Goal: Task Accomplishment & Management: Manage account settings

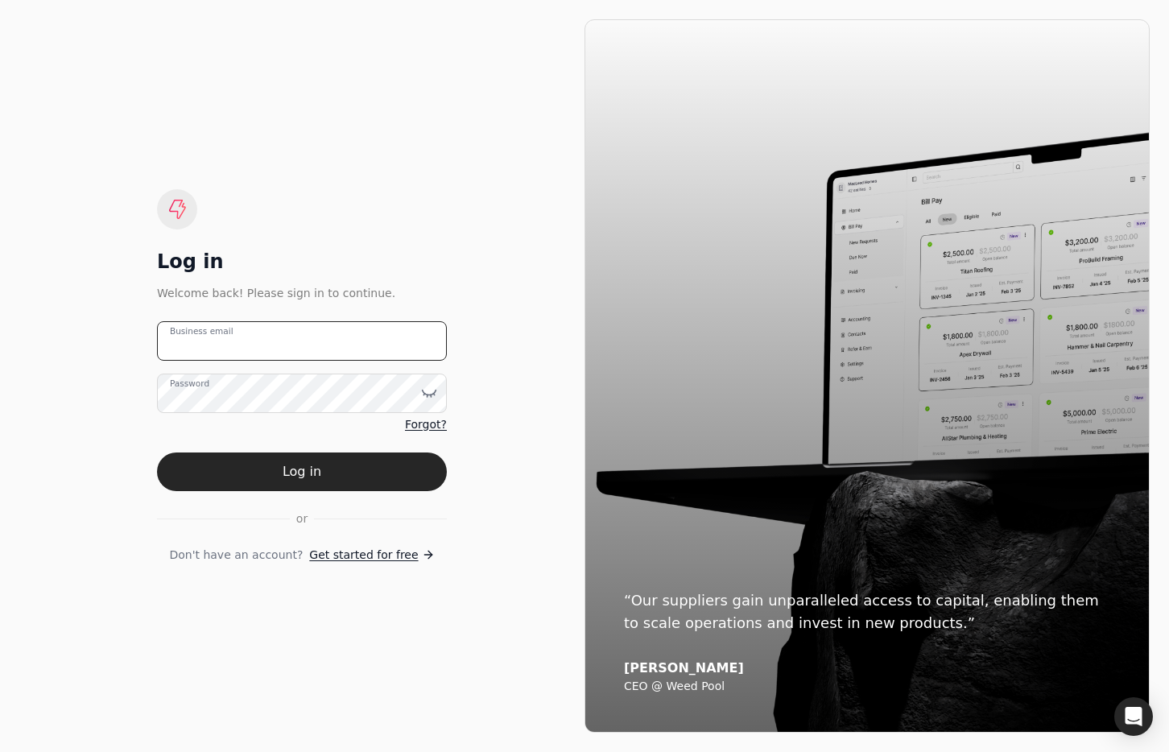
click at [334, 327] on email "Business email" at bounding box center [302, 340] width 290 height 39
type email "[EMAIL_ADDRESS][DOMAIN_NAME]"
click at [394, 469] on button "Log in" at bounding box center [302, 471] width 290 height 39
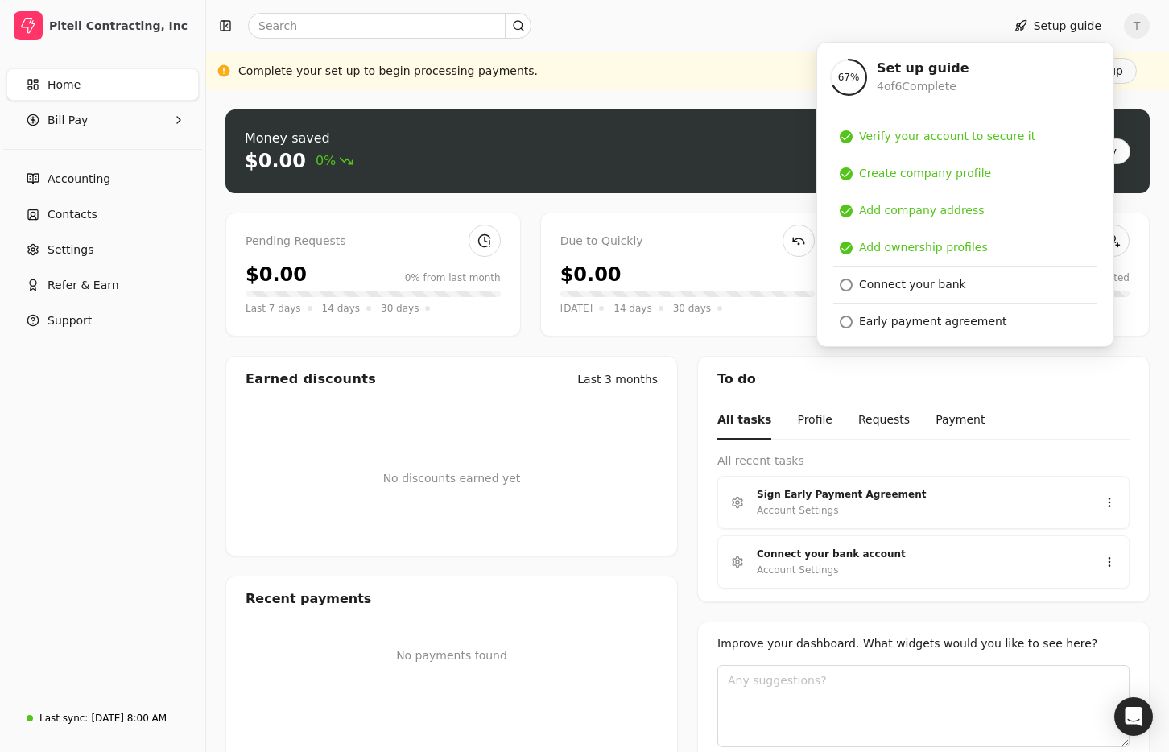
drag, startPoint x: 101, startPoint y: 547, endPoint x: 145, endPoint y: 567, distance: 47.6
click at [101, 547] on div "Home Bill Pay Accounting Contacts Settings Refer & Earn Support" at bounding box center [102, 374] width 205 height 645
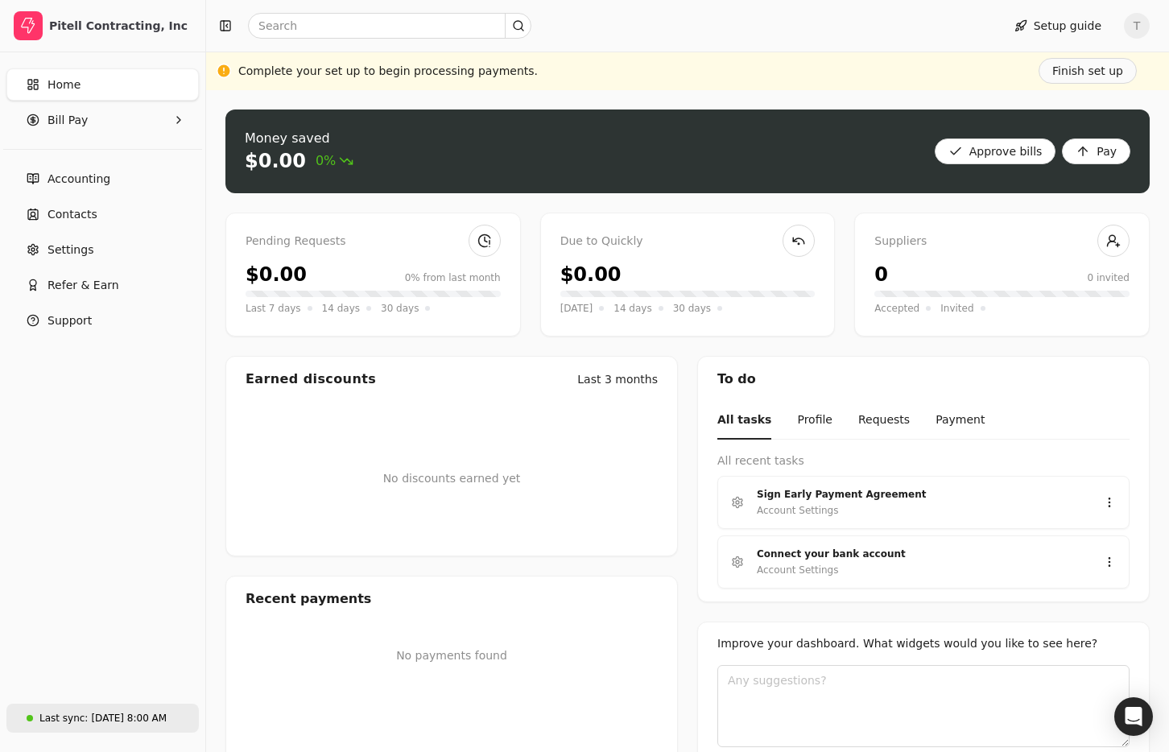
click at [146, 716] on div "[DATE] 8:00 AM" at bounding box center [129, 718] width 76 height 14
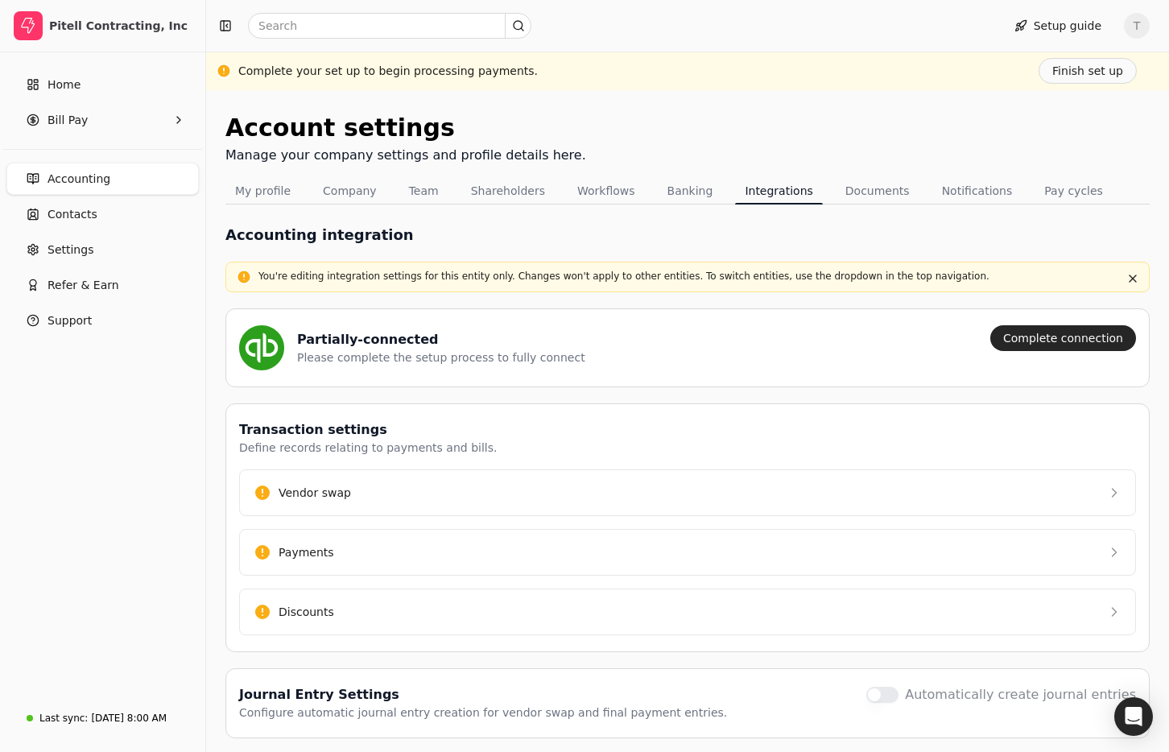
scroll to position [54, 0]
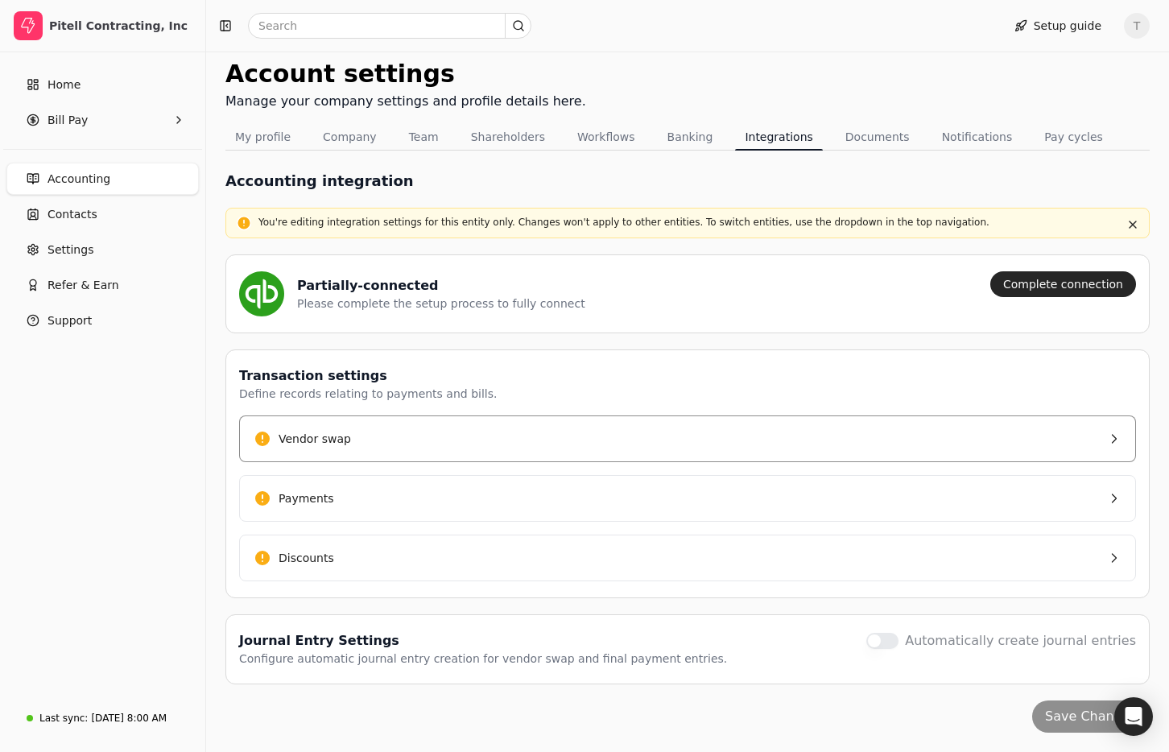
click at [370, 443] on button "Vendor swap" at bounding box center [687, 438] width 897 height 47
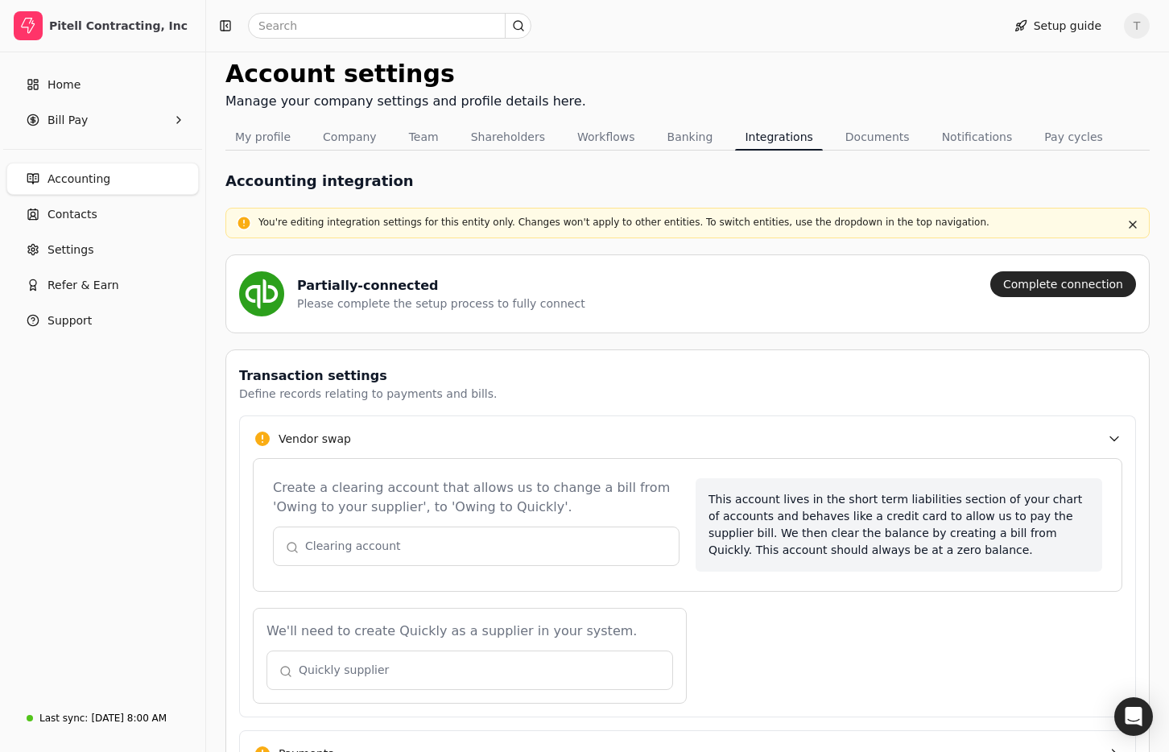
click at [419, 541] on button "button" at bounding box center [476, 545] width 406 height 39
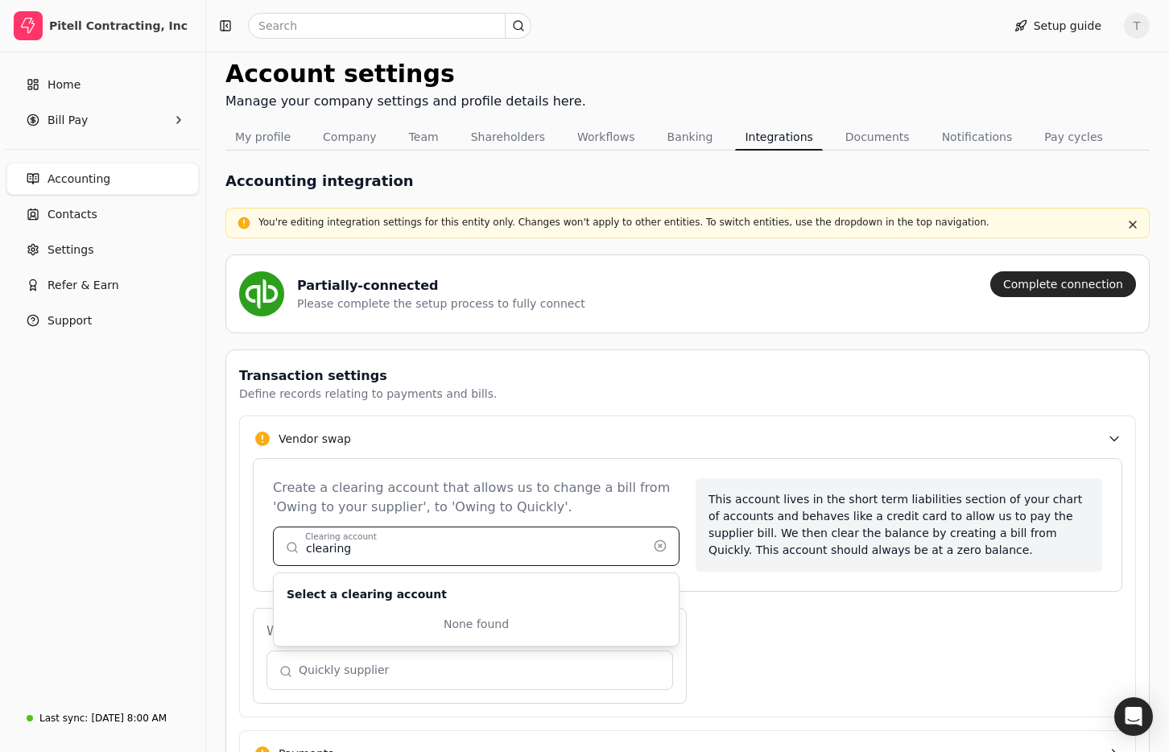
type input "clearing"
drag, startPoint x: 513, startPoint y: 546, endPoint x: 526, endPoint y: 546, distance: 12.9
click at [513, 546] on button "button" at bounding box center [476, 545] width 406 height 39
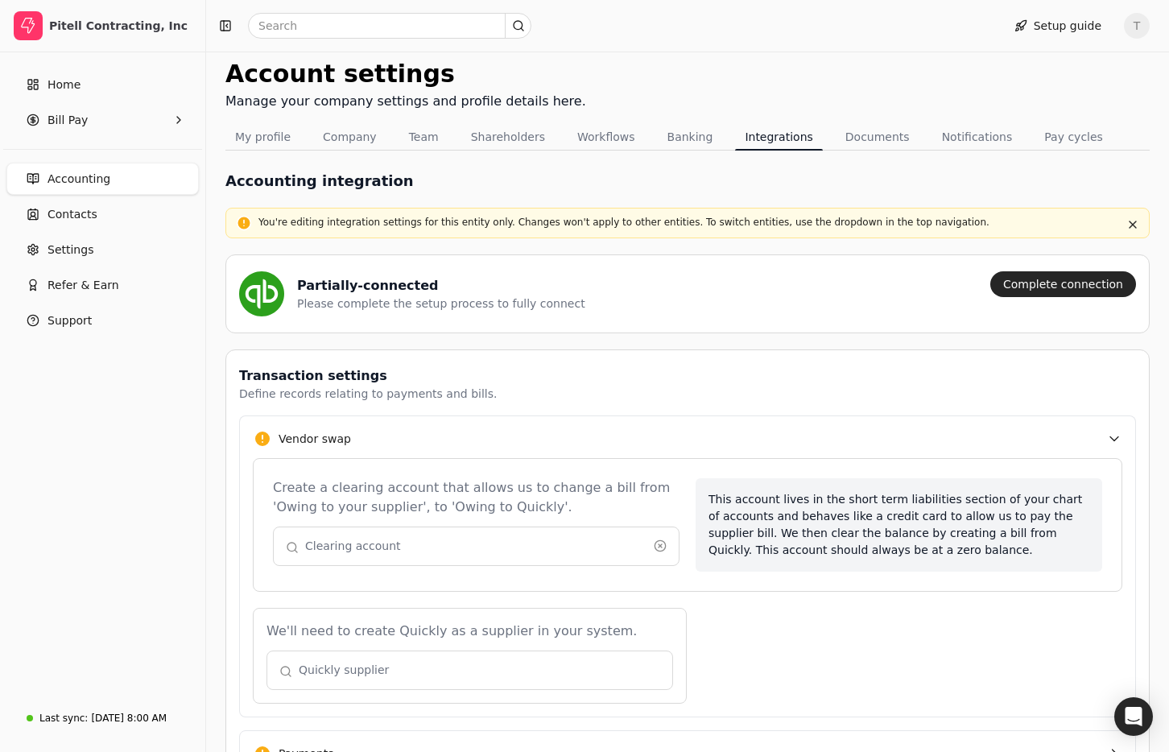
click at [517, 544] on button "button" at bounding box center [476, 545] width 406 height 39
type input "clearing"
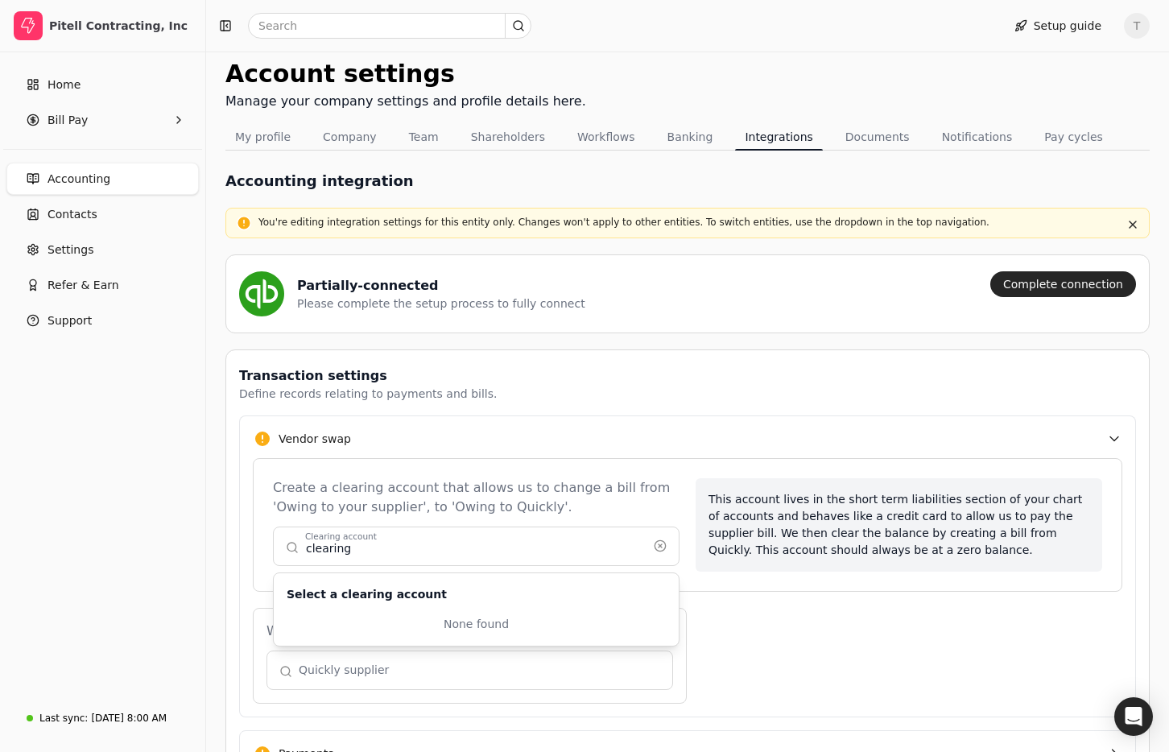
drag, startPoint x: 398, startPoint y: 598, endPoint x: 402, endPoint y: 605, distance: 8.3
click at [398, 598] on h2 "Select a clearing account" at bounding box center [367, 594] width 160 height 17
drag, startPoint x: 408, startPoint y: 620, endPoint x: 422, endPoint y: 520, distance: 101.5
click at [409, 620] on div "None found" at bounding box center [476, 624] width 379 height 17
click at [435, 491] on div "Create a clearing account that allows us to change a bill from 'Owing to your s…" at bounding box center [476, 497] width 406 height 39
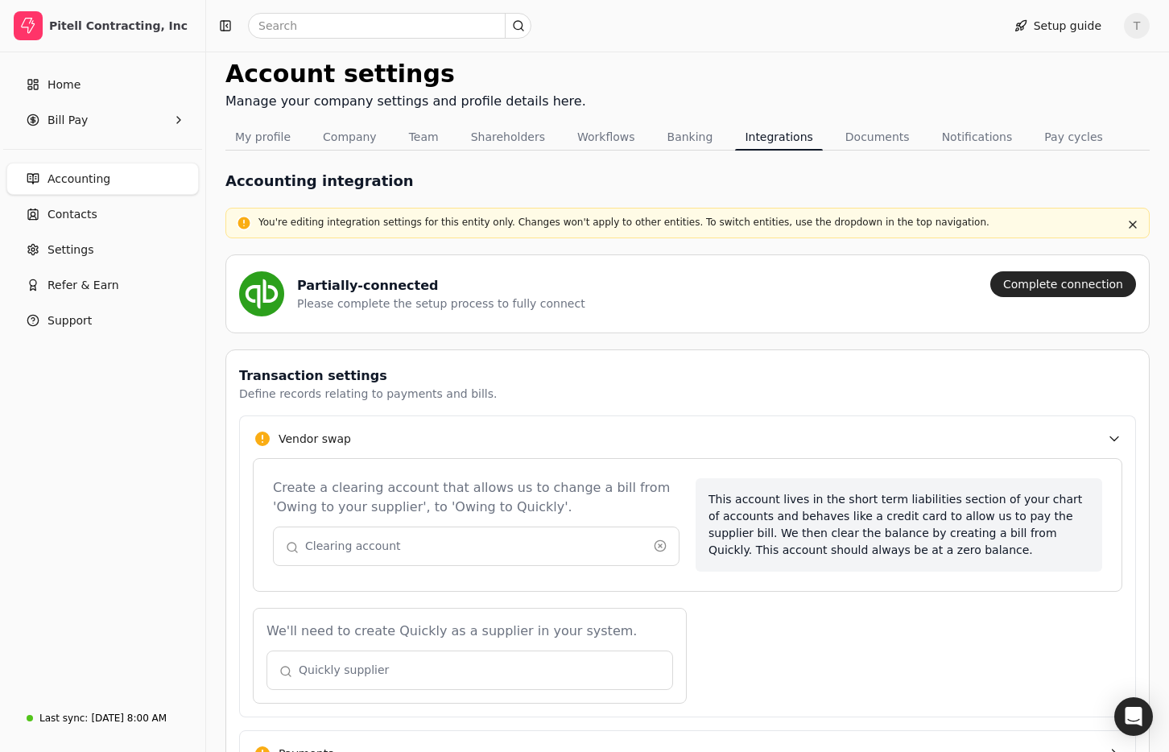
click at [450, 542] on button "button" at bounding box center [476, 545] width 406 height 39
type input "clearing"
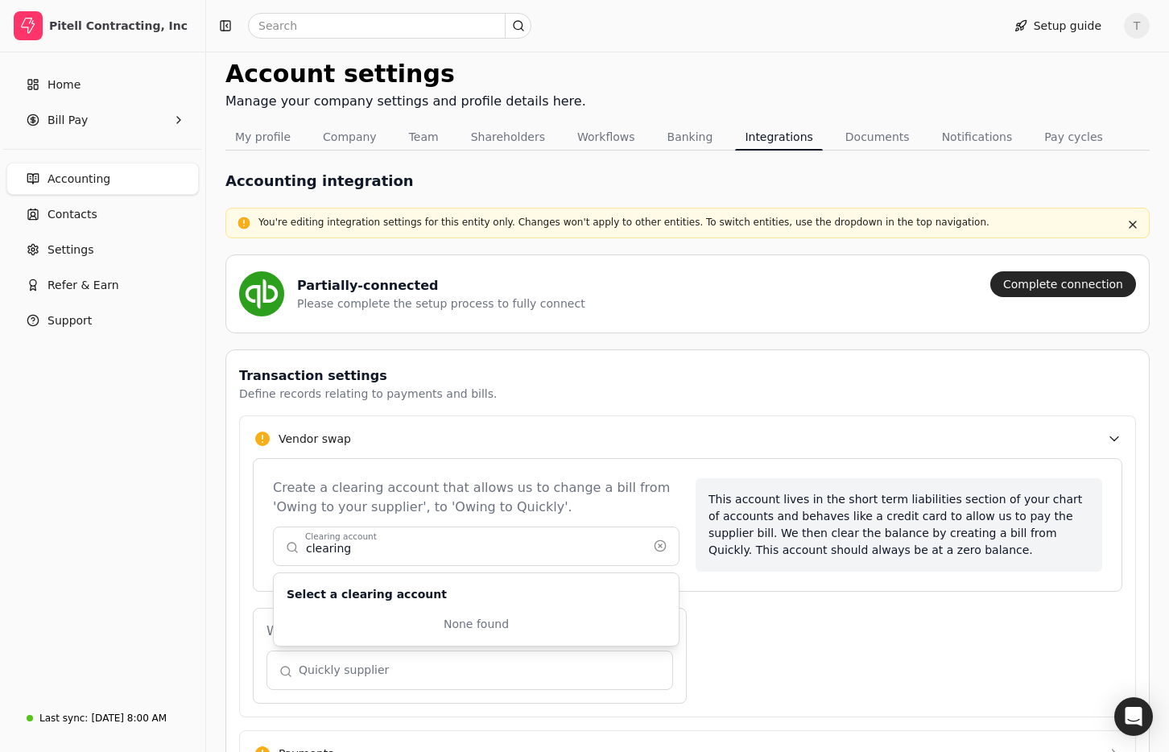
drag, startPoint x: 450, startPoint y: 542, endPoint x: -34, endPoint y: 522, distance: 484.1
click at [0, 522] on html "Pitell Contracting, Inc Home Bill Pay Accounting Contacts Settings Refer & Earn…" at bounding box center [584, 476] width 1169 height 1061
click at [663, 545] on button "button" at bounding box center [660, 546] width 26 height 26
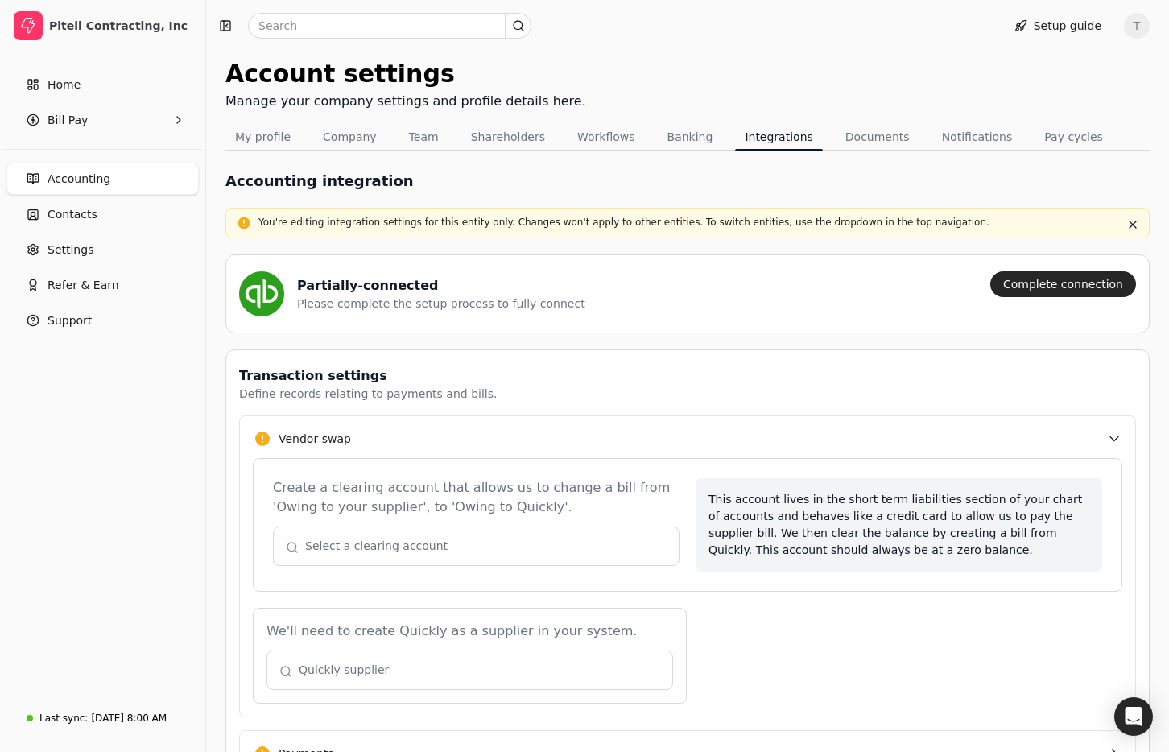
drag, startPoint x: 762, startPoint y: 612, endPoint x: 671, endPoint y: 609, distance: 91.0
click at [758, 612] on div "We'll need to create Quickly as a supplier in your system. Quickly supplier" at bounding box center [687, 656] width 869 height 96
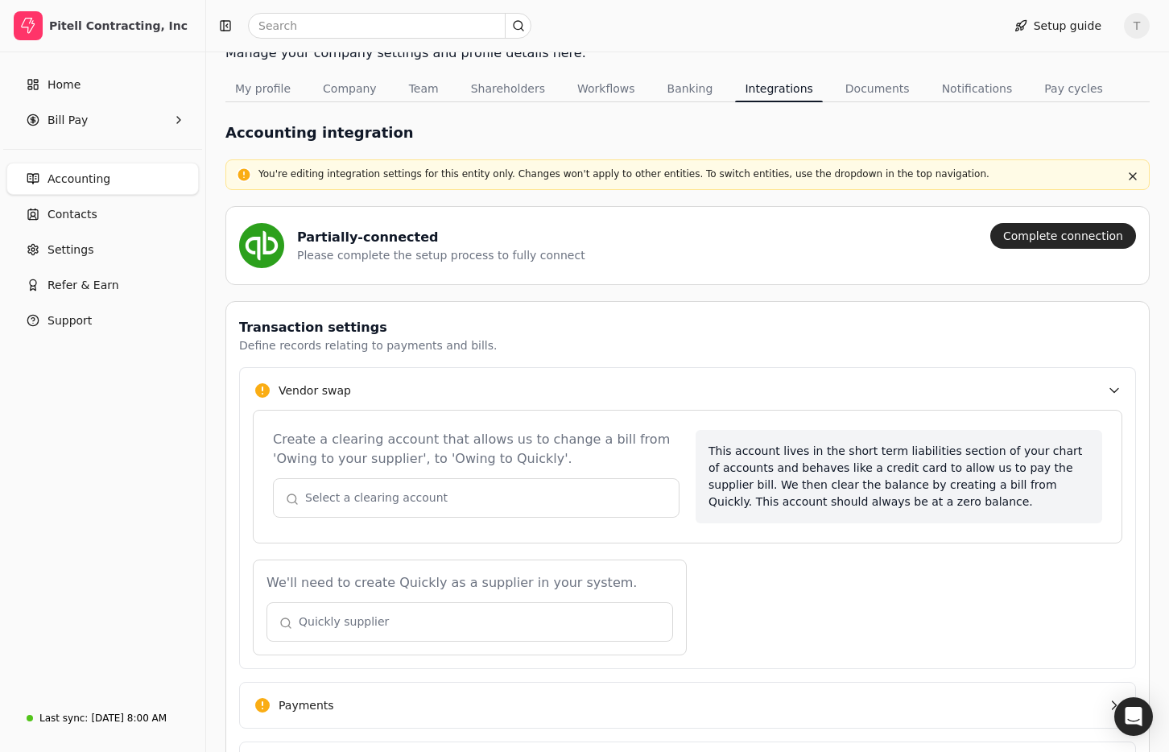
scroll to position [111, 0]
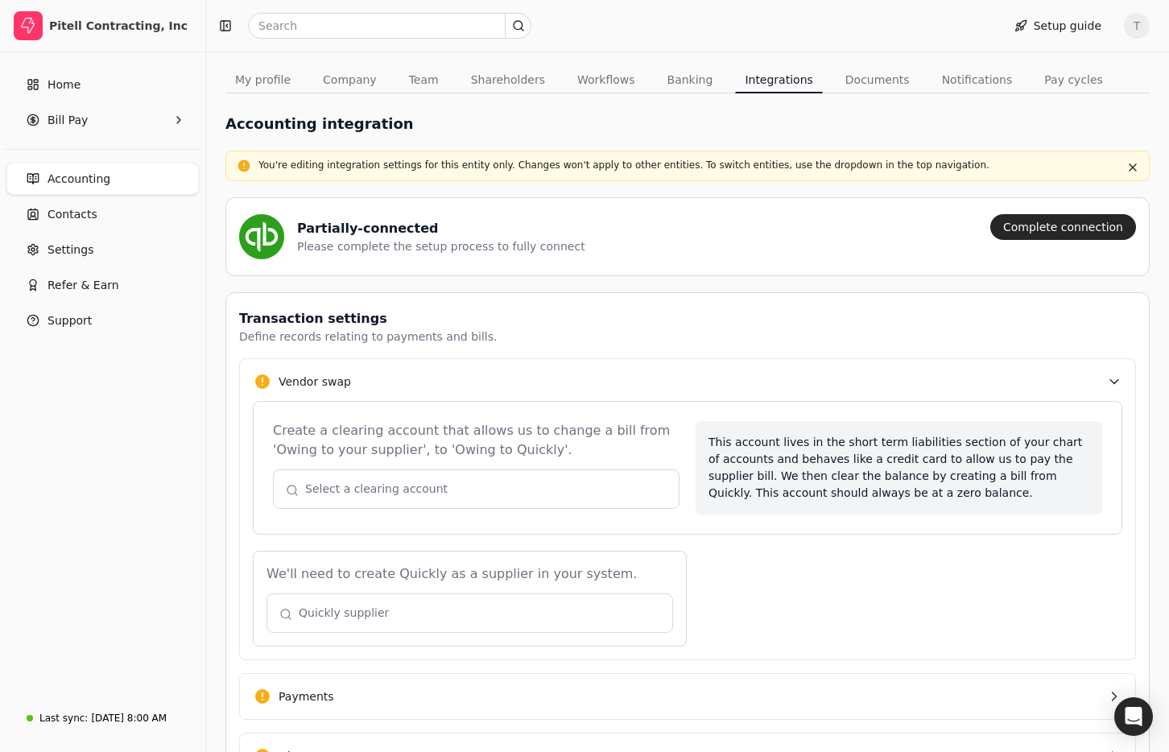
click at [447, 617] on button "button" at bounding box center [469, 612] width 406 height 39
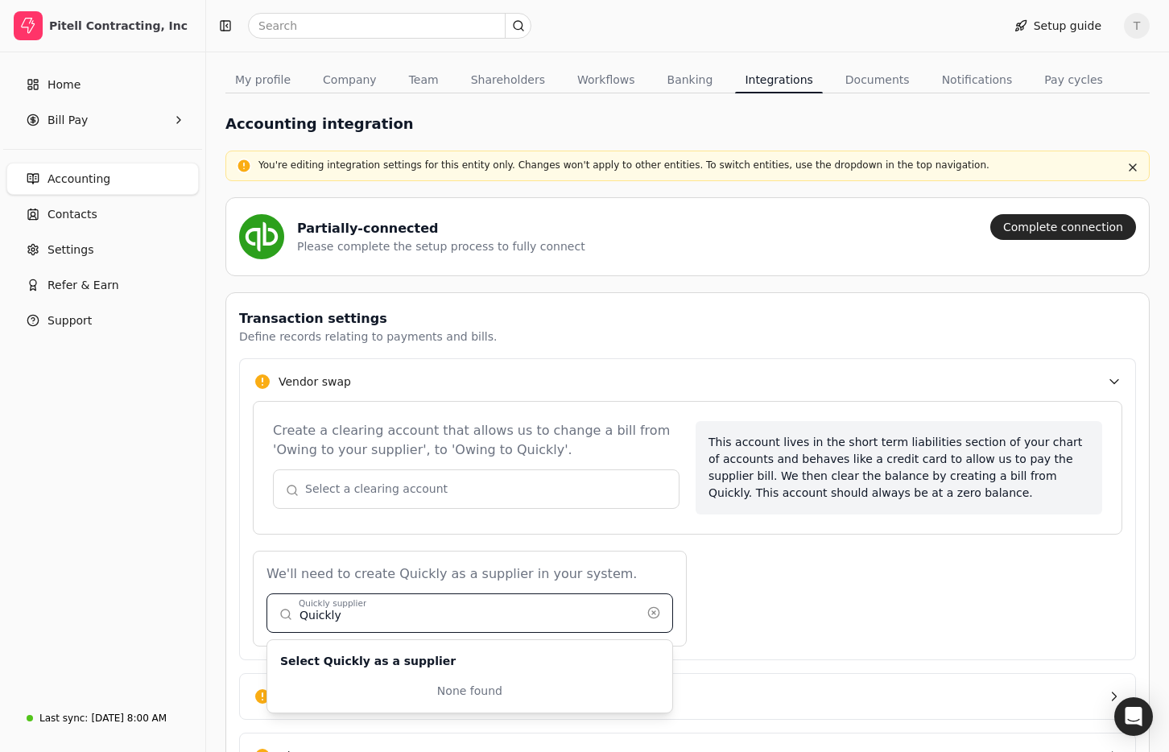
type input "Quickly"
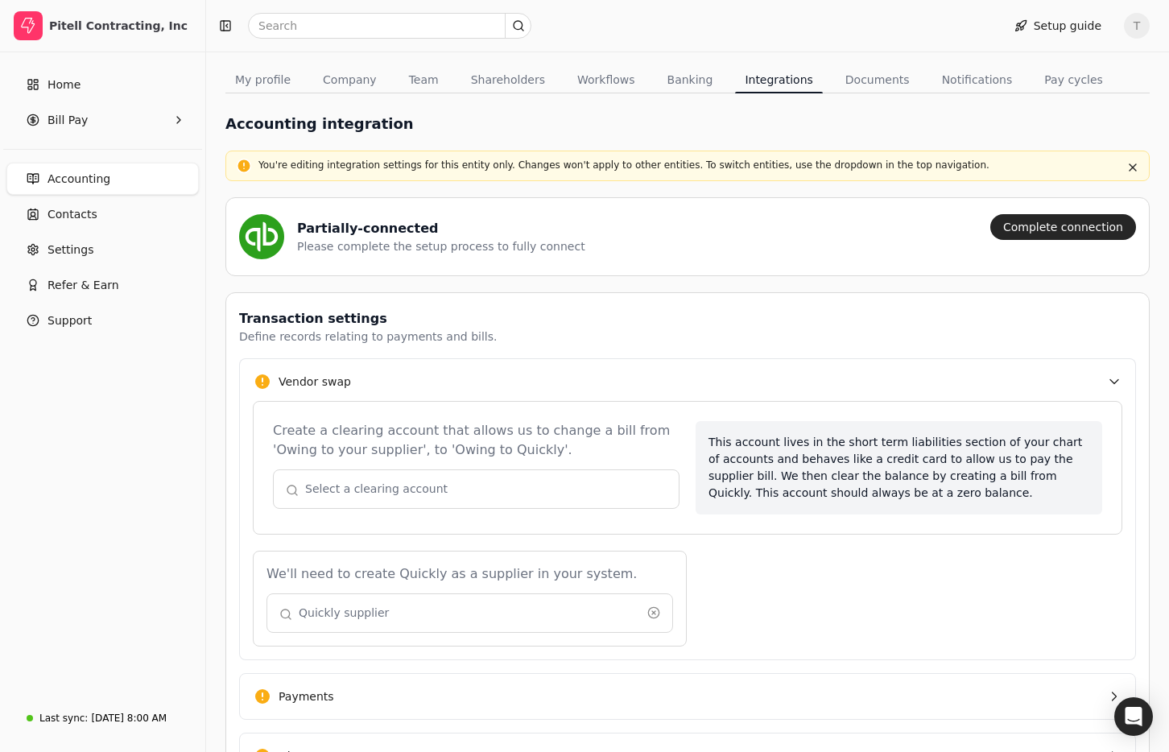
click at [785, 636] on div "We'll need to create Quickly as a supplier in your system. Quickly supplier Sel…" at bounding box center [687, 598] width 869 height 96
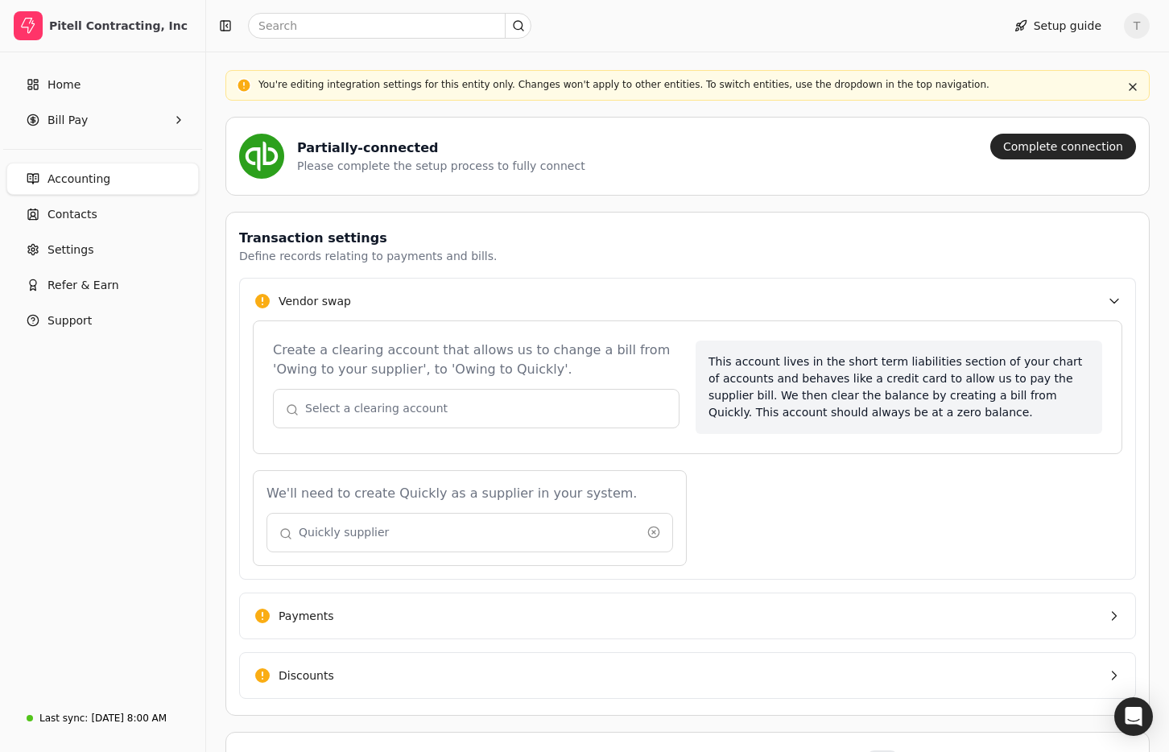
scroll to position [309, 0]
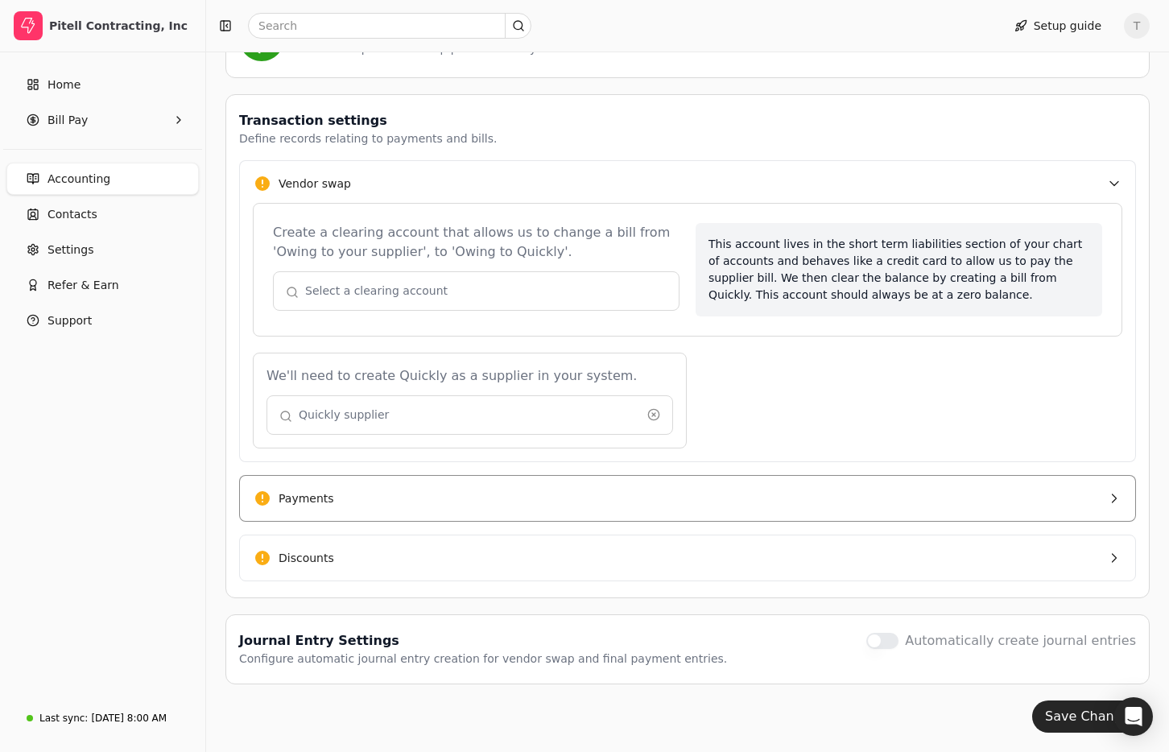
drag, startPoint x: 385, startPoint y: 495, endPoint x: 398, endPoint y: 496, distance: 12.1
click at [385, 495] on button "Payments" at bounding box center [687, 498] width 897 height 47
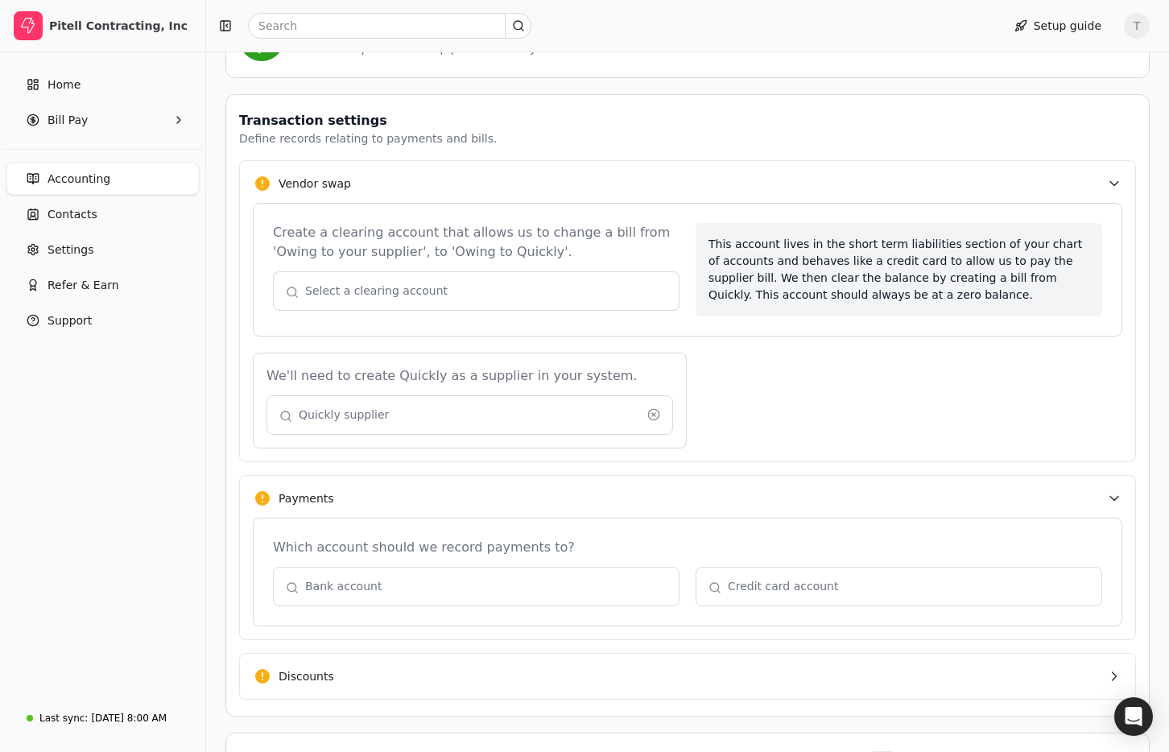
click at [513, 592] on button "button" at bounding box center [476, 586] width 406 height 39
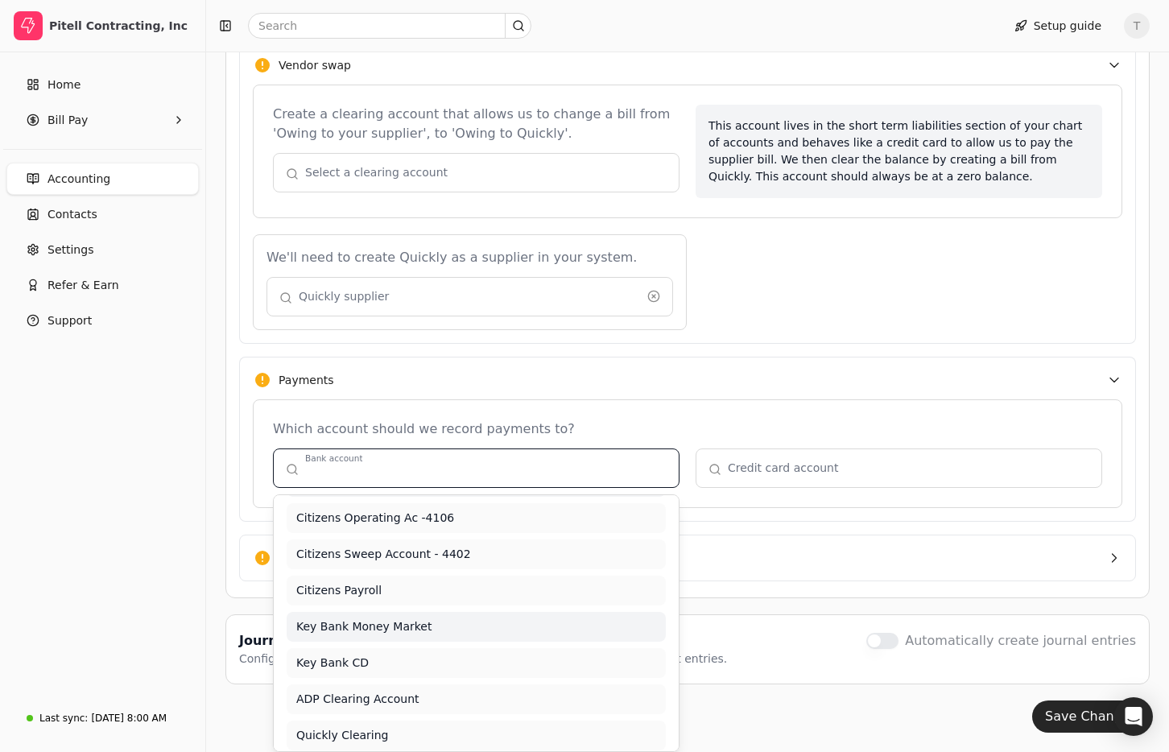
scroll to position [155, 0]
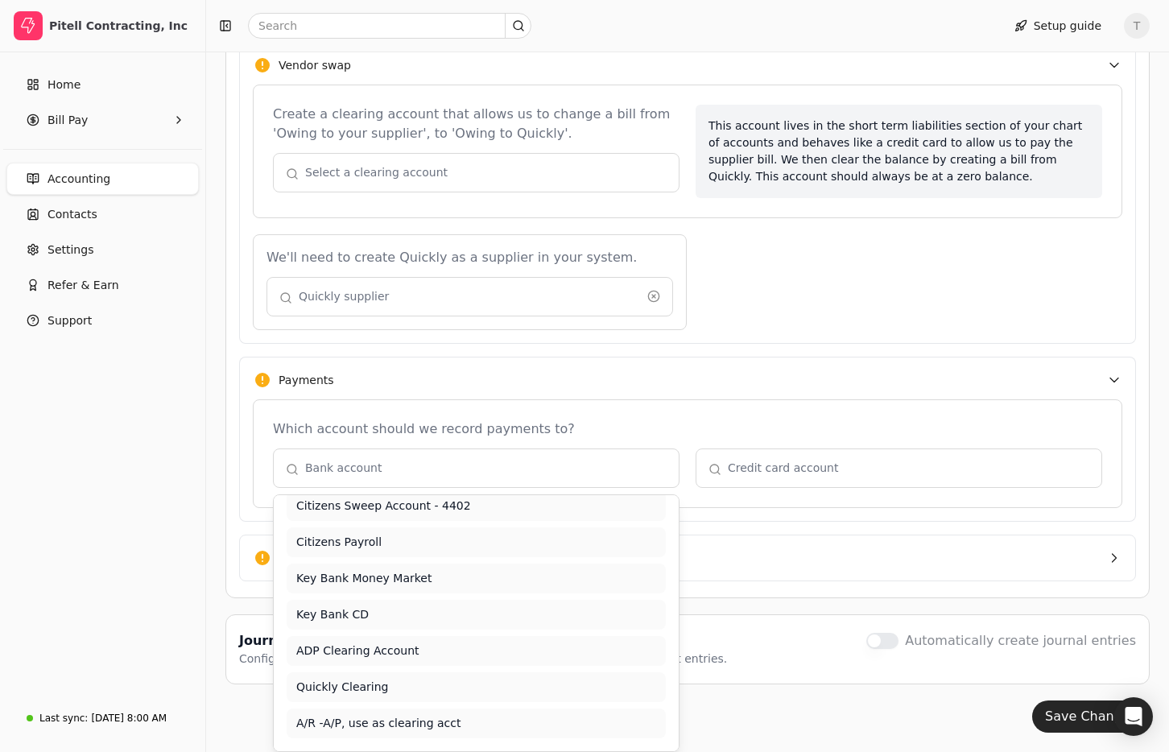
drag, startPoint x: 179, startPoint y: 463, endPoint x: 406, endPoint y: 397, distance: 237.1
click at [179, 463] on div "Home Bill Pay Accounting Contacts Settings Refer & Earn Support" at bounding box center [102, 374] width 205 height 645
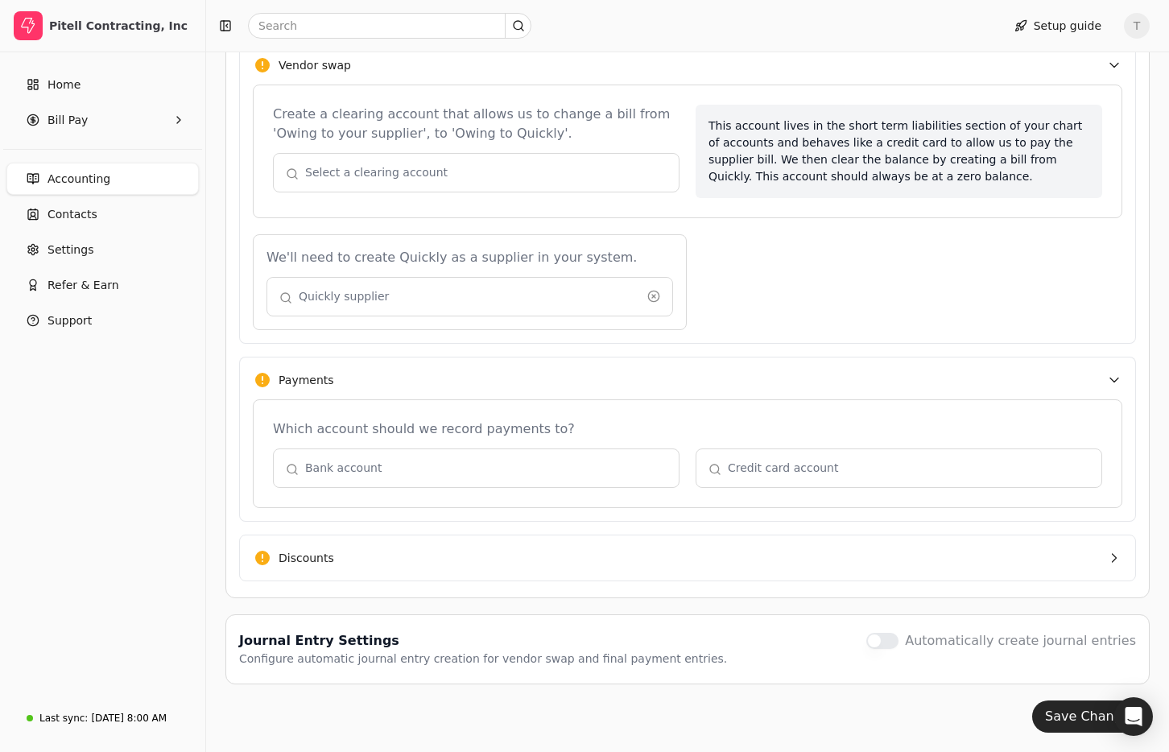
click at [385, 177] on button "button" at bounding box center [476, 172] width 406 height 39
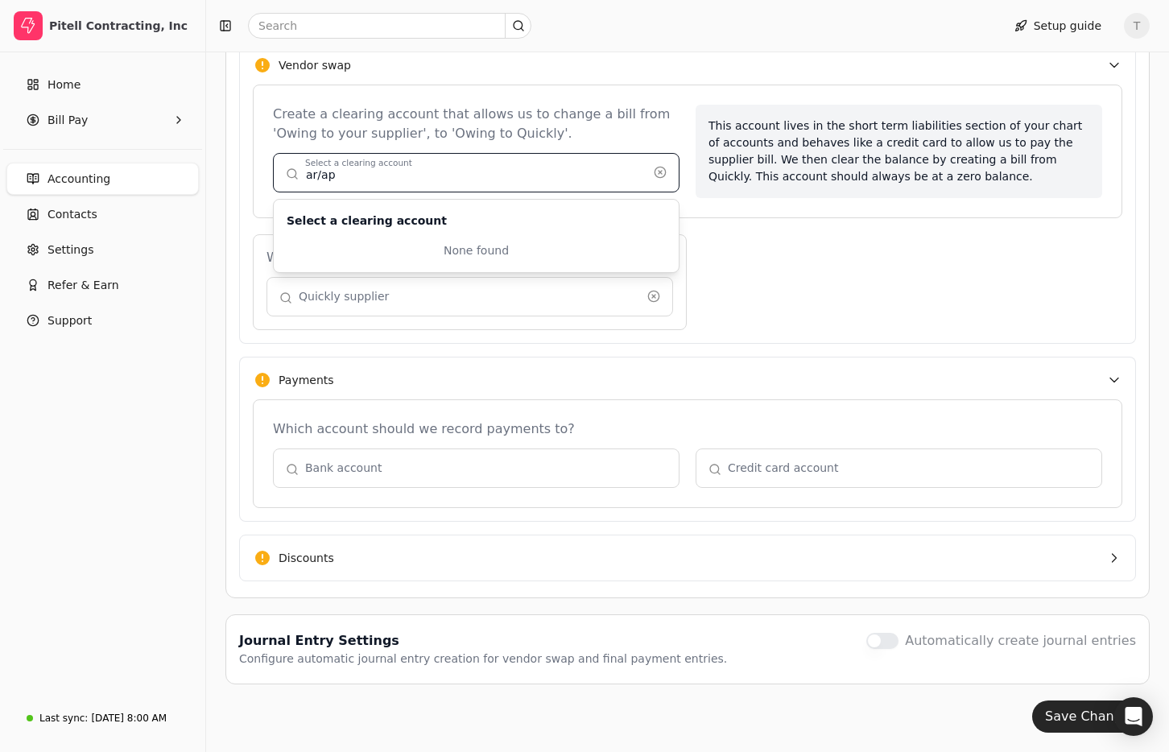
type input "ar/ap"
drag, startPoint x: 419, startPoint y: 179, endPoint x: 195, endPoint y: 170, distance: 224.7
click at [195, 170] on div "Pitell Contracting, Inc Home Bill Pay Accounting Contacts Settings Refer & Earn…" at bounding box center [584, 162] width 1169 height 1179
click at [381, 182] on button "button" at bounding box center [476, 172] width 406 height 39
type input "clea"
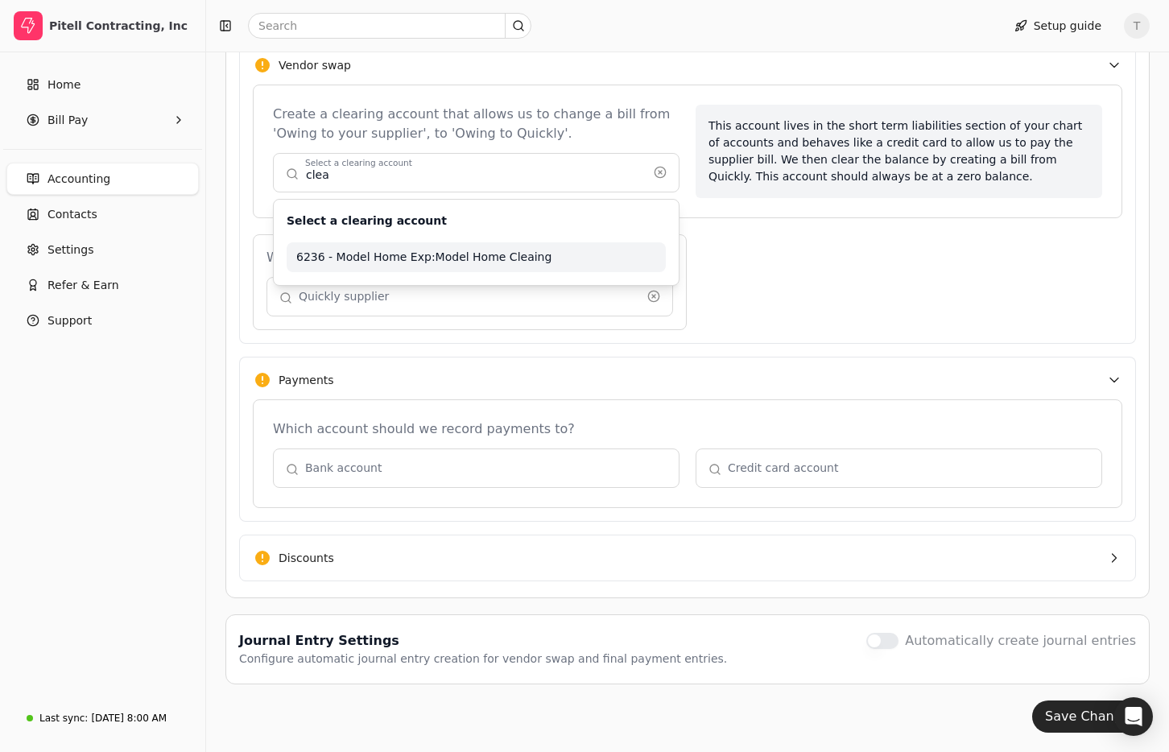
click at [594, 204] on ul "Select a clearing account 6236 - Model Home Exp:Model Home Cleaing" at bounding box center [476, 242] width 406 height 87
click at [418, 178] on button "button" at bounding box center [476, 172] width 406 height 39
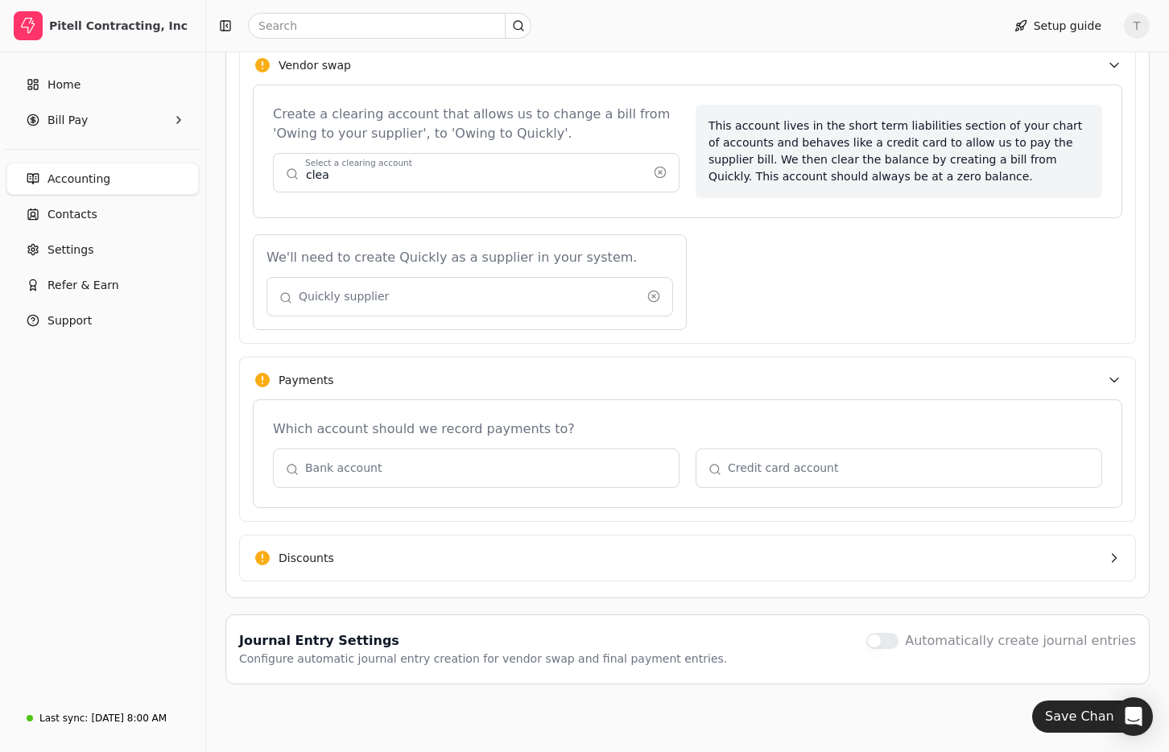
drag, startPoint x: 395, startPoint y: 179, endPoint x: 235, endPoint y: 167, distance: 160.5
click at [235, 167] on div "Transaction settings Define records relating to payments and bills. Vendor swap…" at bounding box center [687, 287] width 924 height 622
click at [353, 179] on button "button" at bounding box center [476, 172] width 406 height 39
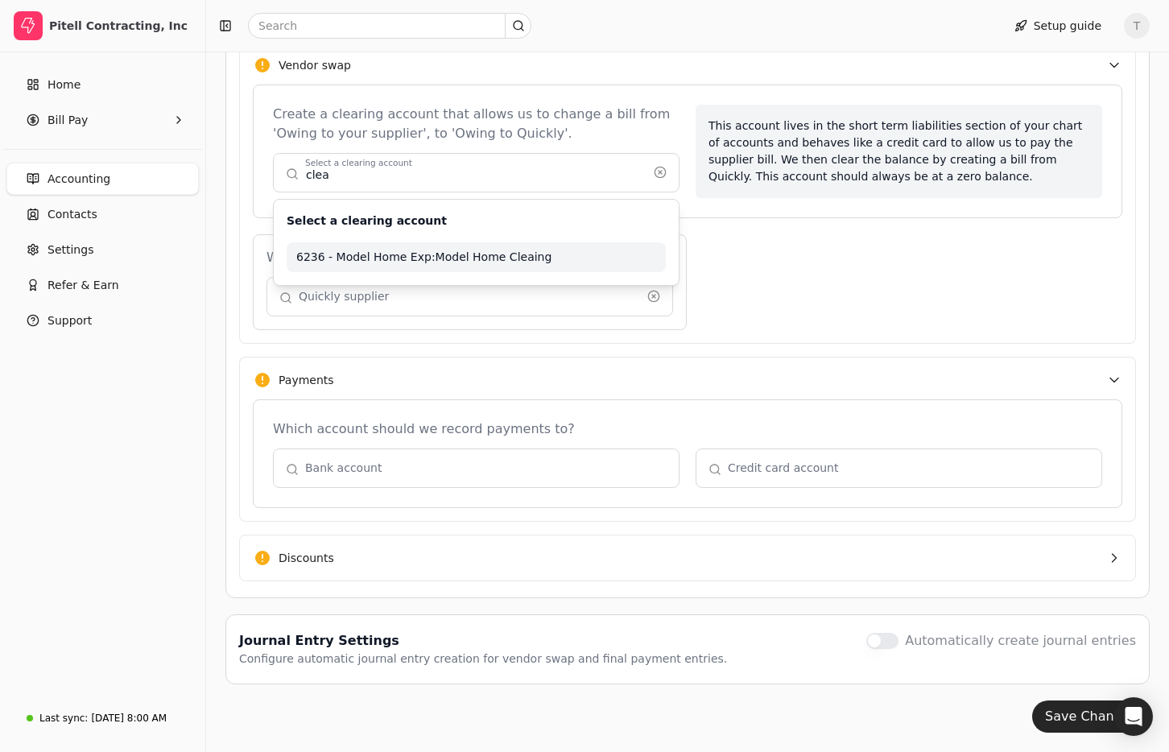
type input "6236 - Model Home Exp:Model Home Cleaing"
type input "Quickly"
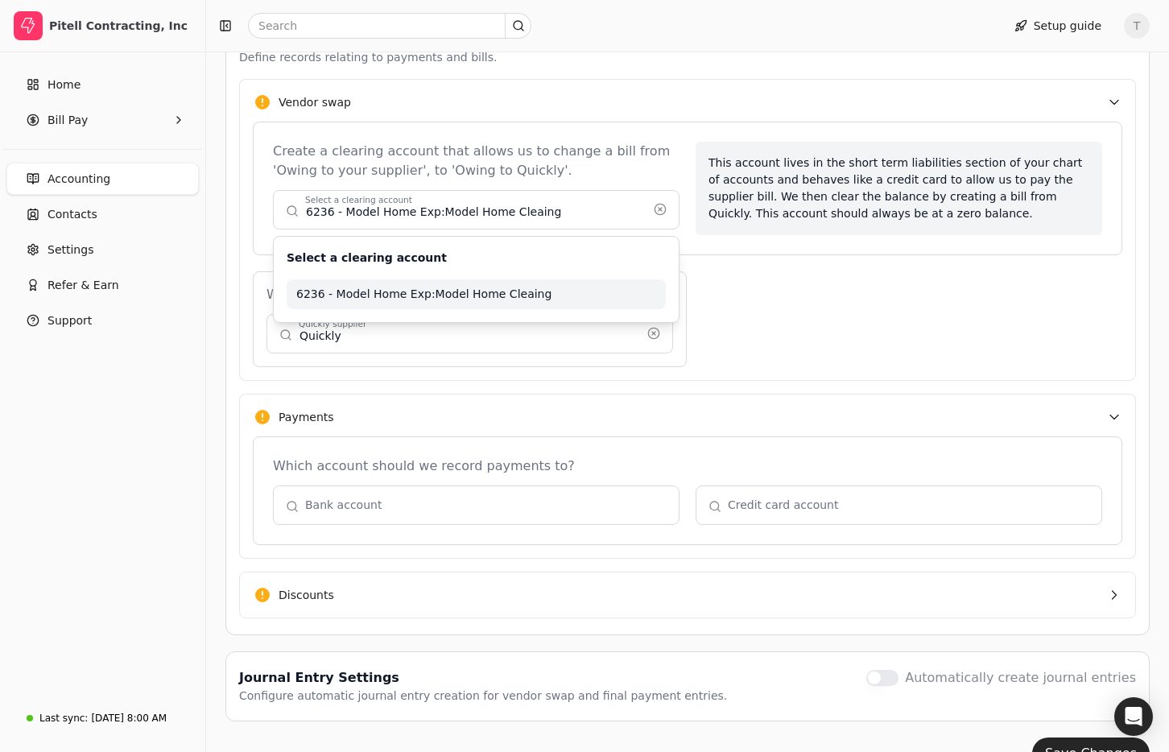
click at [353, 179] on div "Create a clearing account that allows us to change a bill from 'Owing to your s…" at bounding box center [476, 188] width 406 height 93
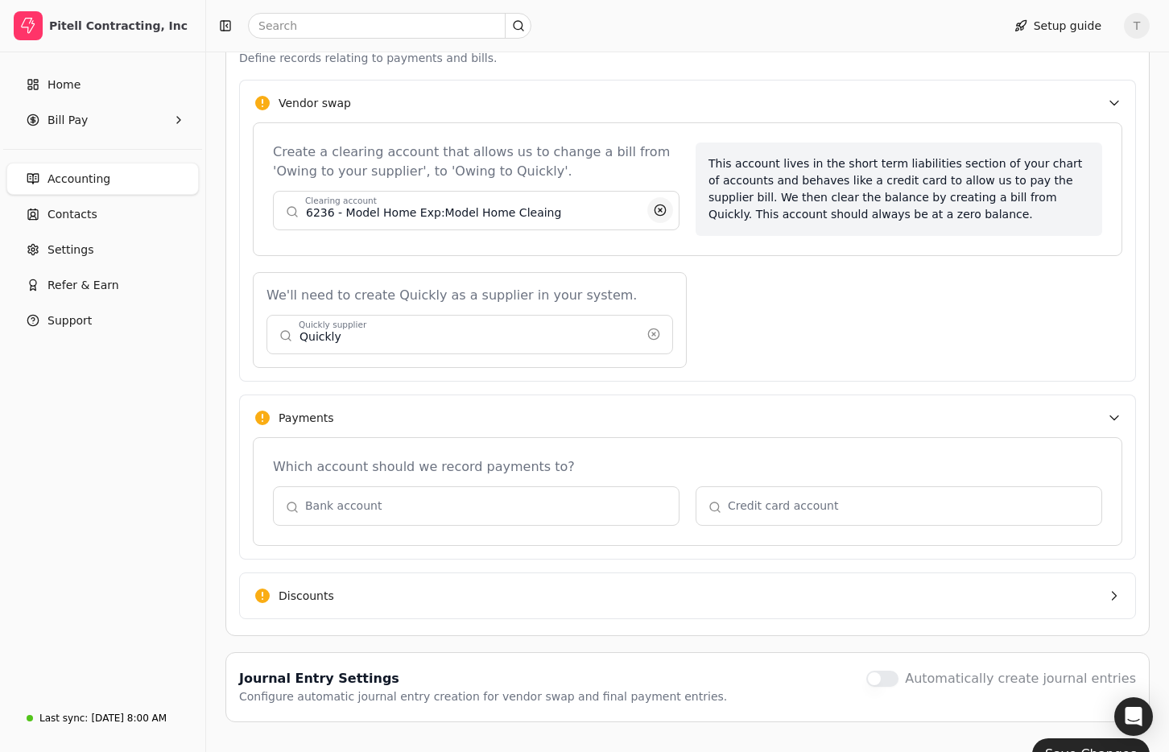
click at [662, 206] on button "button" at bounding box center [660, 210] width 26 height 26
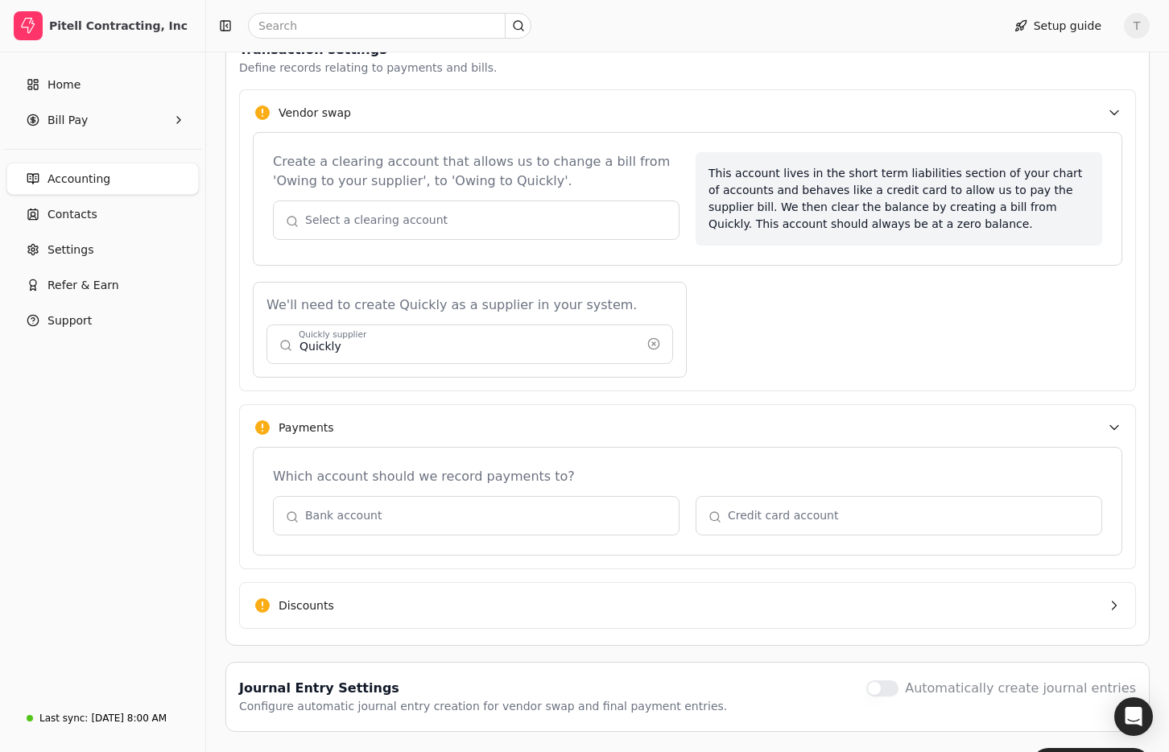
scroll to position [427, 0]
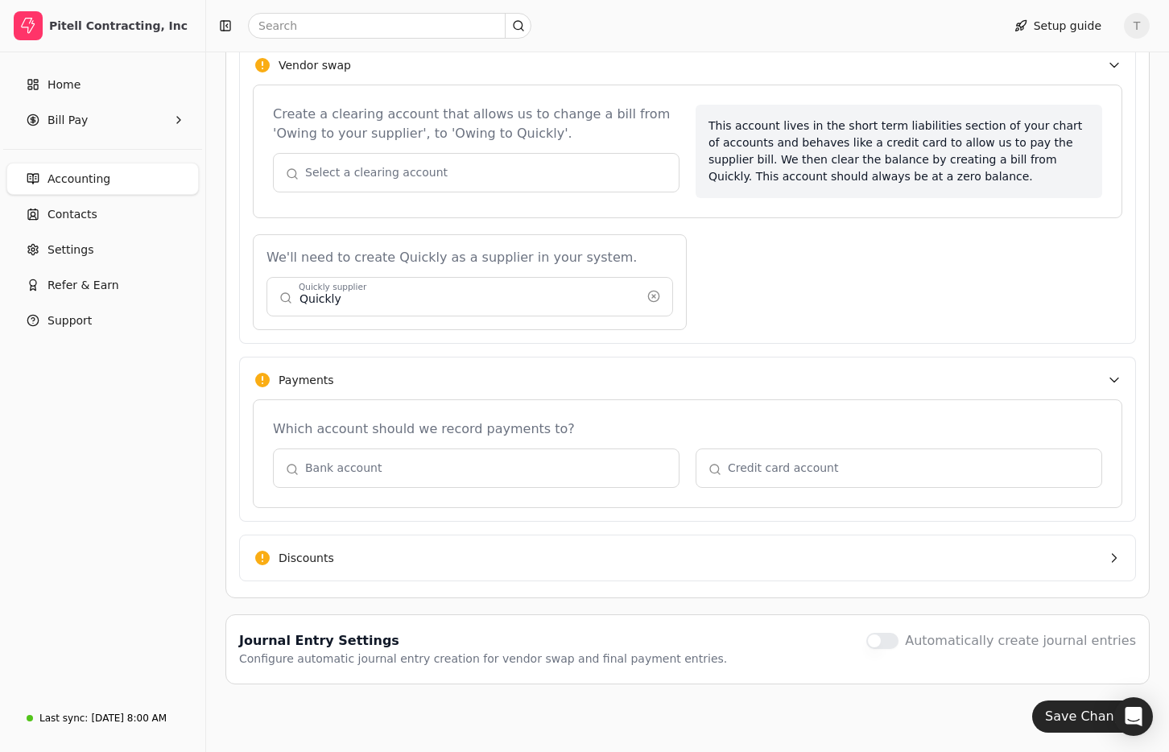
click at [476, 470] on button "button" at bounding box center [476, 467] width 406 height 39
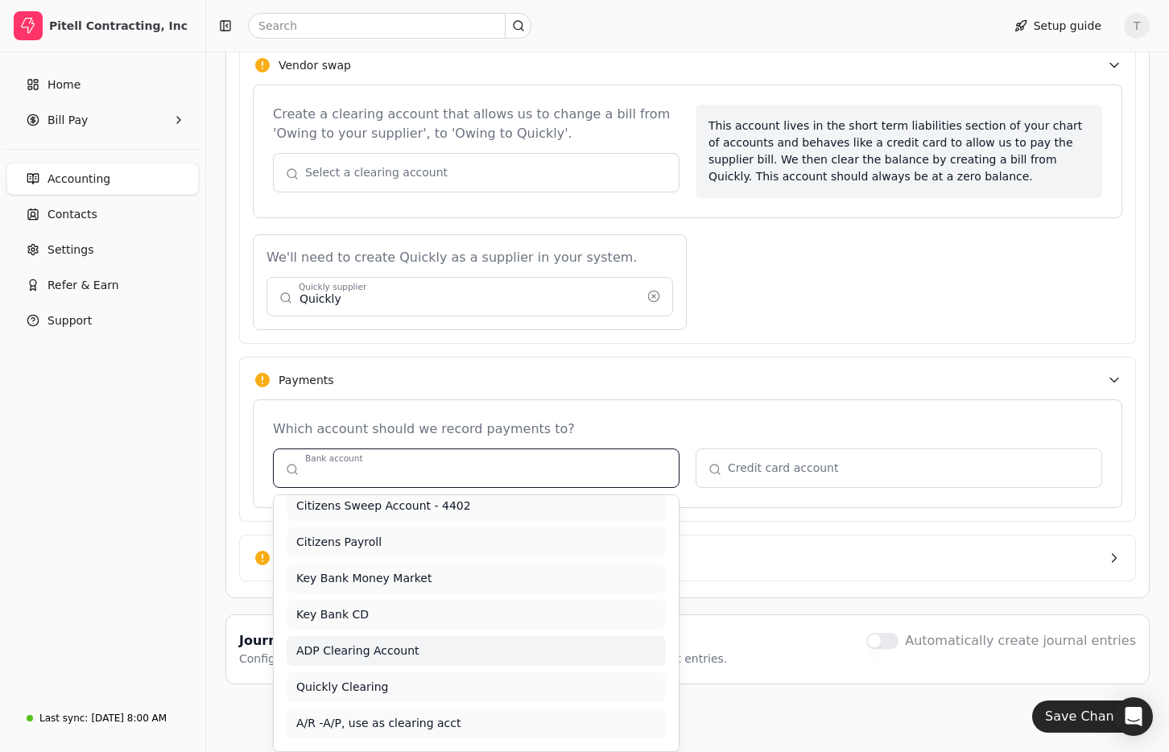
scroll to position [150, 0]
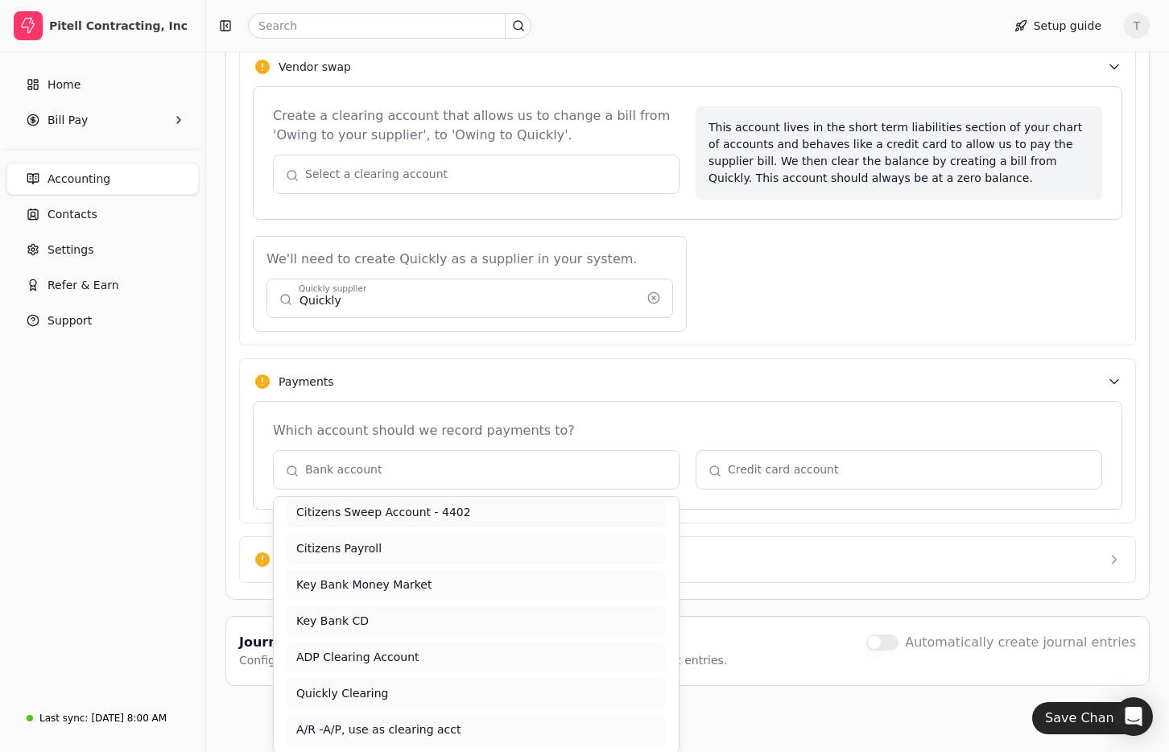
click at [420, 175] on button "button" at bounding box center [476, 174] width 406 height 39
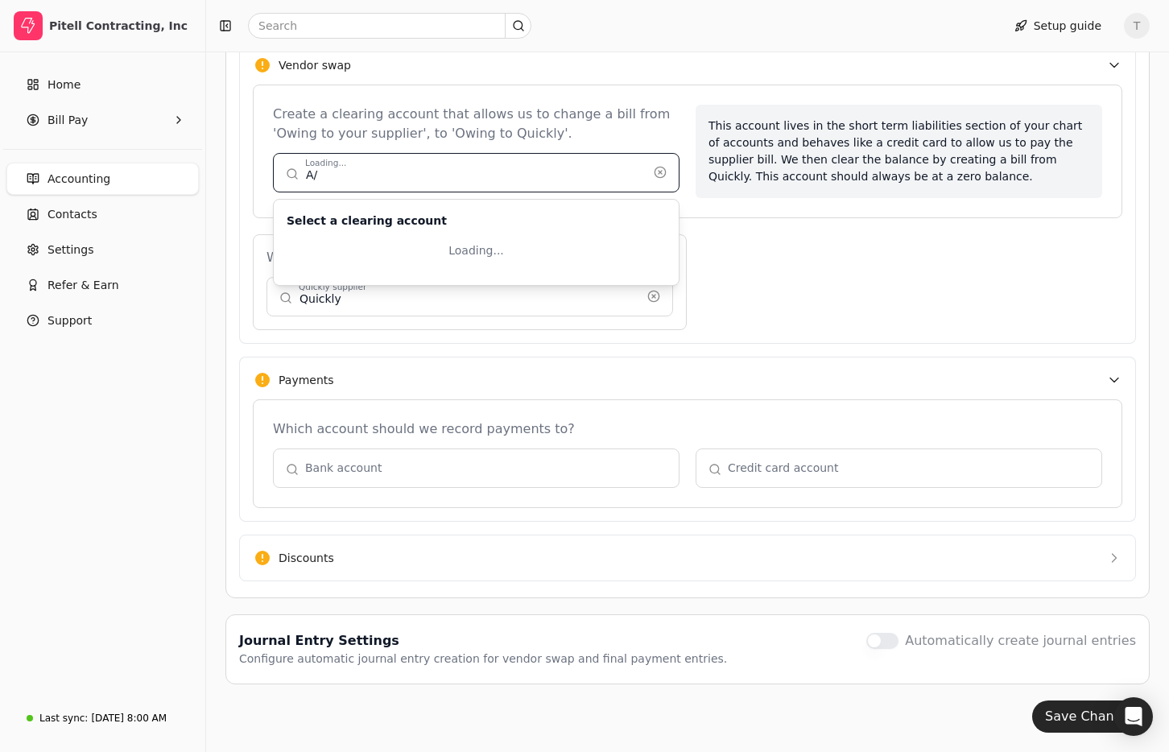
scroll to position [0, 0]
type input "A"
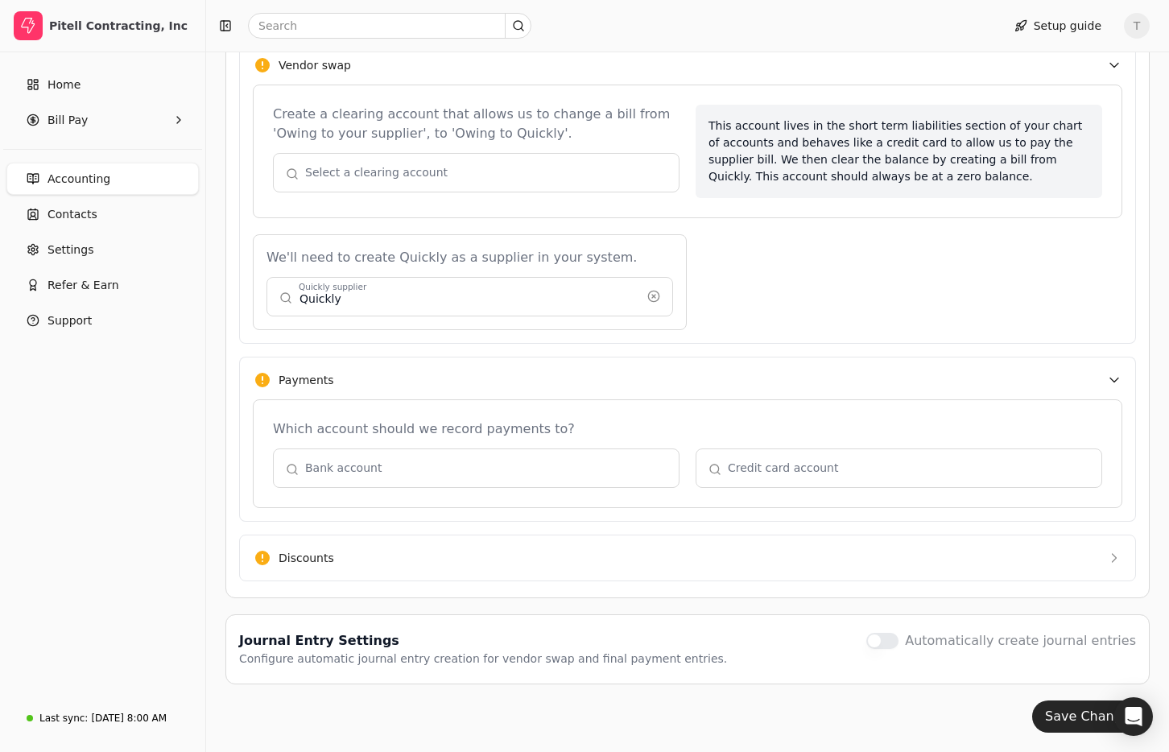
click at [791, 259] on div "We'll need to create Quickly as a supplier in your system. Quickly Quickly supp…" at bounding box center [687, 282] width 869 height 96
click at [423, 293] on button "button" at bounding box center [469, 296] width 406 height 39
type input "Quickly"
drag, startPoint x: 650, startPoint y: 295, endPoint x: 635, endPoint y: 295, distance: 15.3
click at [649, 295] on button "button" at bounding box center [654, 296] width 26 height 26
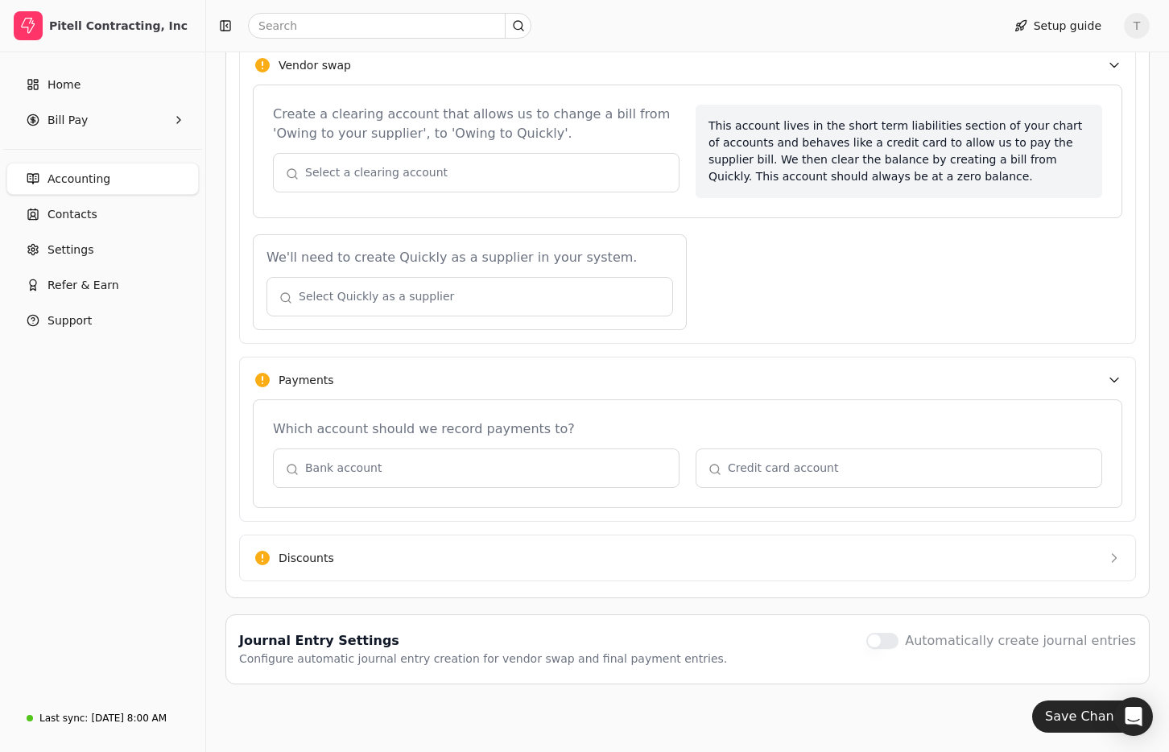
click at [423, 301] on button "button" at bounding box center [469, 296] width 406 height 39
click at [746, 298] on div "We'll need to create Quickly as a supplier in your system. Select Quickly as a …" at bounding box center [687, 282] width 869 height 96
click at [505, 467] on button "button" at bounding box center [476, 467] width 406 height 39
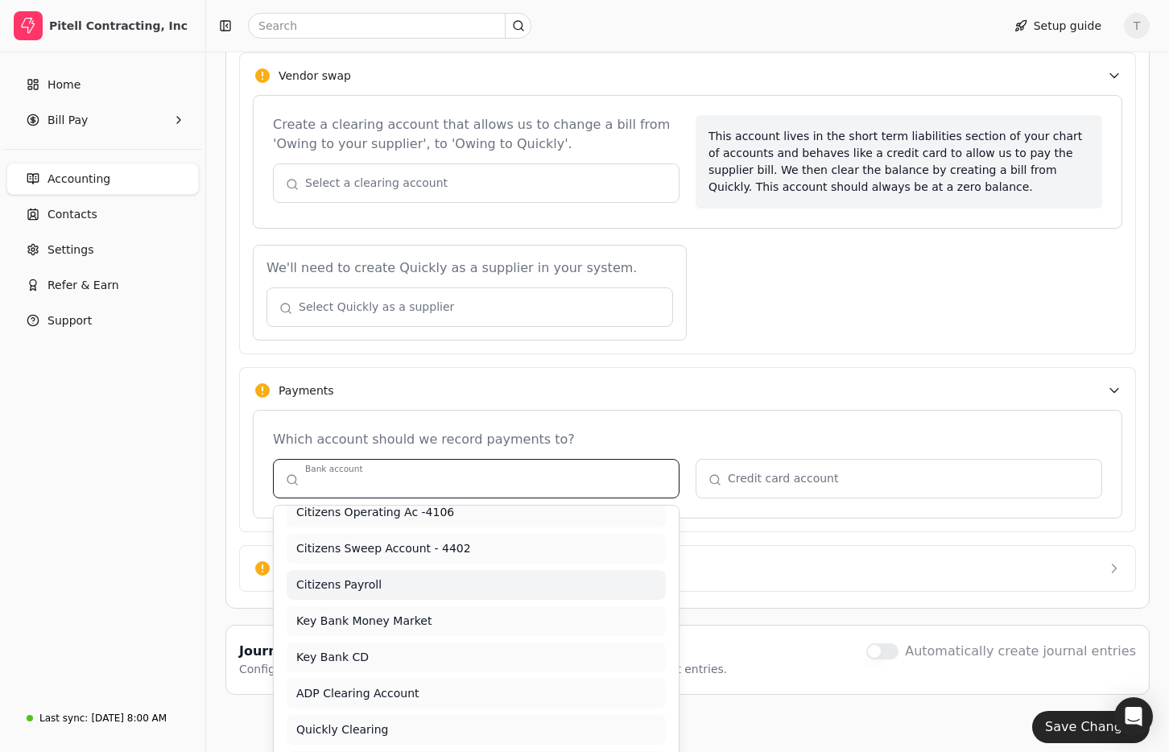
scroll to position [155, 0]
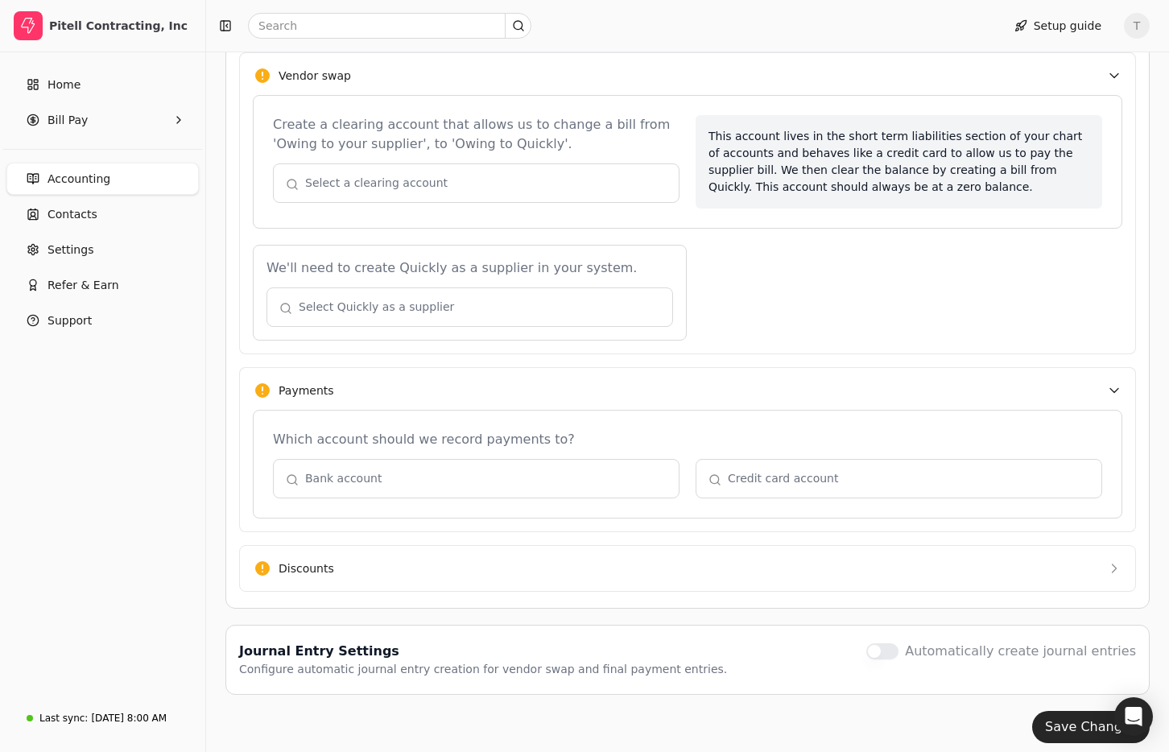
click at [797, 396] on button "Payments" at bounding box center [687, 390] width 897 height 46
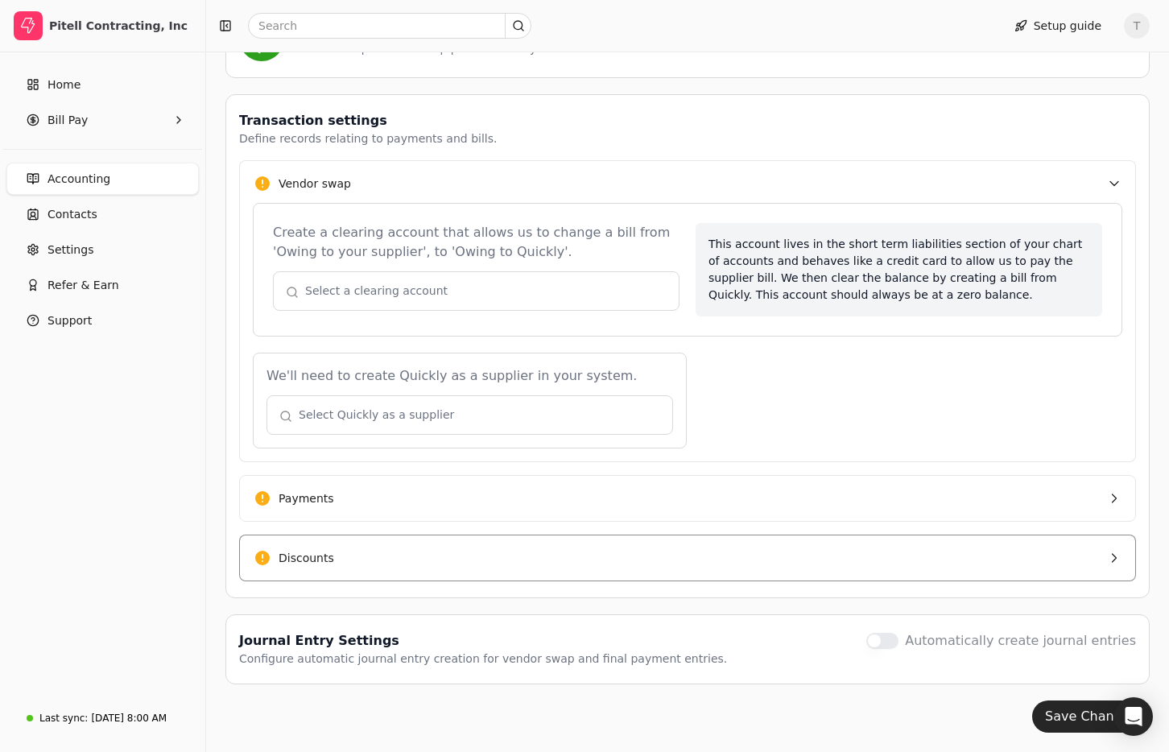
click at [498, 554] on button "Discounts" at bounding box center [687, 557] width 897 height 47
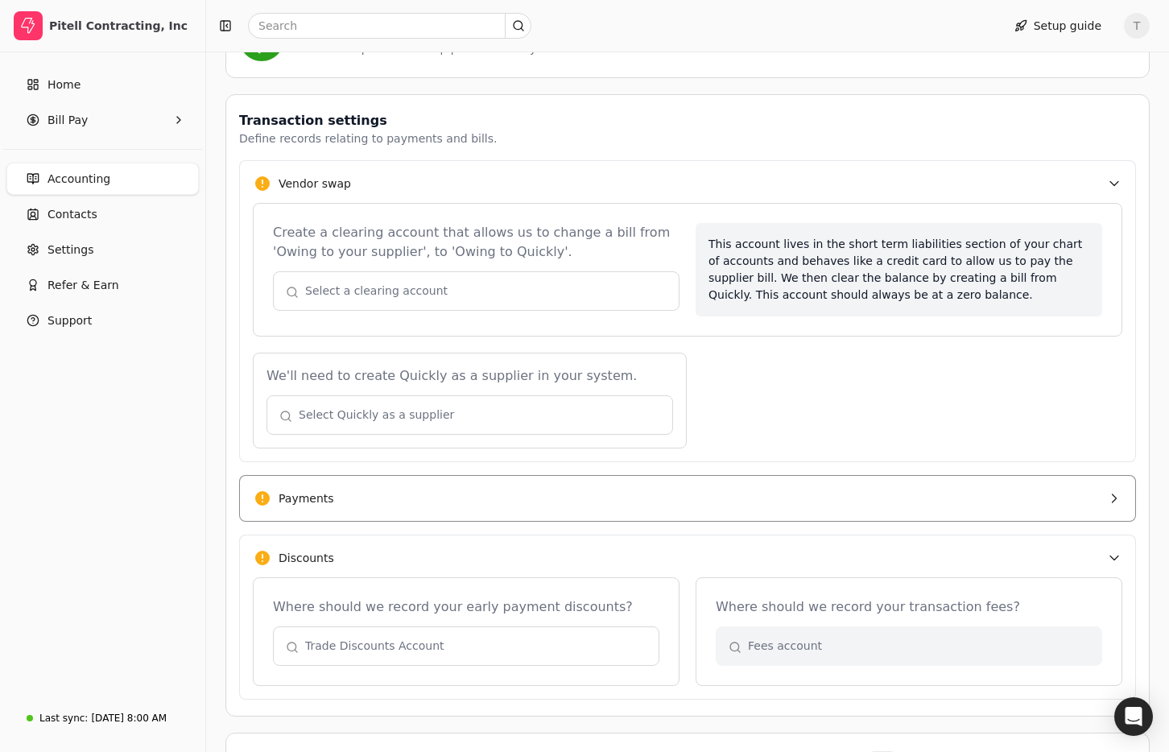
scroll to position [427, 0]
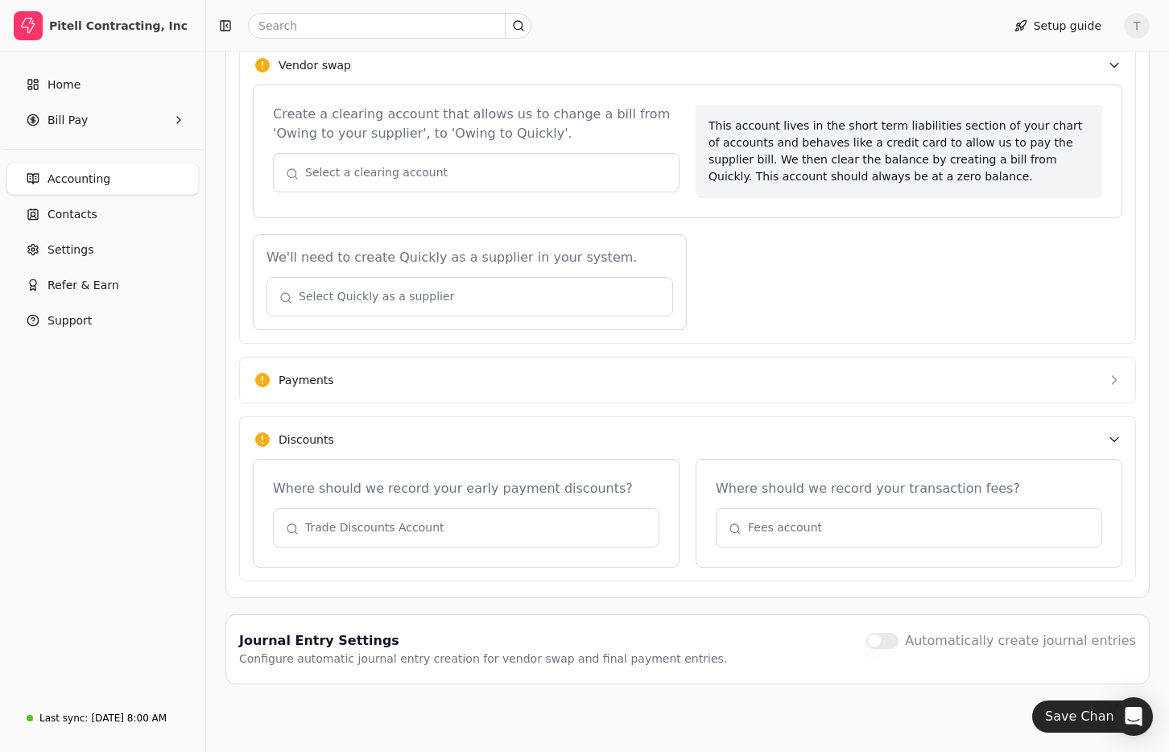
drag, startPoint x: 416, startPoint y: 525, endPoint x: 435, endPoint y: 529, distance: 19.7
click at [417, 525] on button "button" at bounding box center [466, 527] width 386 height 39
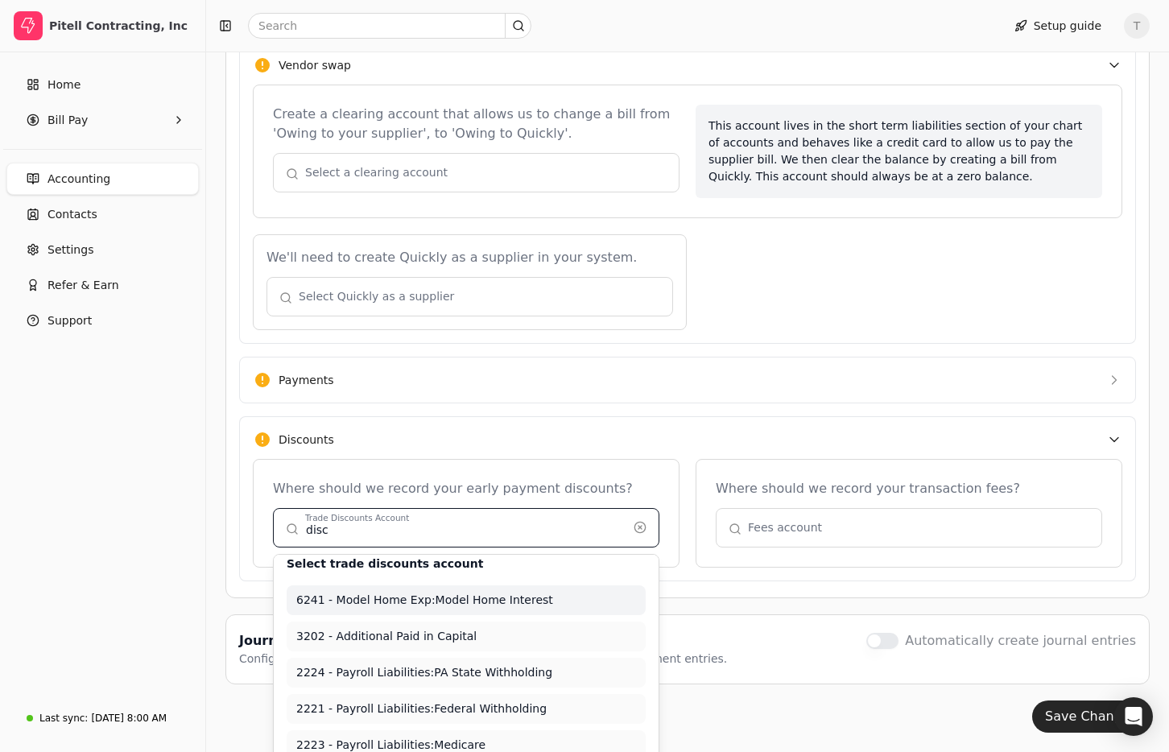
scroll to position [0, 0]
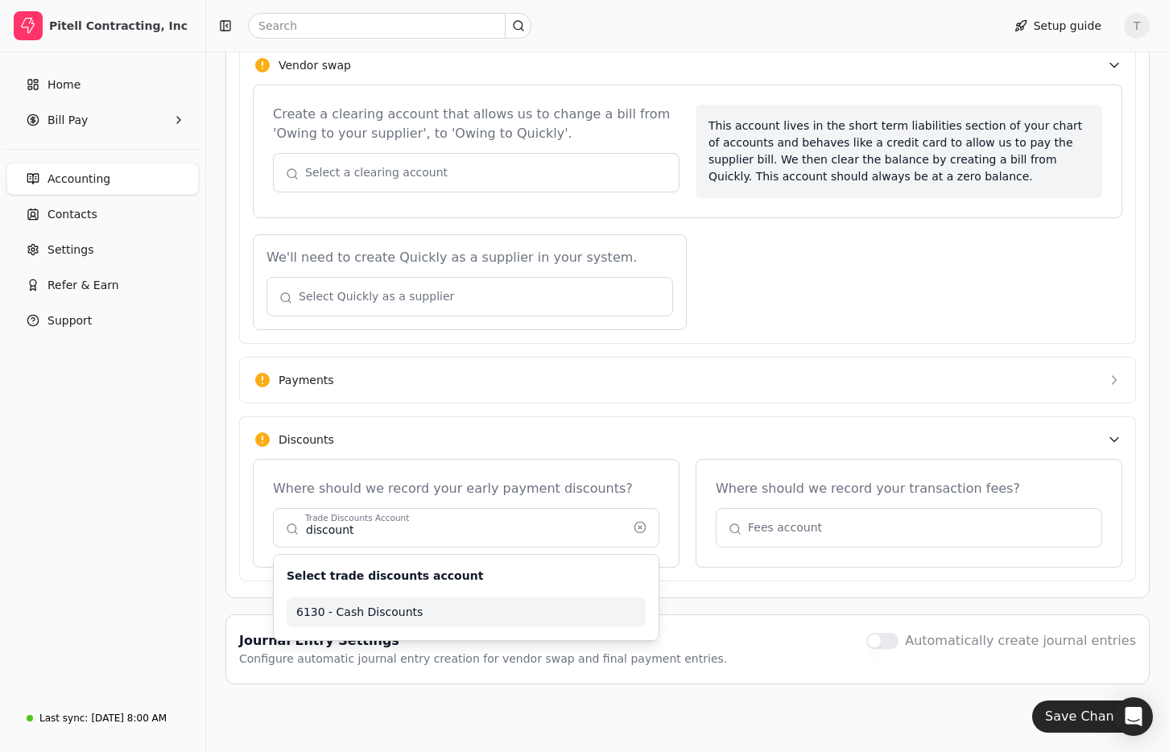
type input "6130 - Cash Discounts"
drag, startPoint x: 636, startPoint y: 443, endPoint x: 611, endPoint y: 480, distance: 45.3
click at [636, 443] on button "Discounts" at bounding box center [687, 439] width 897 height 46
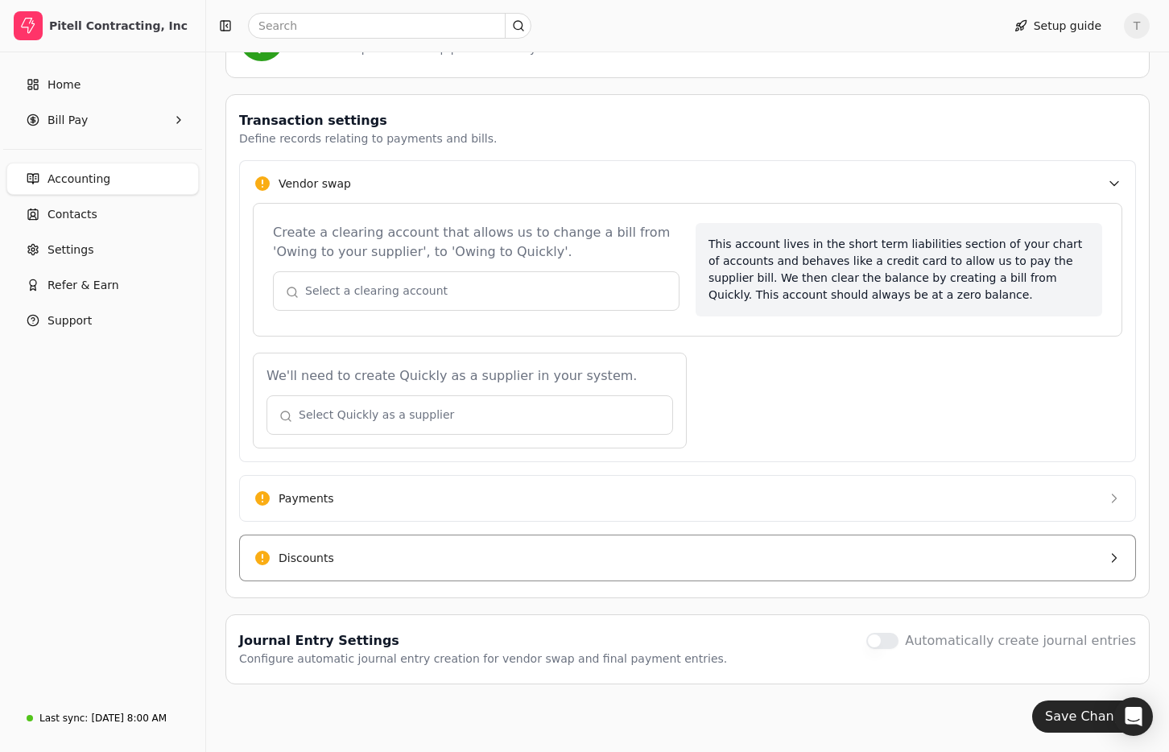
click at [622, 563] on button "Discounts" at bounding box center [687, 557] width 897 height 47
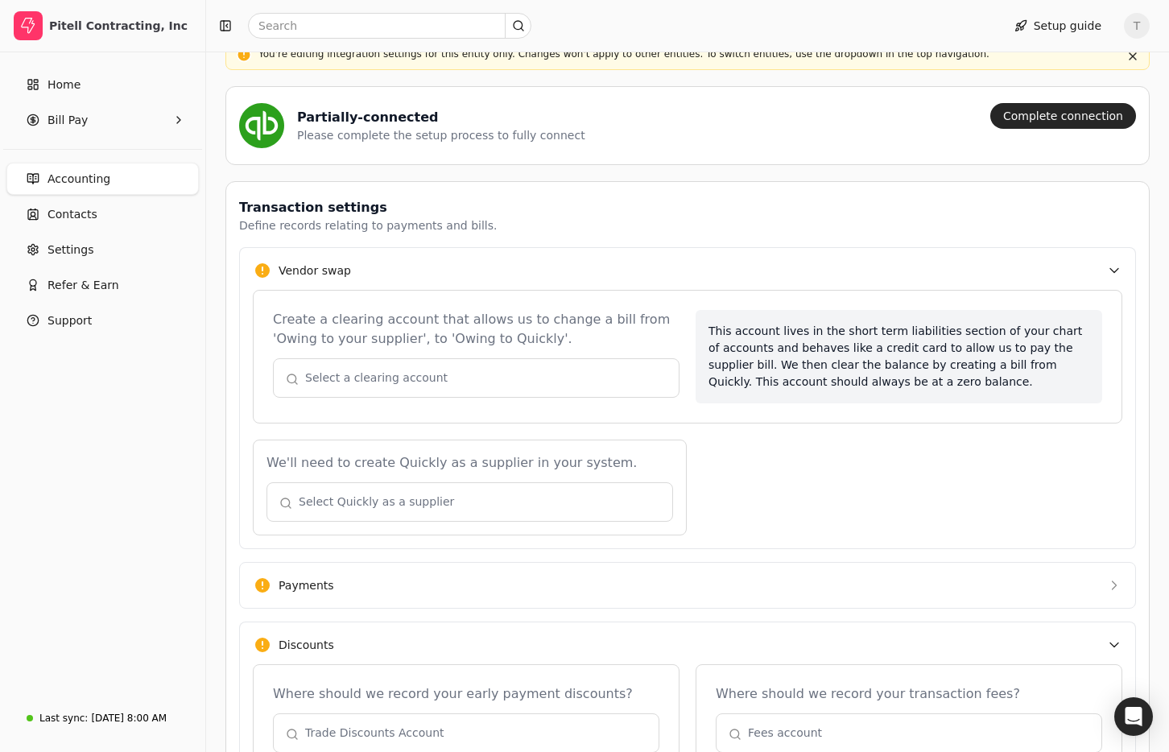
scroll to position [165, 0]
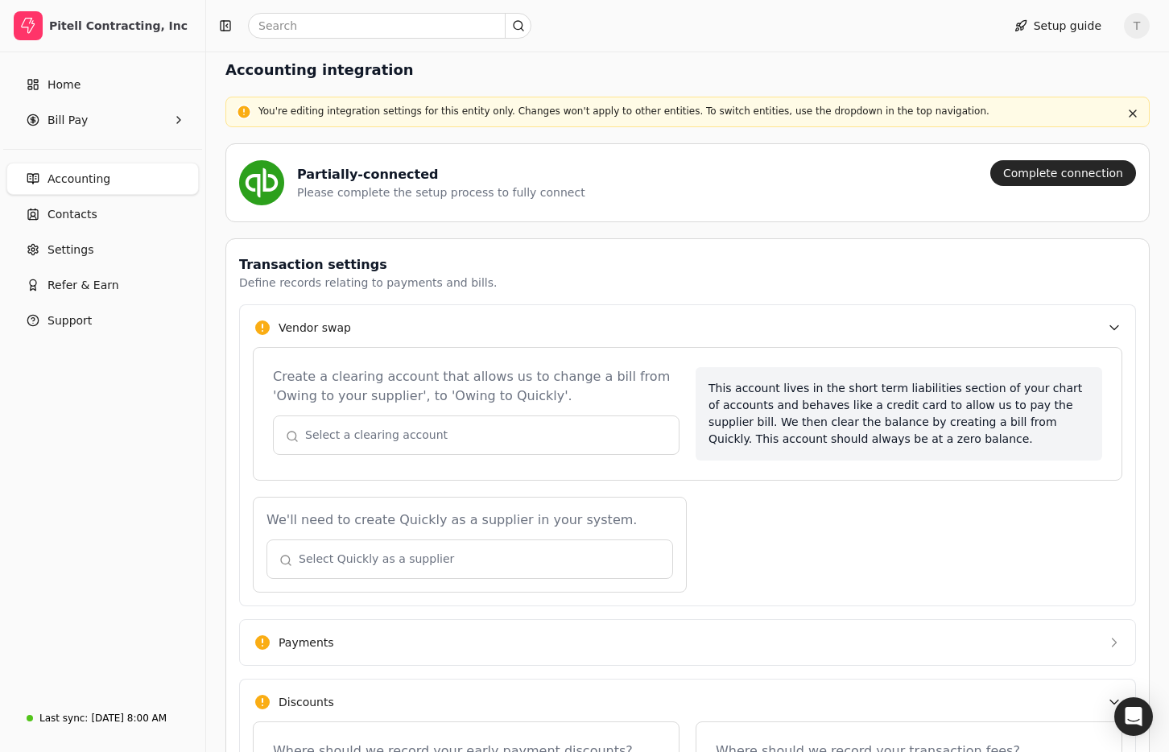
drag, startPoint x: 66, startPoint y: 170, endPoint x: 76, endPoint y: 175, distance: 11.5
click at [66, 171] on span "Accounting" at bounding box center [78, 179] width 63 height 17
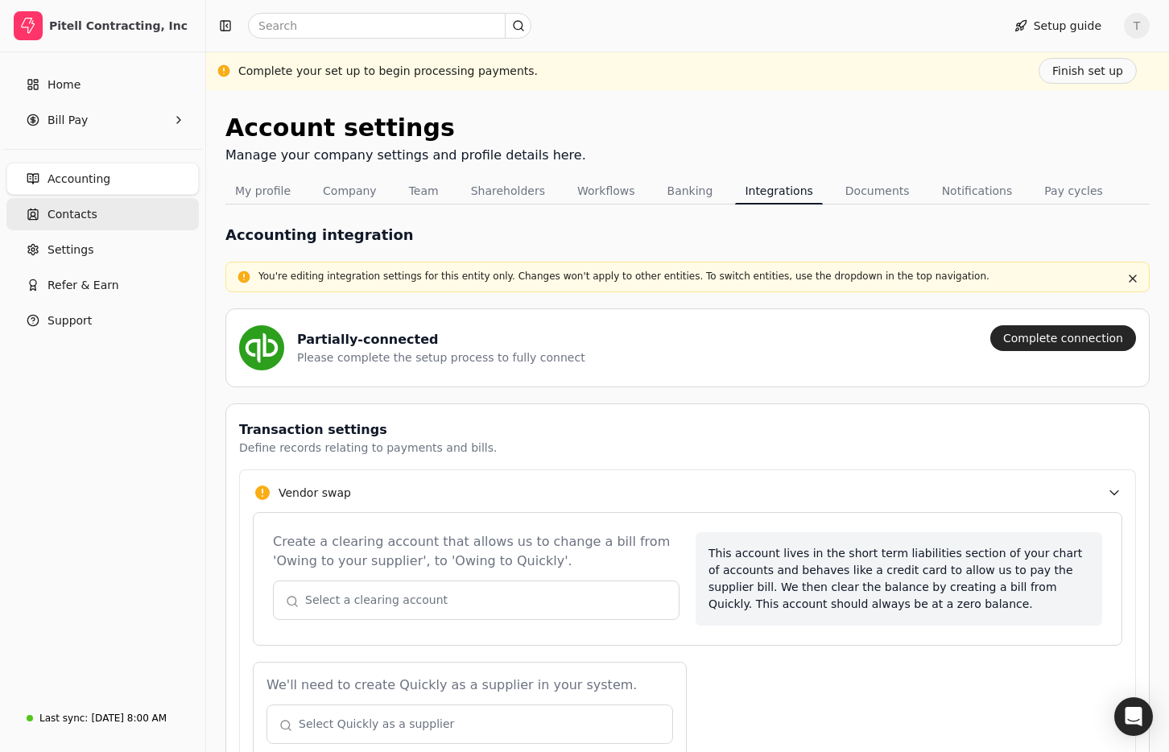
click at [90, 209] on span "Contacts" at bounding box center [72, 214] width 50 height 17
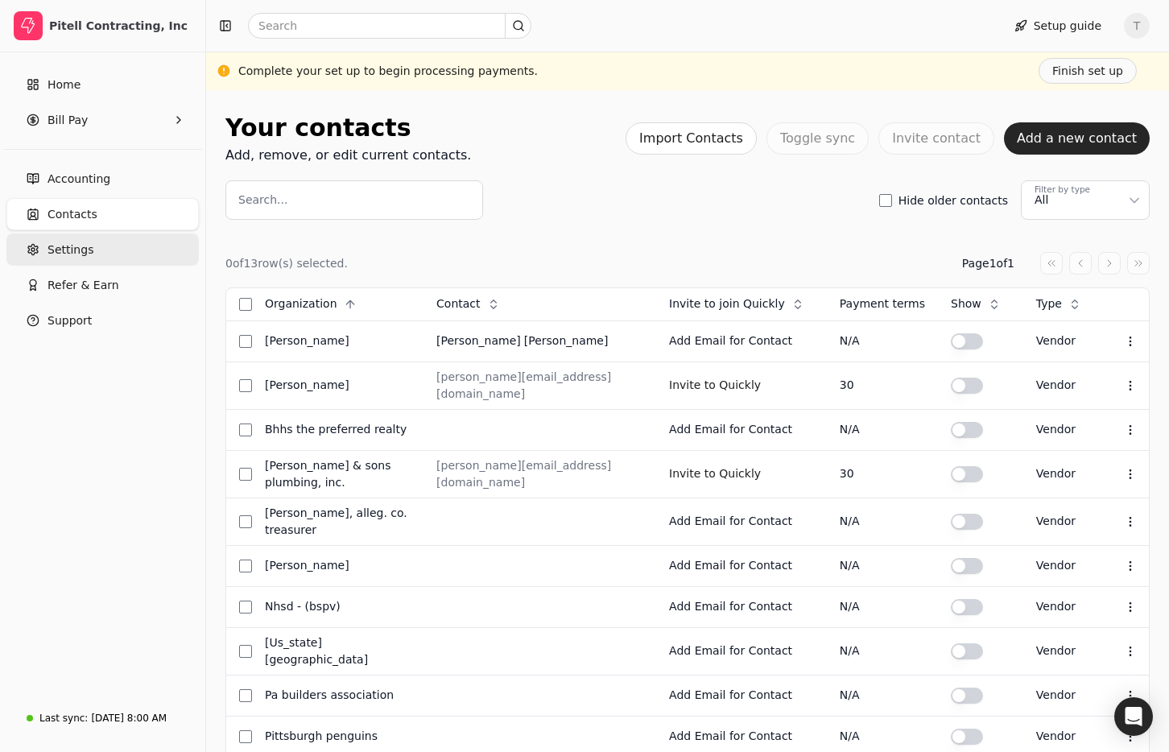
click at [74, 251] on span "Settings" at bounding box center [70, 249] width 46 height 17
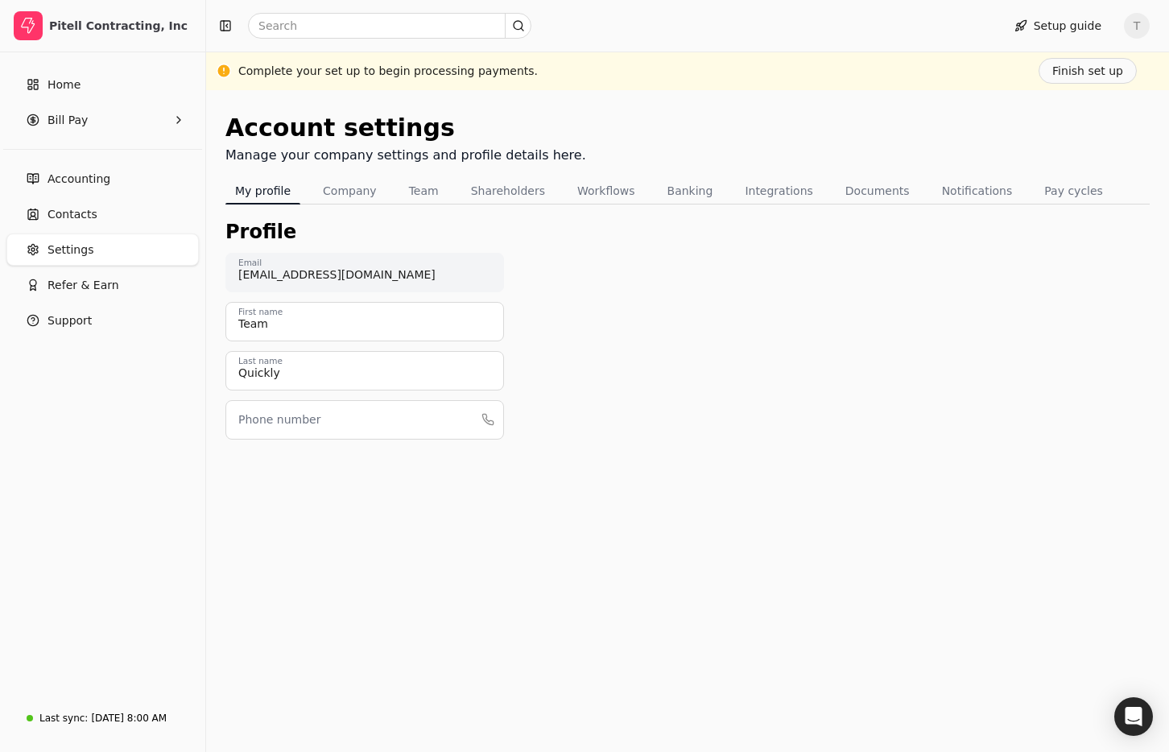
drag, startPoint x: 248, startPoint y: 186, endPoint x: 221, endPoint y: 182, distance: 26.9
click at [248, 186] on button "My profile" at bounding box center [262, 191] width 75 height 26
click at [83, 88] on link "Home" at bounding box center [102, 84] width 192 height 32
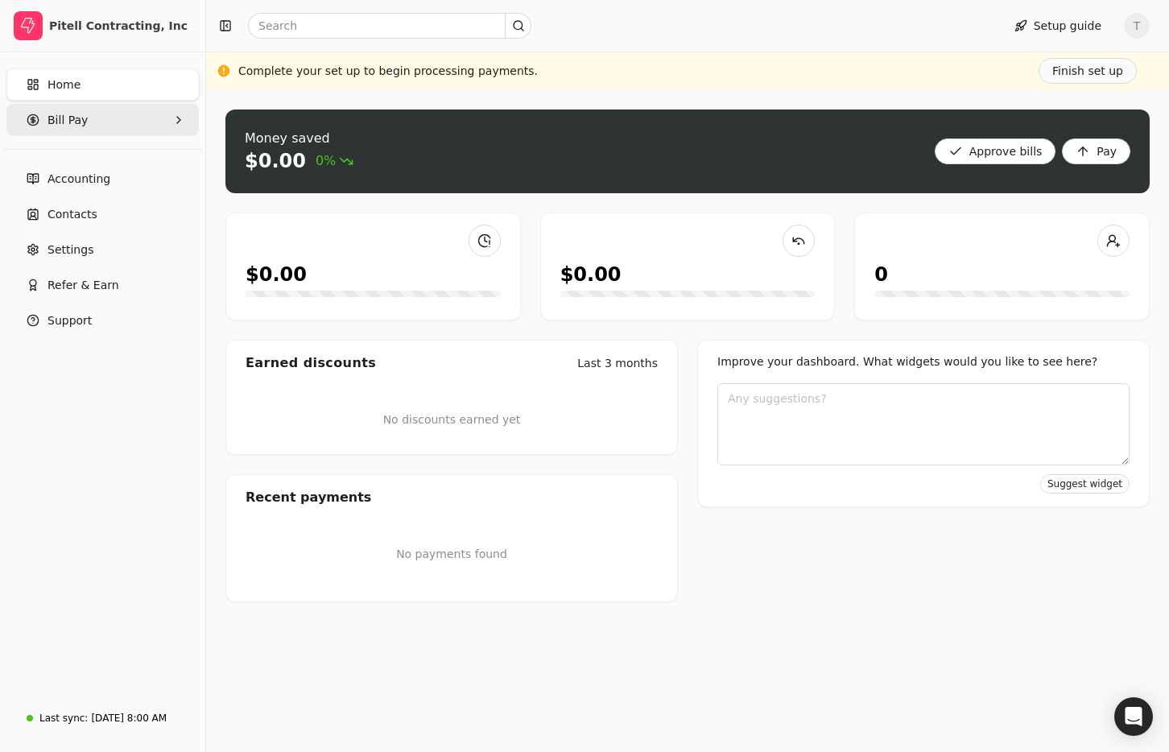
click at [85, 112] on span "Bill Pay" at bounding box center [67, 120] width 40 height 17
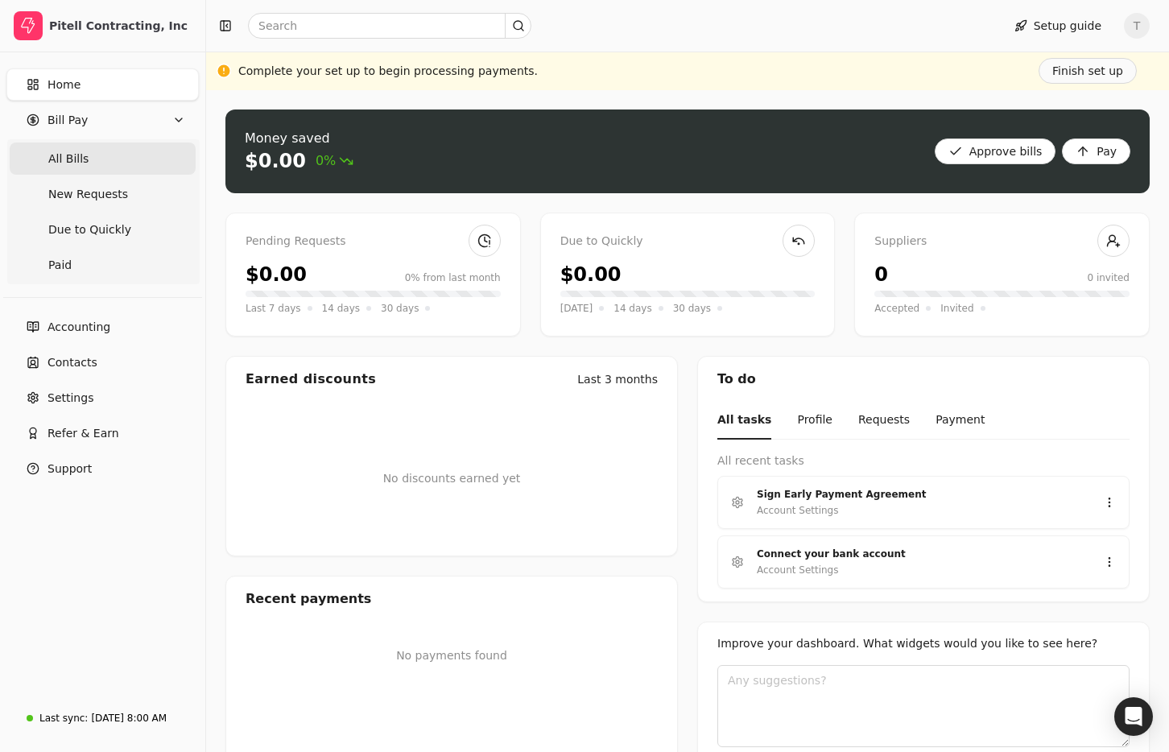
click at [83, 164] on span "All Bills" at bounding box center [68, 158] width 40 height 17
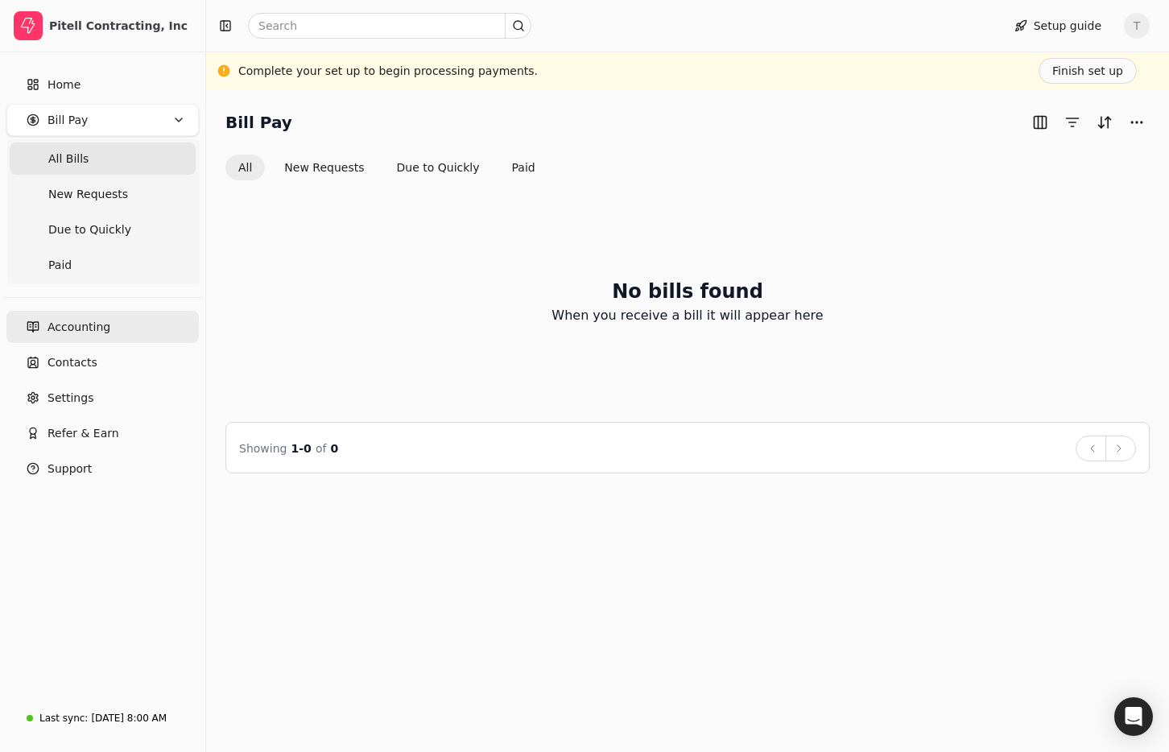
click at [109, 328] on link "Accounting" at bounding box center [102, 327] width 192 height 32
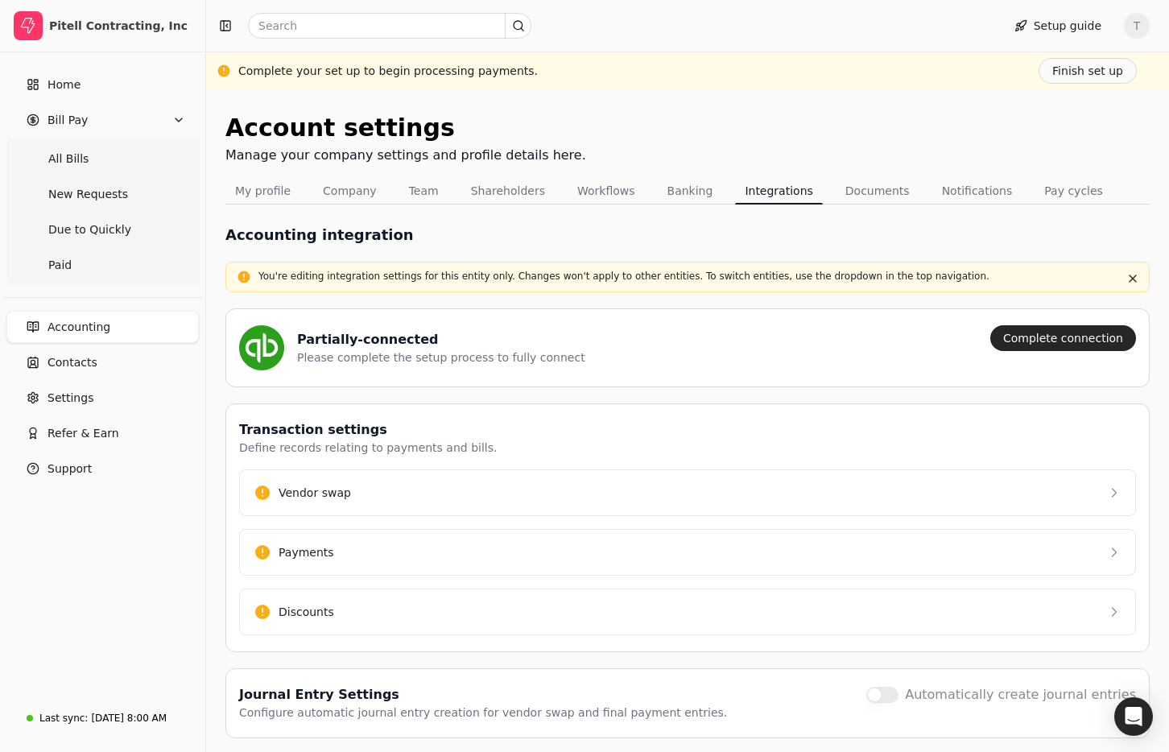
scroll to position [54, 0]
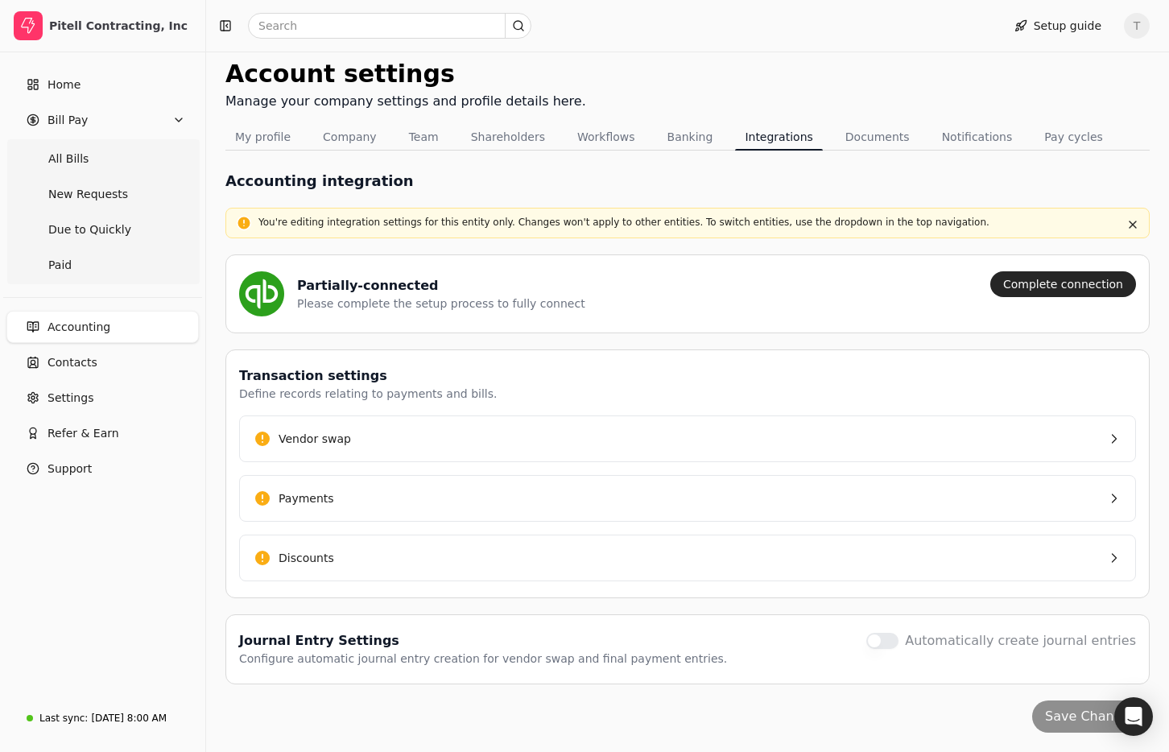
drag, startPoint x: 415, startPoint y: 440, endPoint x: 511, endPoint y: 405, distance: 102.1
click at [415, 440] on button "Vendor swap" at bounding box center [687, 438] width 897 height 47
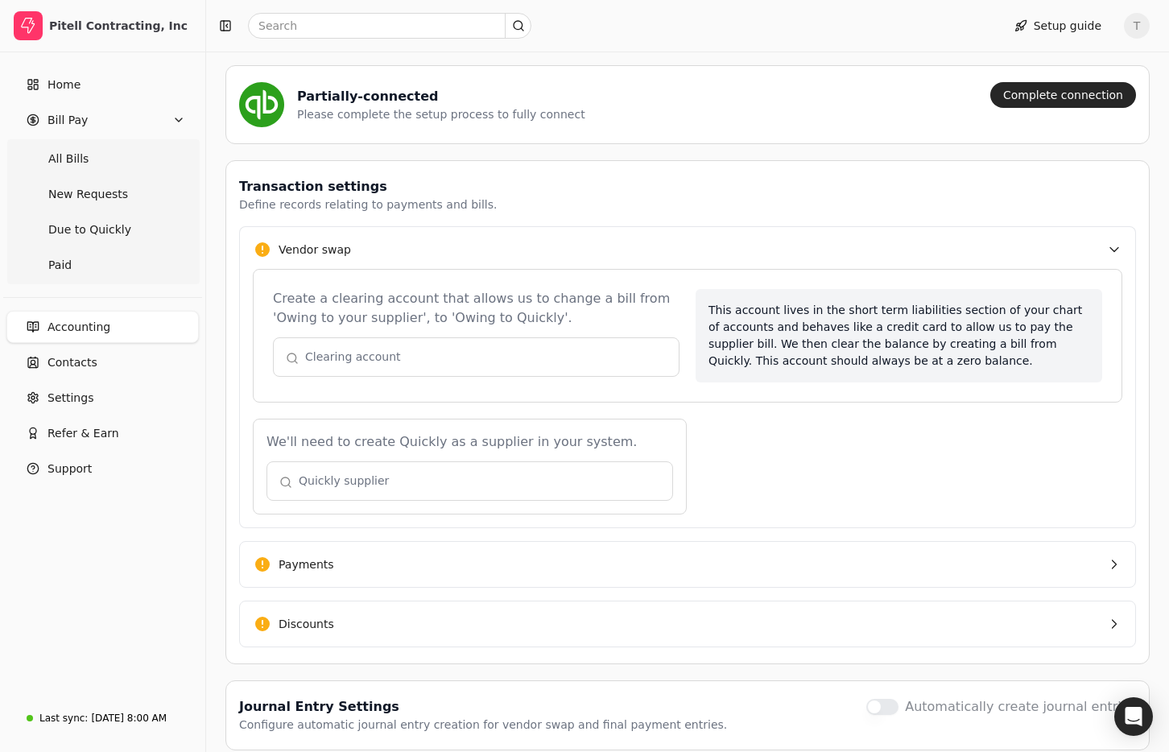
scroll to position [242, 0]
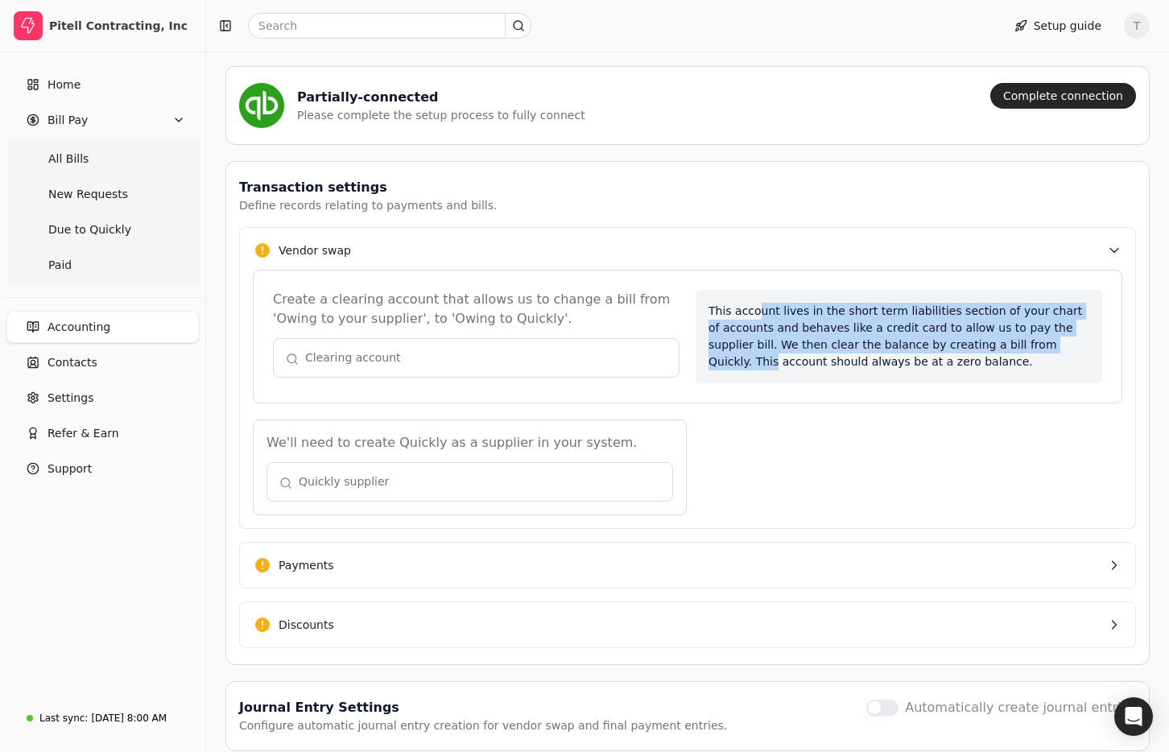
drag, startPoint x: 810, startPoint y: 315, endPoint x: 1085, endPoint y: 343, distance: 275.9
click at [1088, 343] on div "This account lives in the short term liabilities section of your chart of accou…" at bounding box center [898, 336] width 406 height 93
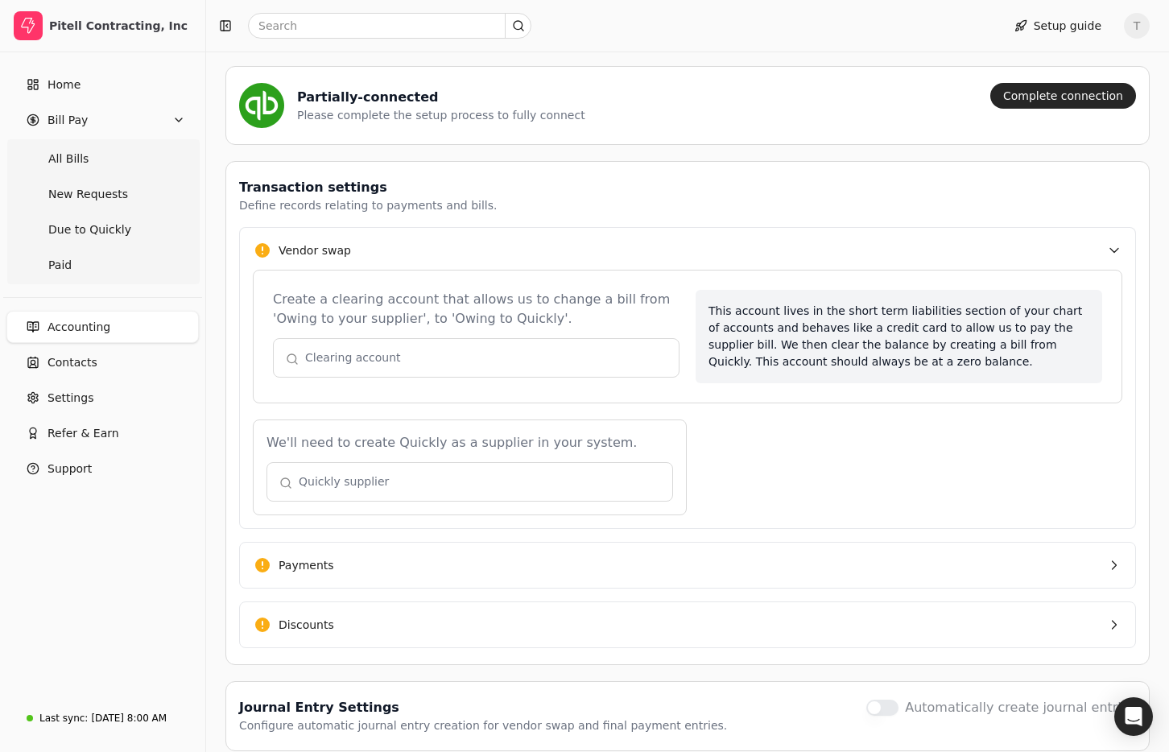
drag, startPoint x: 950, startPoint y: 368, endPoint x: 937, endPoint y: 364, distance: 14.3
click at [950, 368] on div "This account lives in the short term liabilities section of your chart of accou…" at bounding box center [898, 336] width 406 height 93
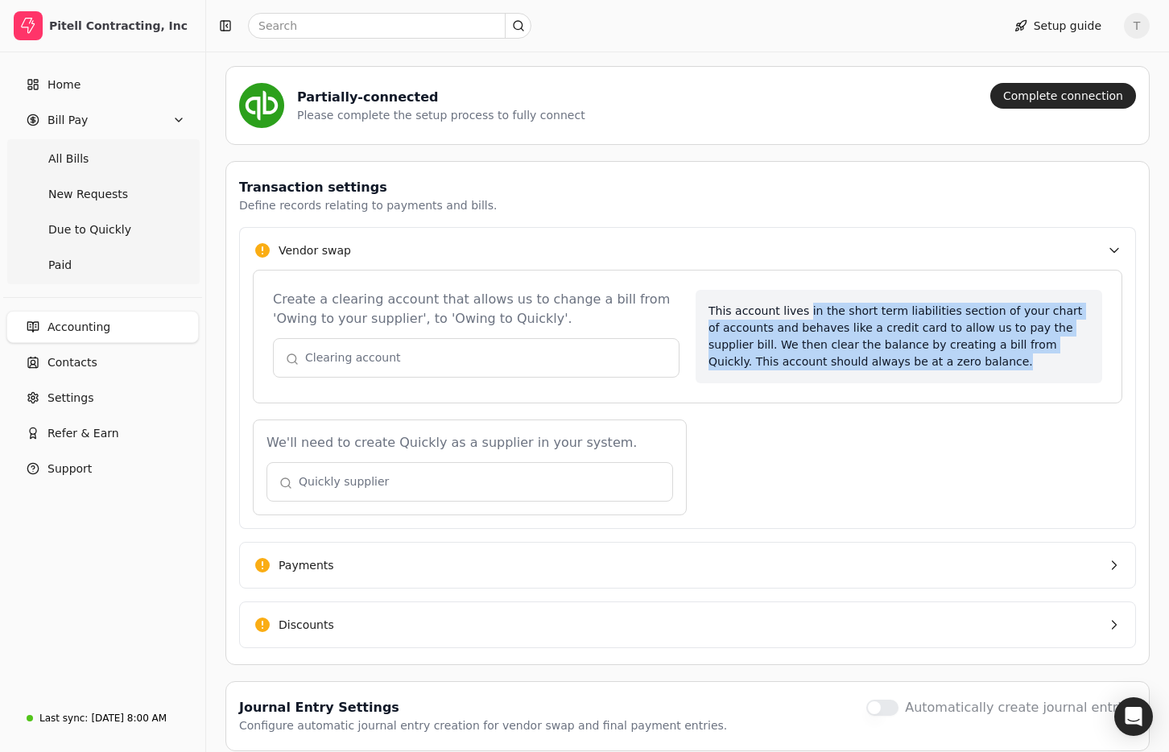
drag, startPoint x: 884, startPoint y: 317, endPoint x: 1009, endPoint y: 361, distance: 132.4
click at [1009, 361] on div "This account lives in the short term liabilities section of your chart of accou…" at bounding box center [898, 336] width 406 height 93
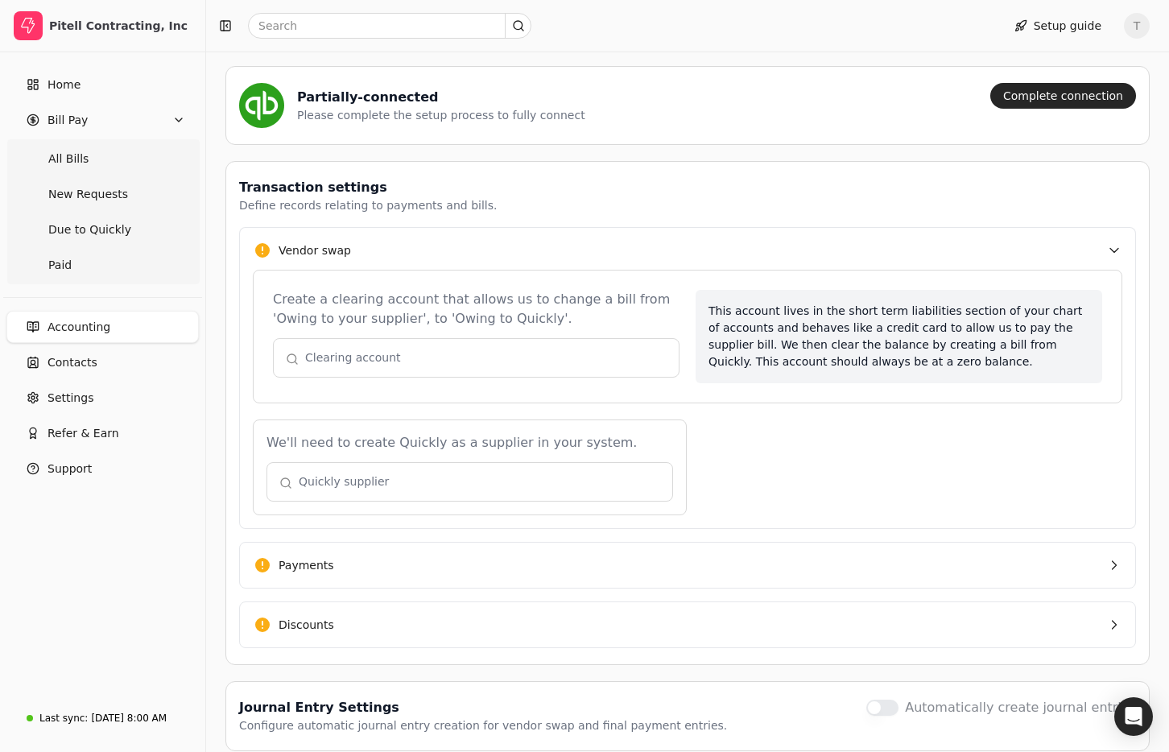
click at [1010, 361] on div "This account lives in the short term liabilities section of your chart of accou…" at bounding box center [898, 336] width 406 height 93
drag, startPoint x: 403, startPoint y: 476, endPoint x: 464, endPoint y: 474, distance: 60.4
click at [402, 476] on button "button" at bounding box center [469, 481] width 406 height 39
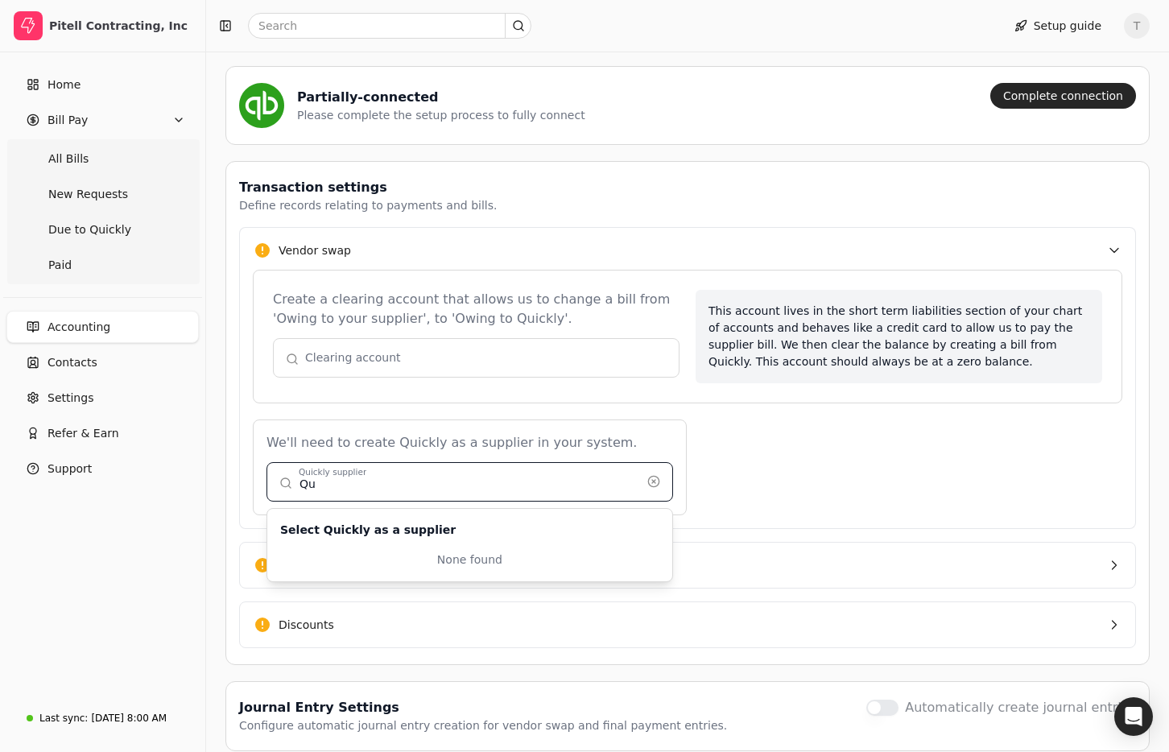
type input "Q"
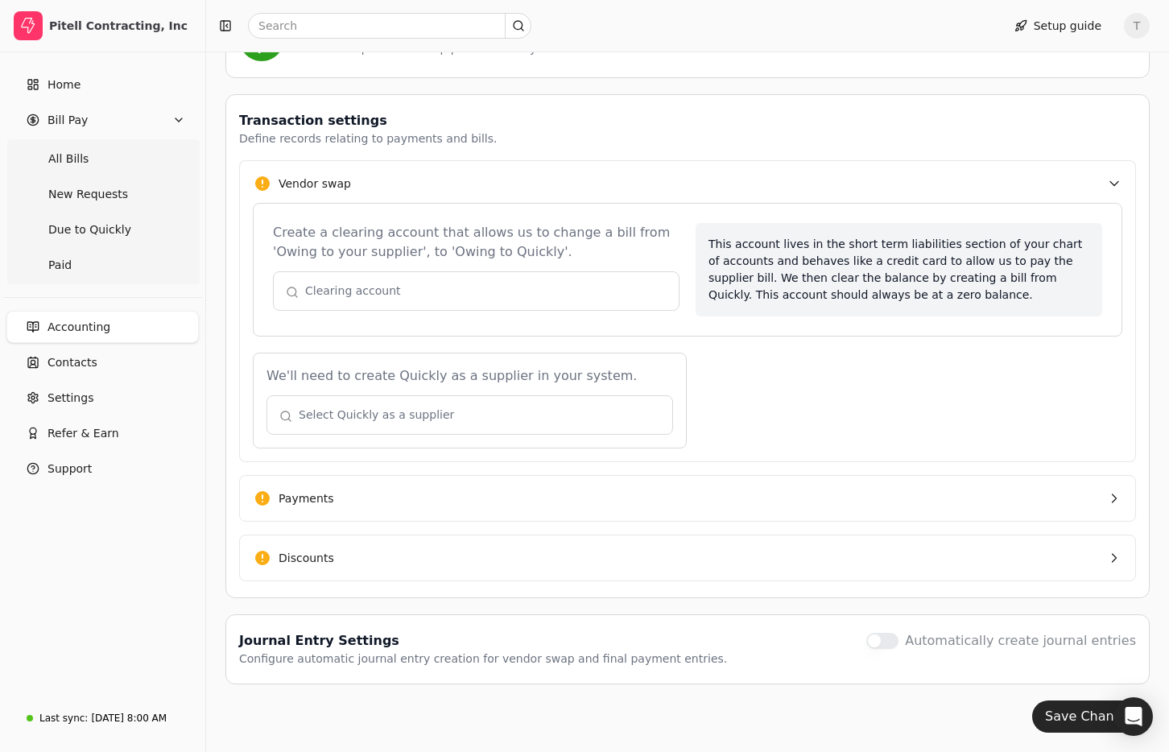
scroll to position [0, 0]
click at [846, 380] on div "We'll need to create Quickly as a supplier in your system. Select Quickly as a …" at bounding box center [687, 400] width 869 height 96
click at [456, 499] on button "Payments" at bounding box center [687, 498] width 897 height 47
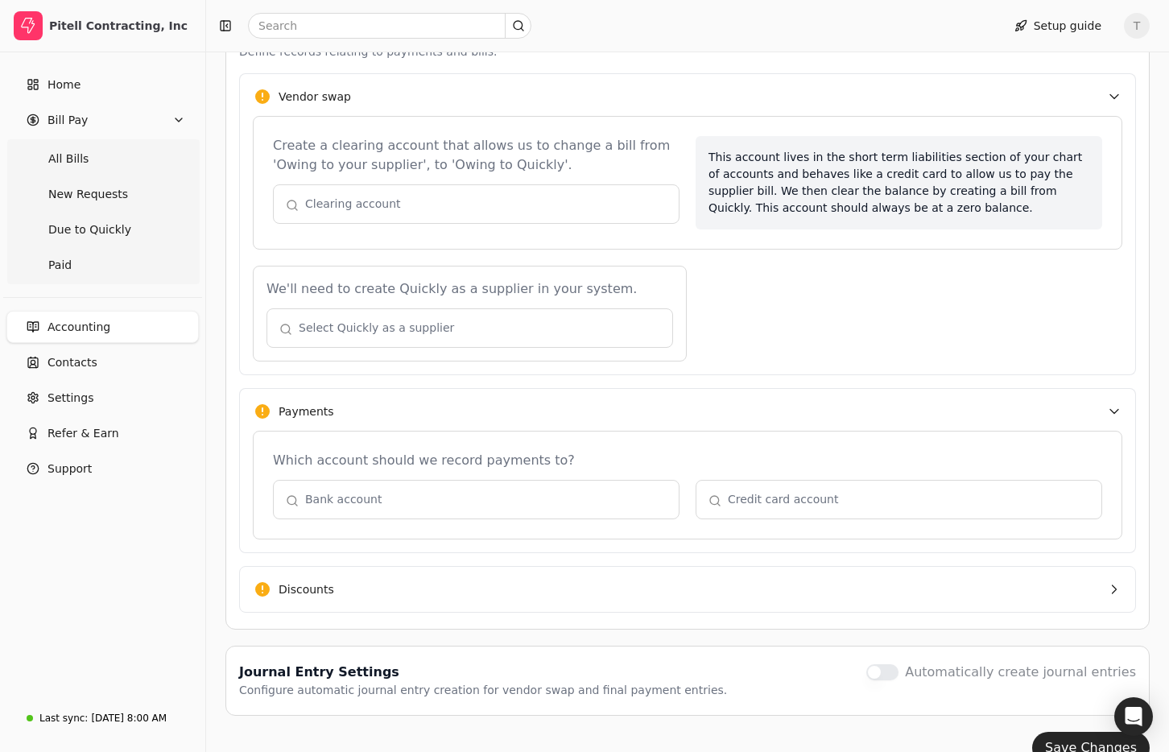
scroll to position [402, 0]
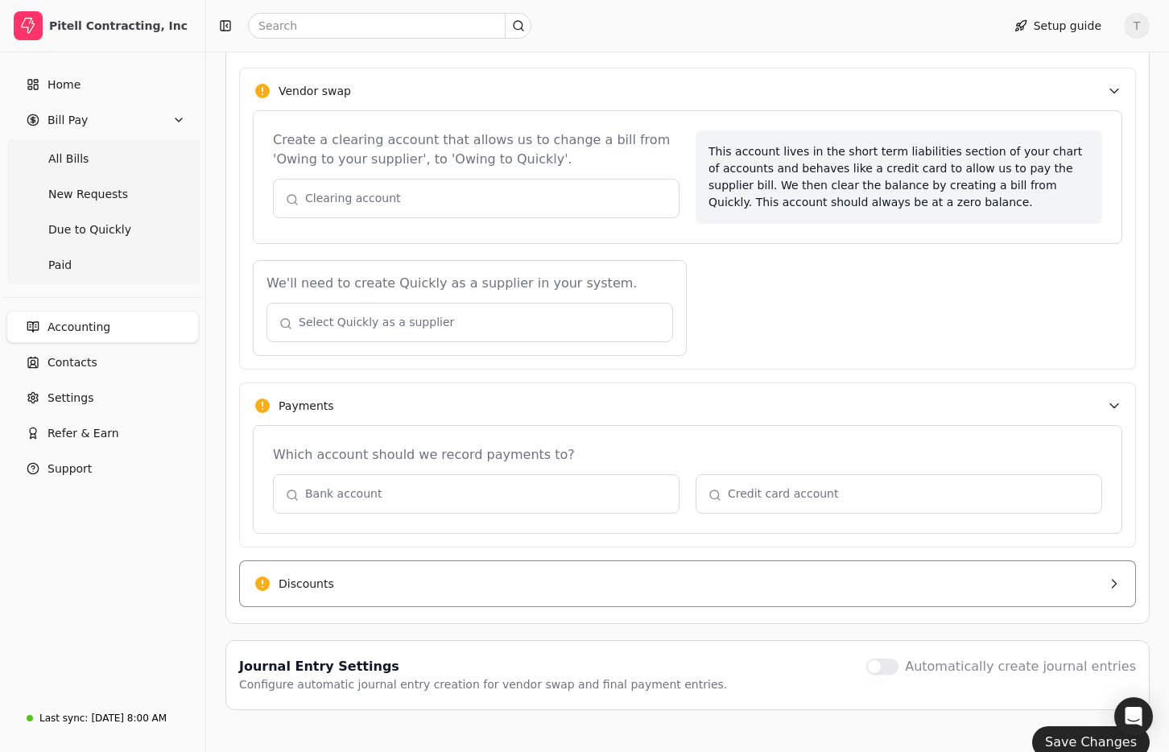
click at [381, 574] on button "Discounts" at bounding box center [687, 583] width 897 height 47
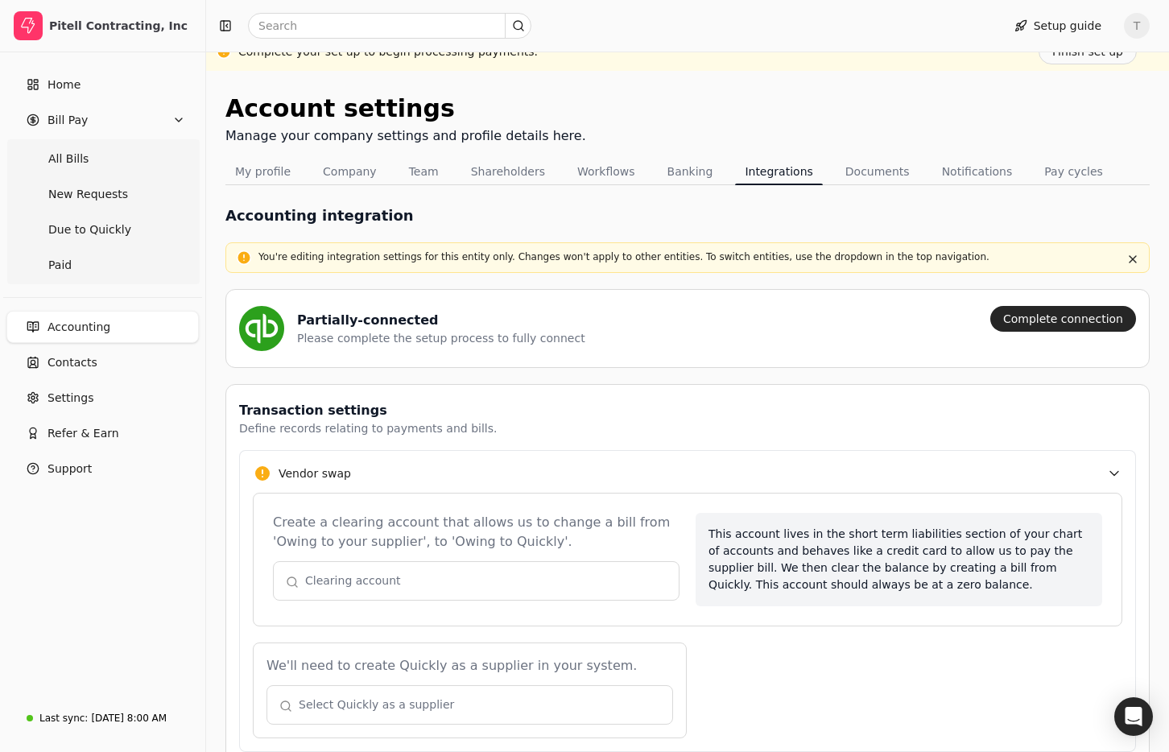
scroll to position [0, 0]
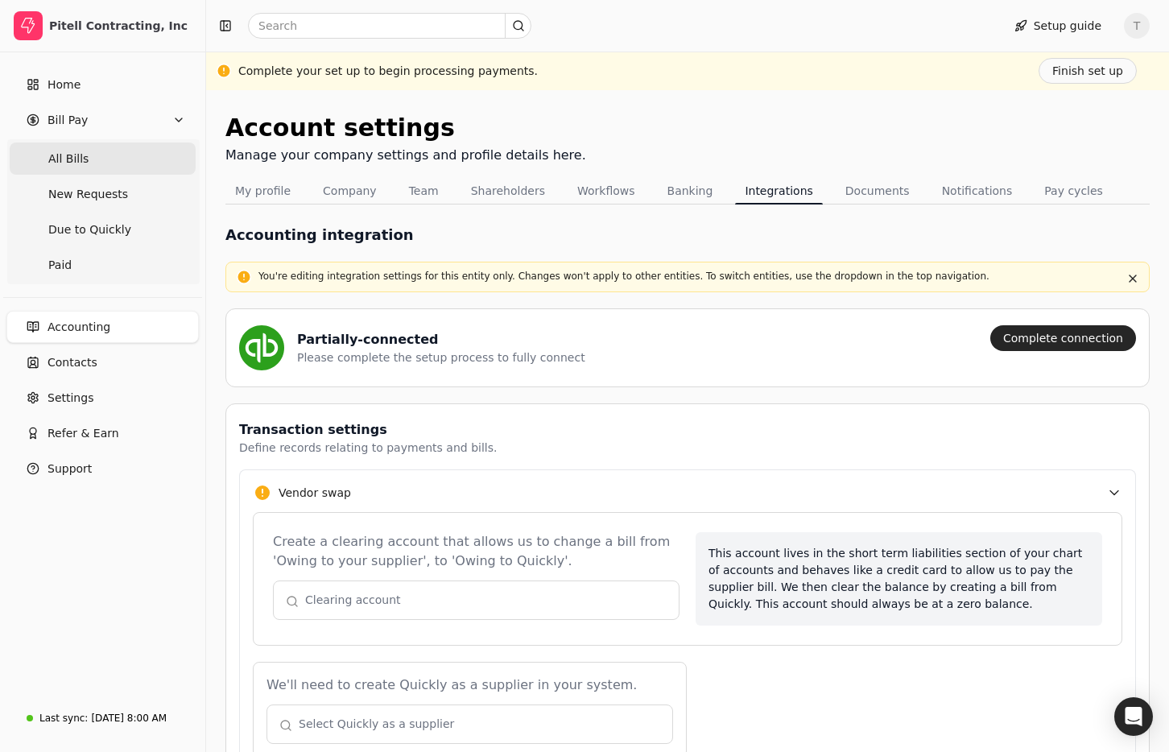
click at [122, 170] on Bills "All Bills" at bounding box center [103, 158] width 186 height 32
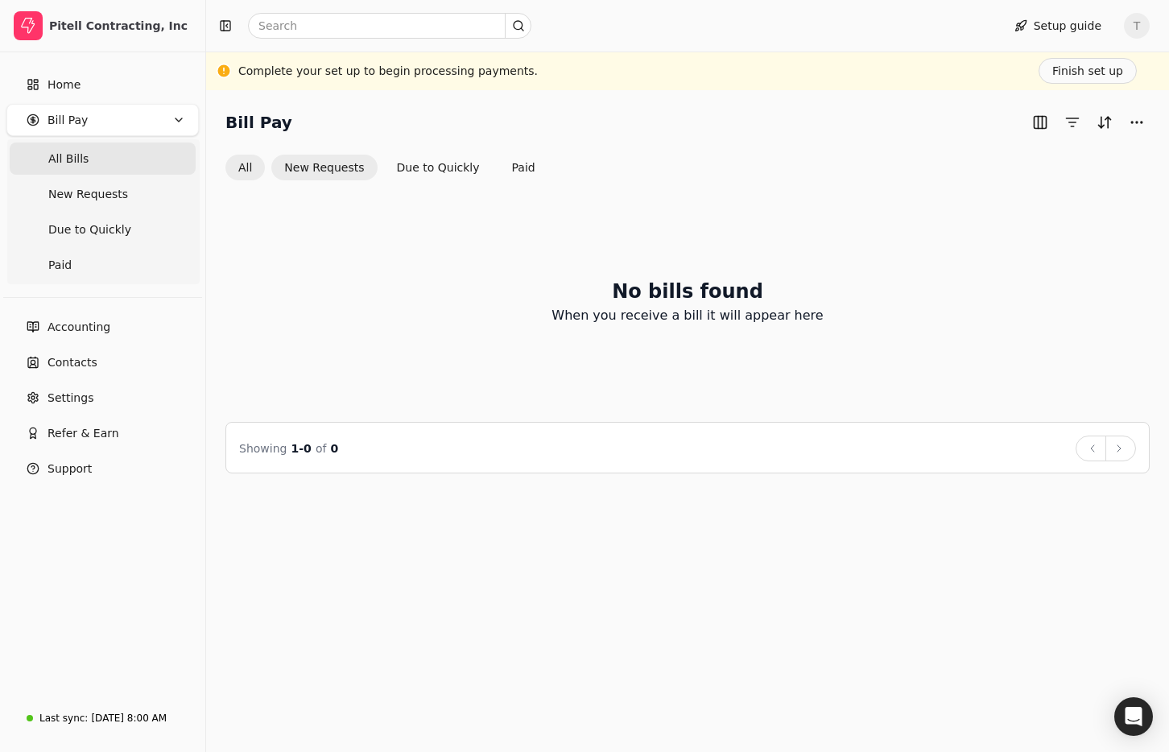
click at [343, 170] on button "New Requests" at bounding box center [323, 168] width 105 height 26
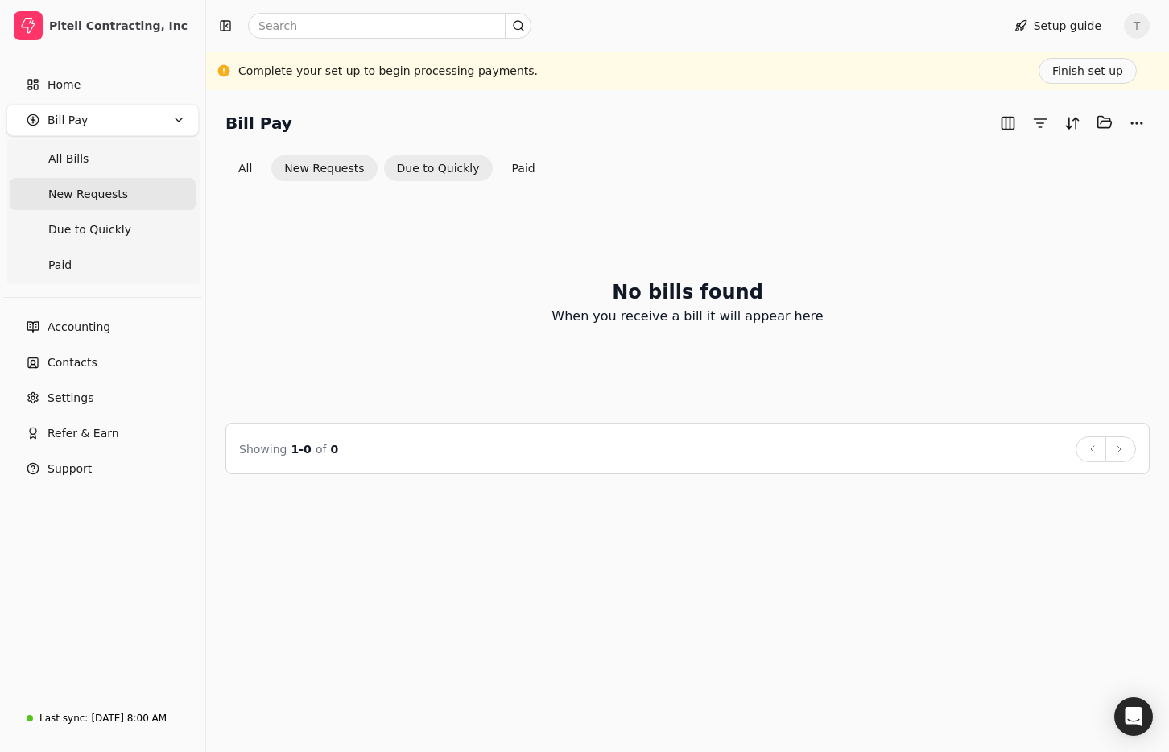
click at [413, 165] on button "Due to Quickly" at bounding box center [438, 168] width 109 height 26
click at [245, 167] on button "All" at bounding box center [244, 168] width 39 height 26
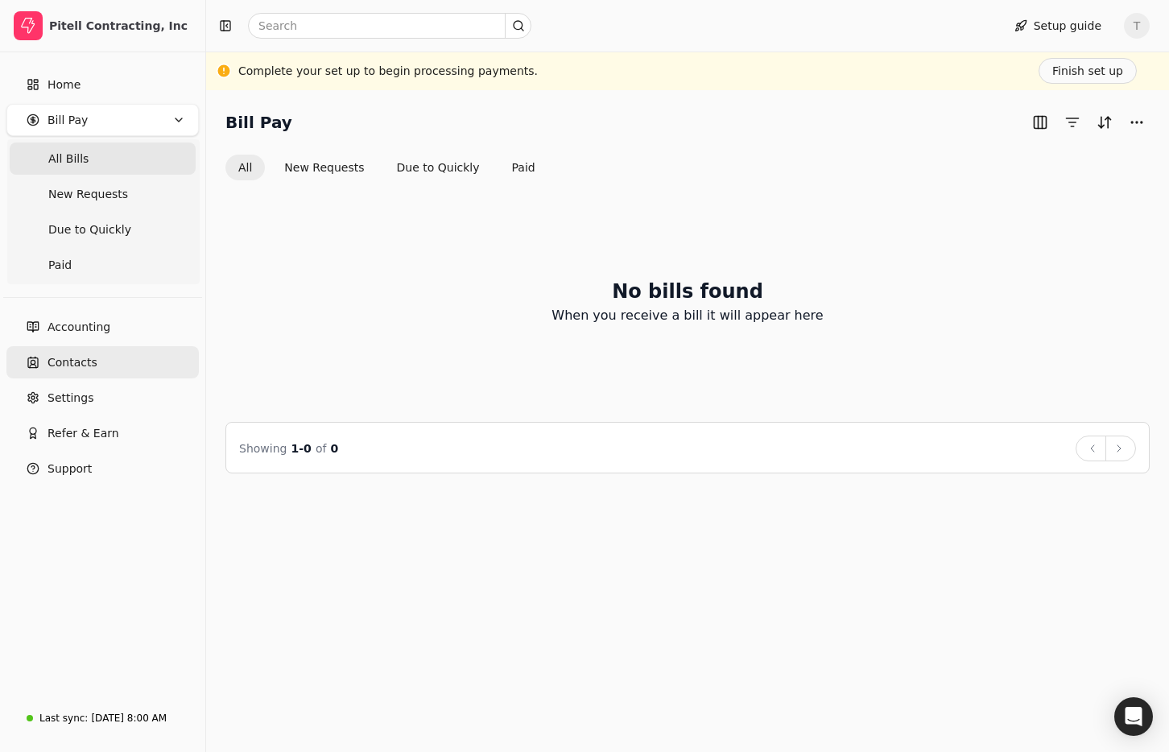
click at [86, 363] on span "Contacts" at bounding box center [72, 362] width 50 height 17
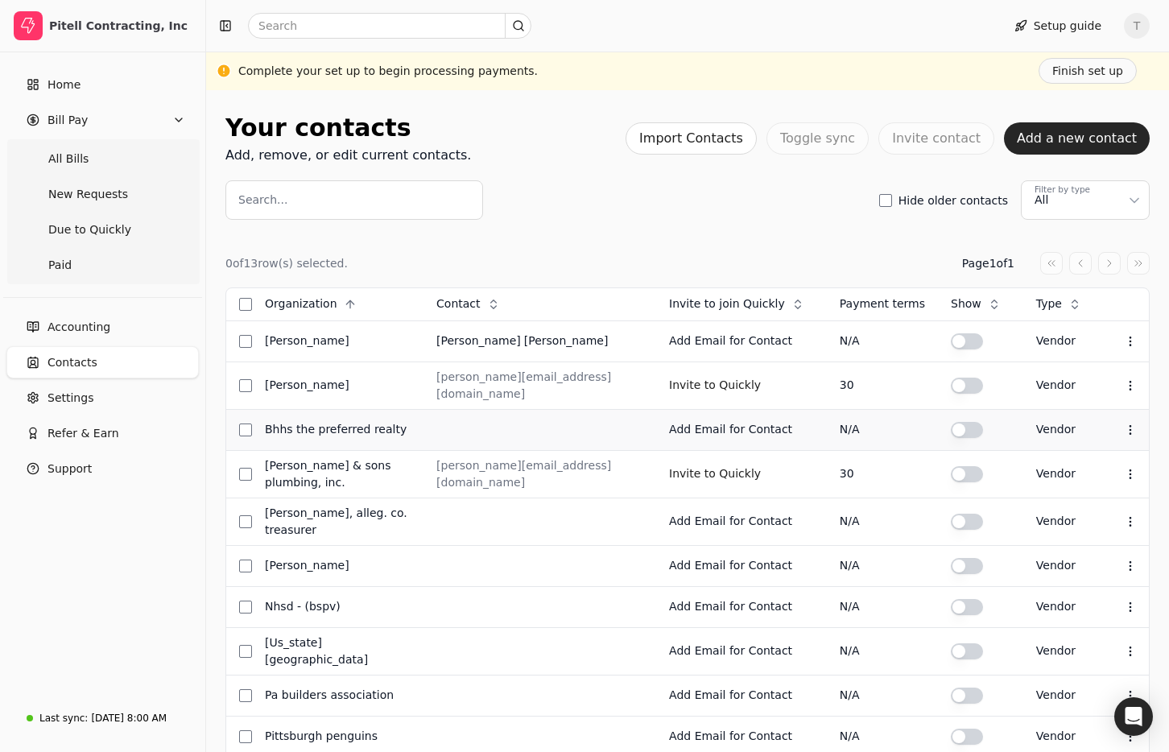
scroll to position [203, 0]
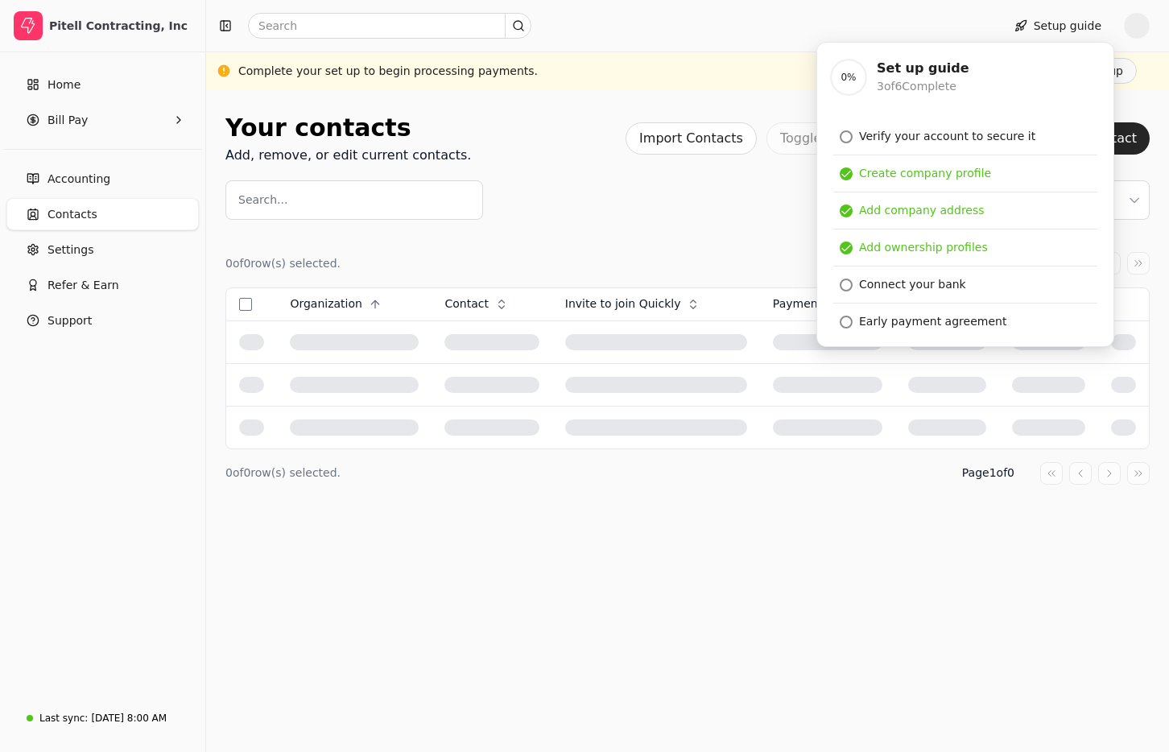
scroll to position [203, 0]
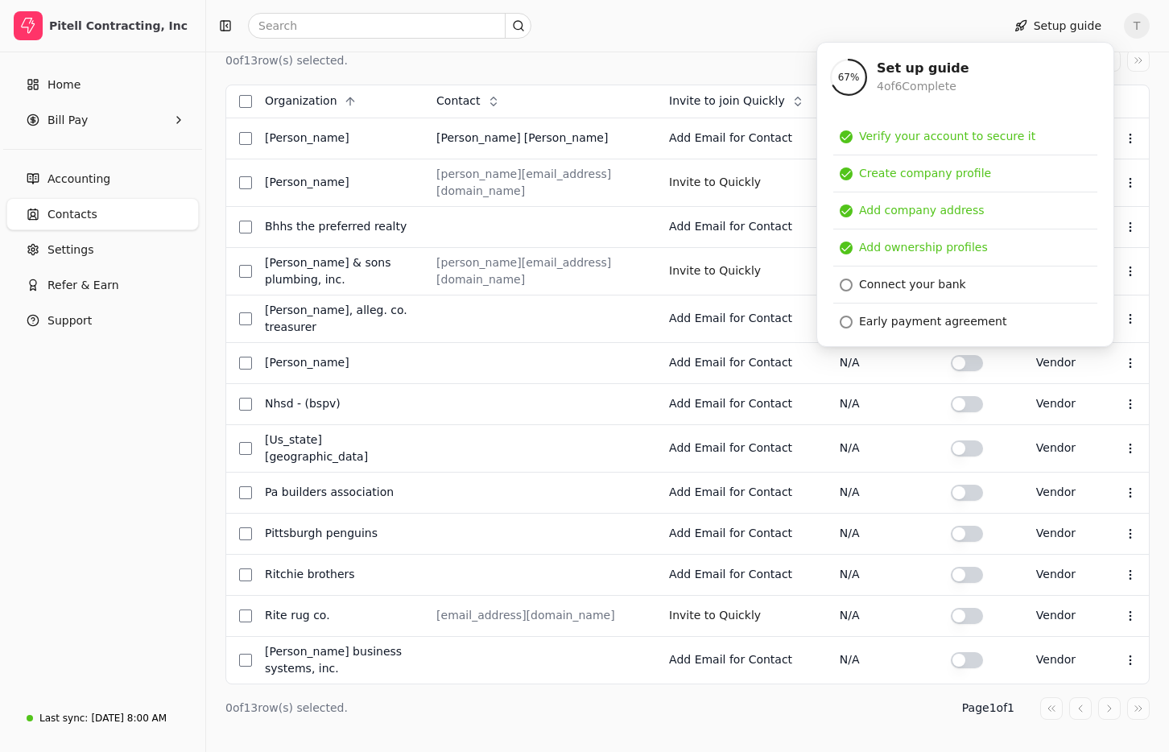
click at [663, 49] on div "Setup guide T" at bounding box center [687, 26] width 963 height 52
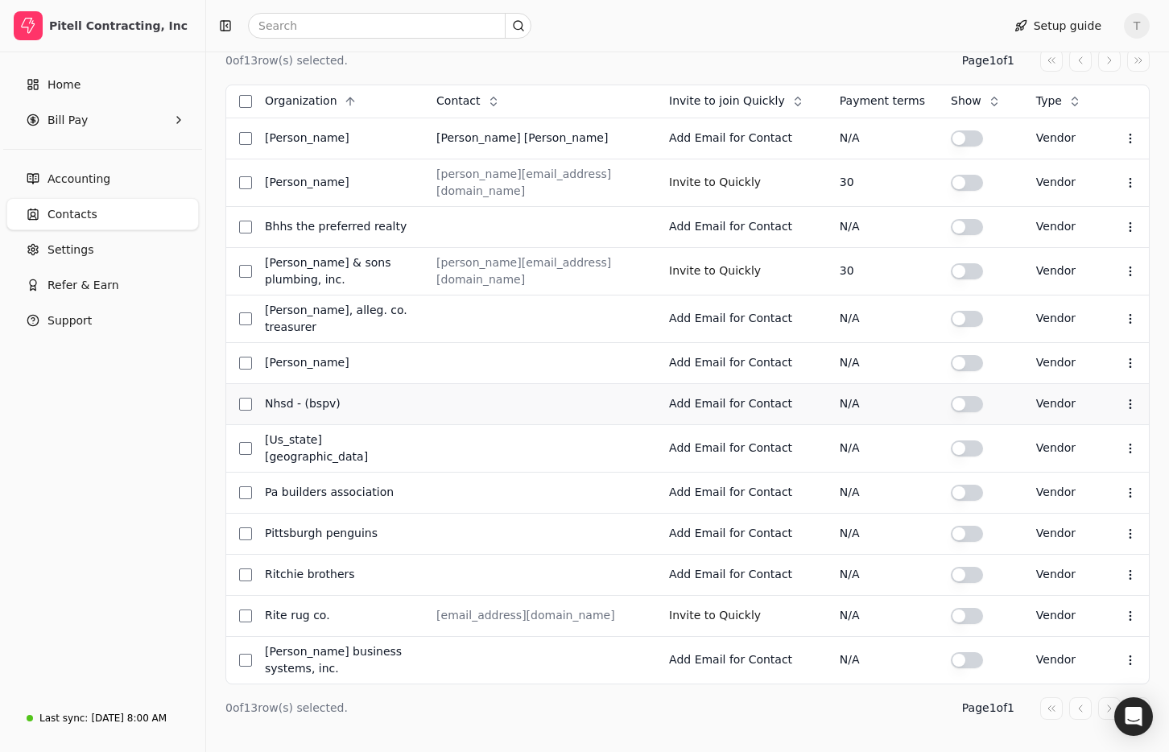
scroll to position [183, 0]
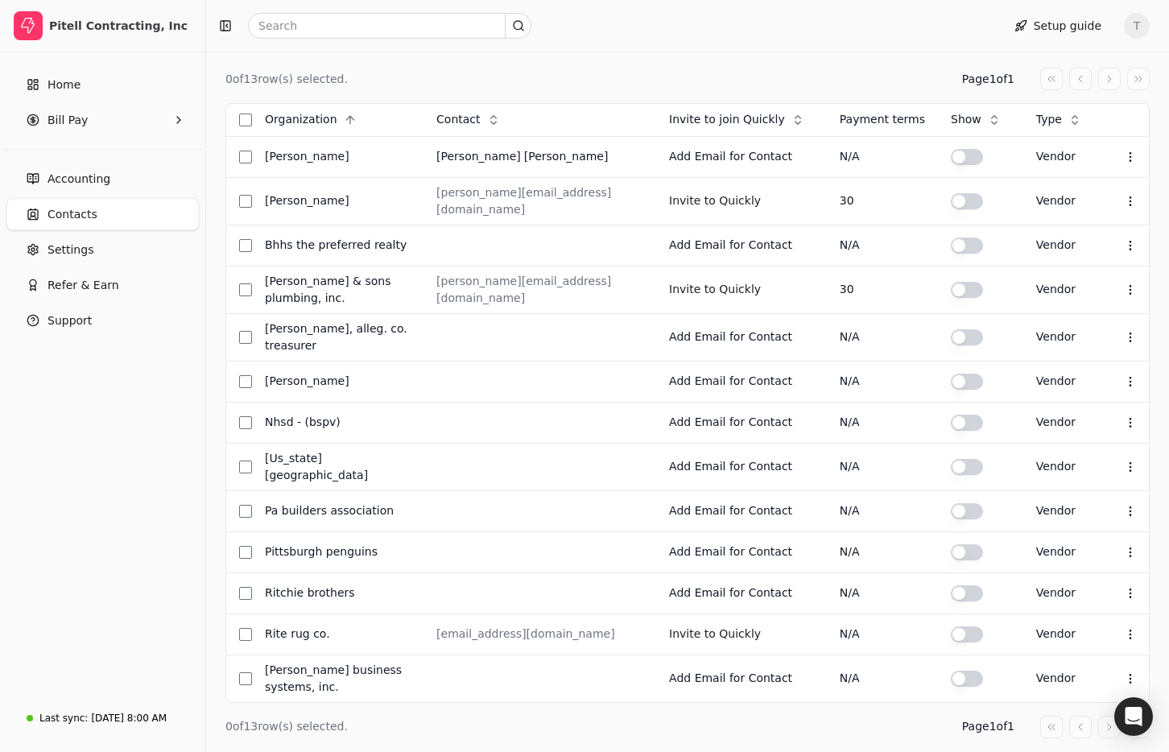
click at [602, 46] on div "Setup guide T" at bounding box center [687, 26] width 963 height 52
drag, startPoint x: 71, startPoint y: 79, endPoint x: 125, endPoint y: 84, distance: 54.1
click at [71, 79] on span "Home" at bounding box center [63, 84] width 33 height 17
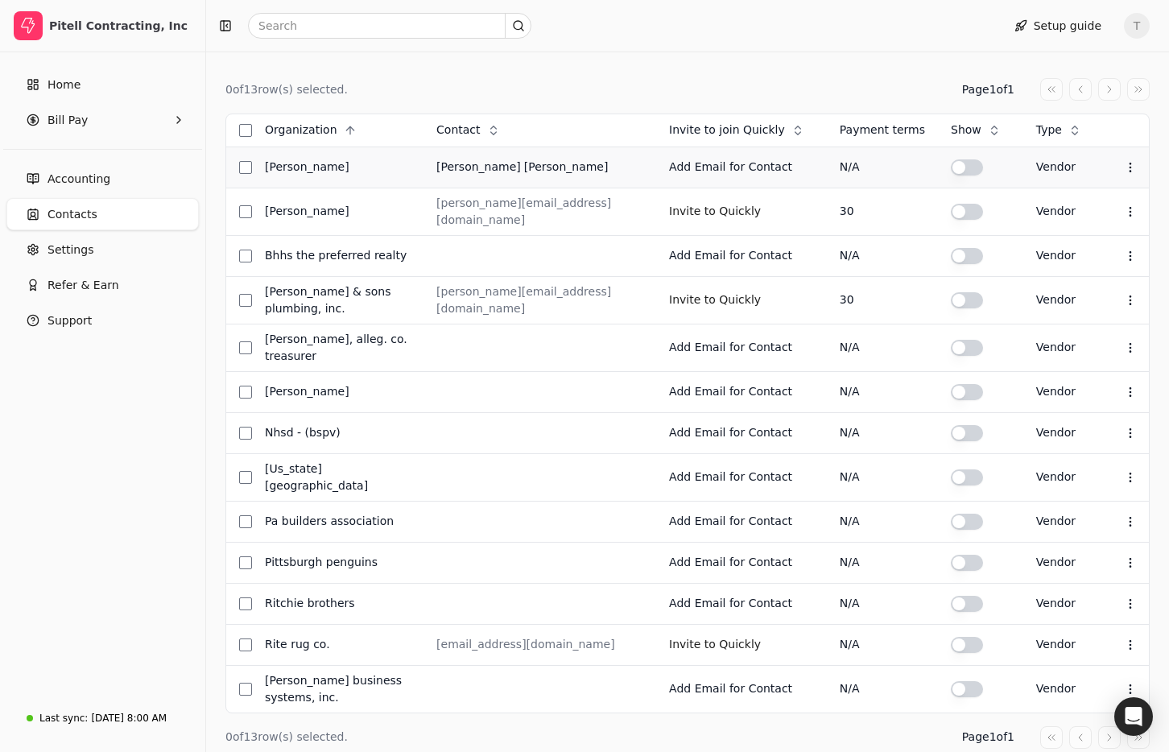
scroll to position [170, 0]
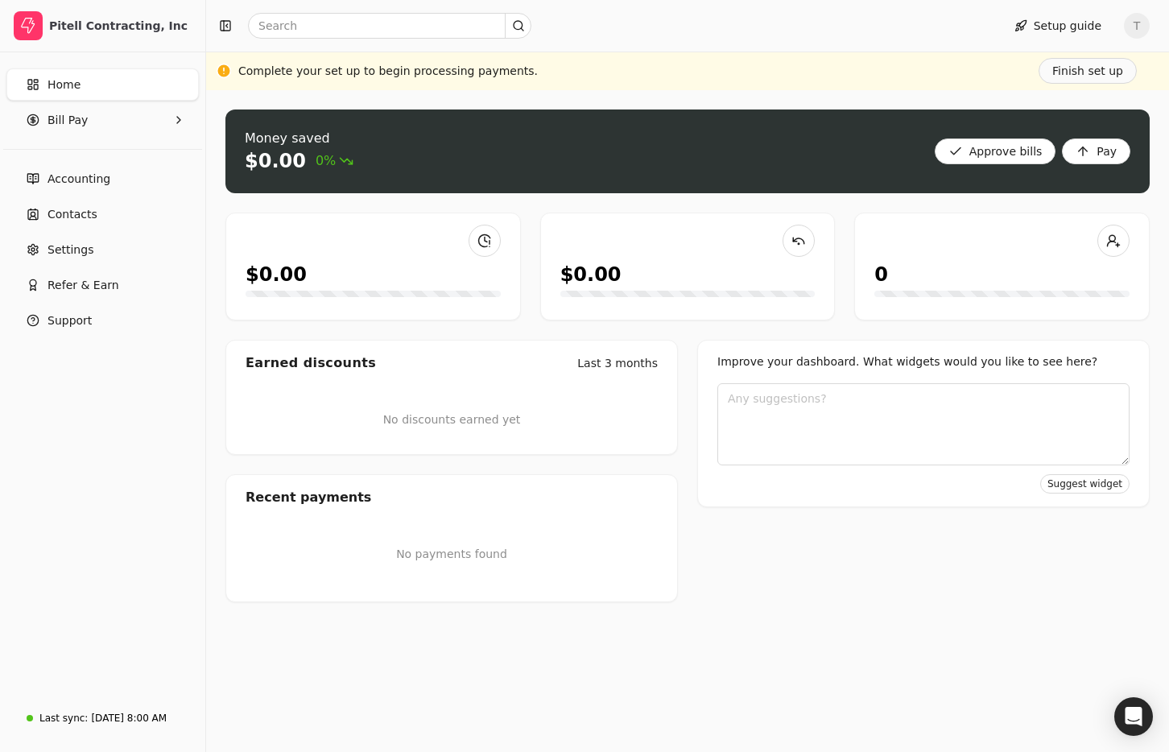
drag, startPoint x: 106, startPoint y: 220, endPoint x: 357, endPoint y: 201, distance: 251.8
click at [106, 220] on link "Contacts" at bounding box center [102, 214] width 192 height 32
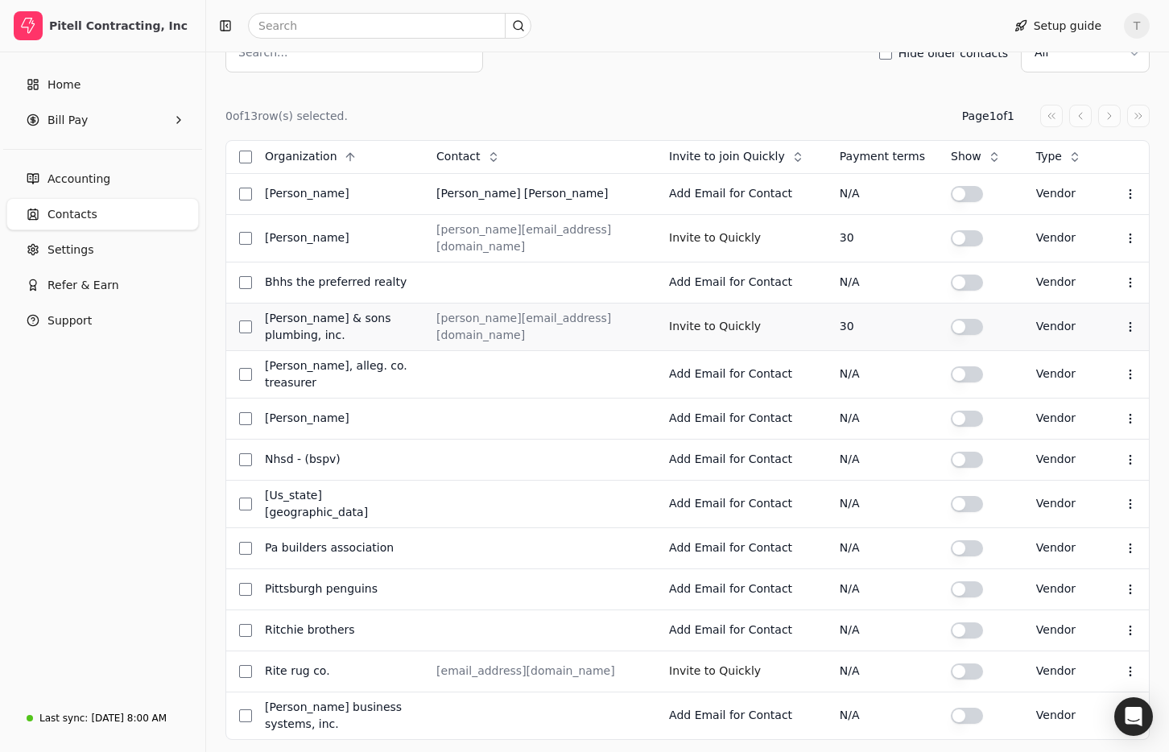
scroll to position [143, 0]
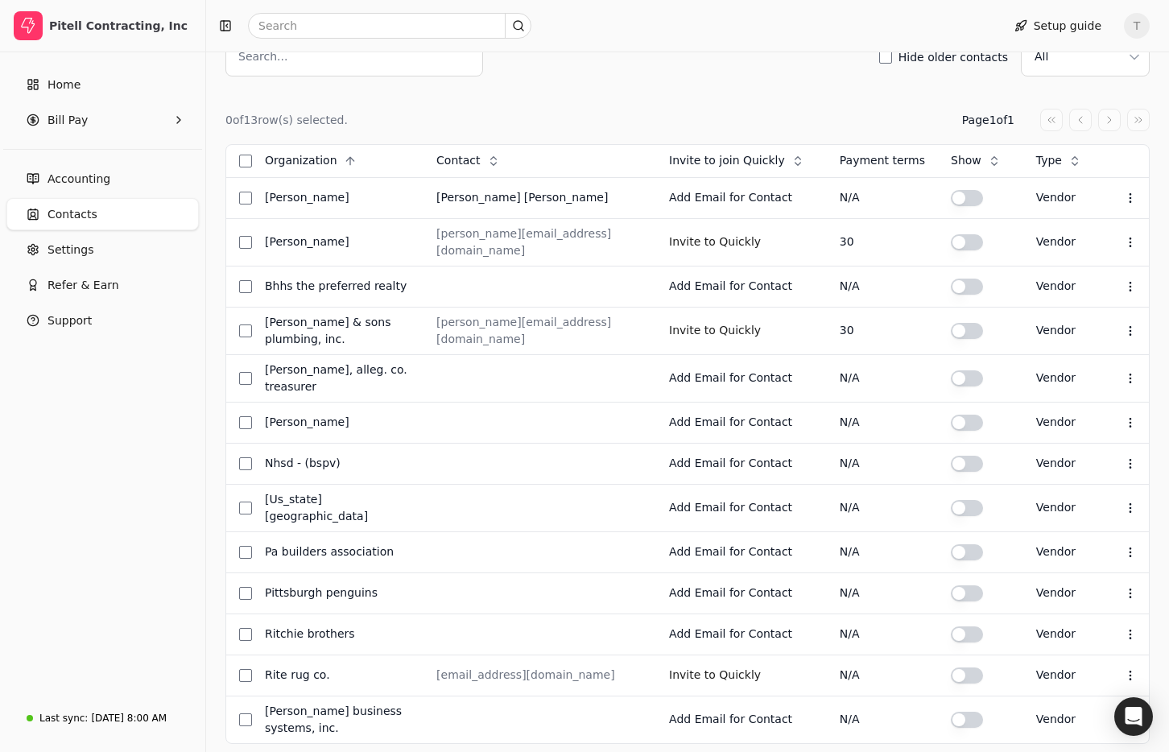
click at [625, 91] on div "0 of 13 row(s) selected. Page 1 of 1 Organization Context Menu Button Contact C…" at bounding box center [687, 443] width 924 height 735
drag, startPoint x: 102, startPoint y: 210, endPoint x: 77, endPoint y: 121, distance: 92.7
click at [101, 210] on link "Contacts" at bounding box center [102, 214] width 192 height 32
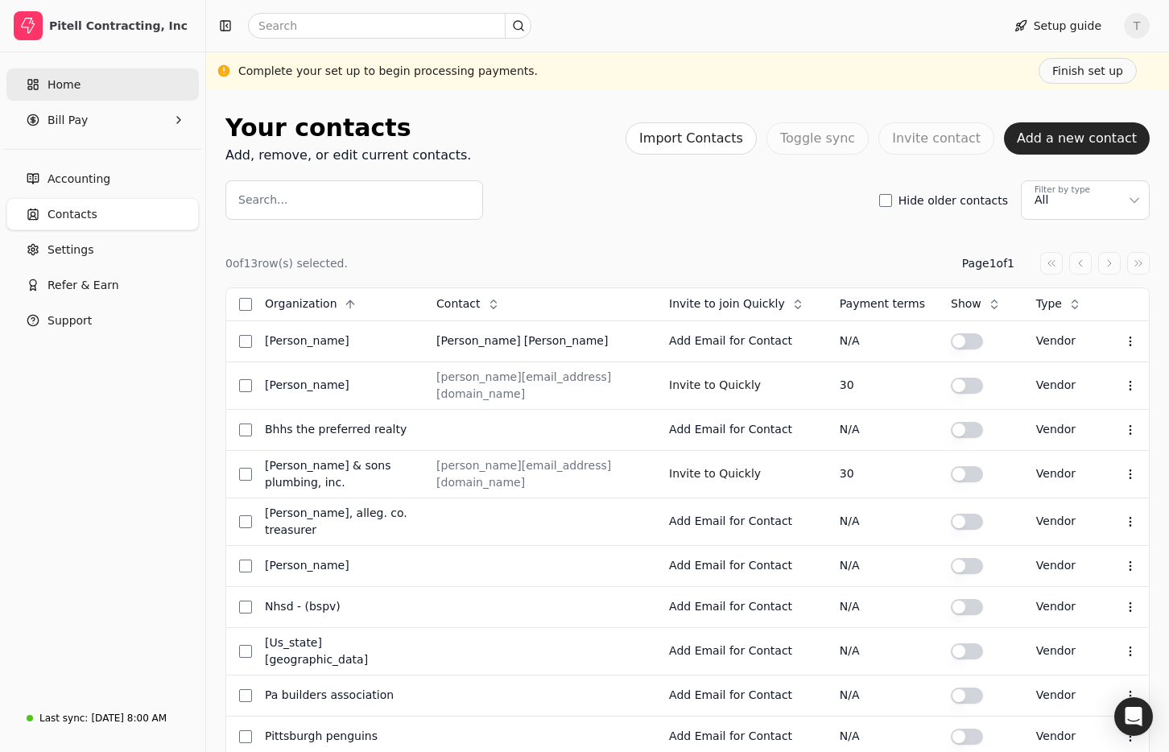
click at [72, 94] on link "Home" at bounding box center [102, 84] width 192 height 32
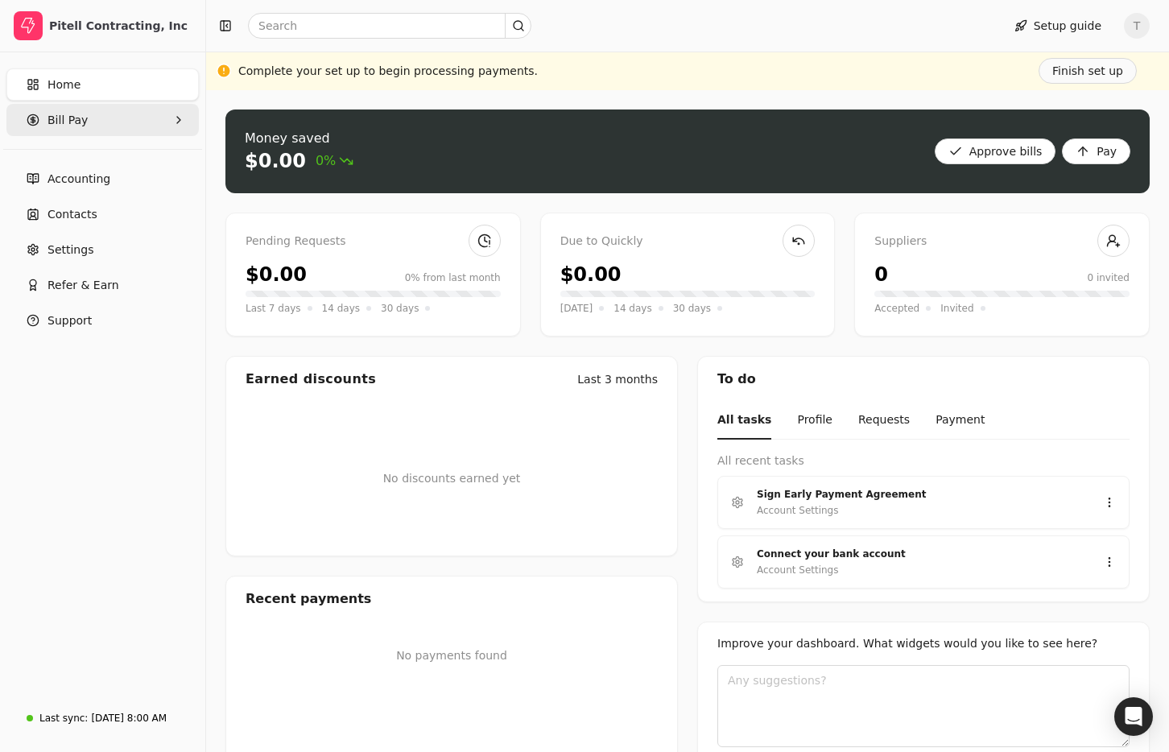
click at [60, 123] on span "Bill Pay" at bounding box center [67, 120] width 40 height 17
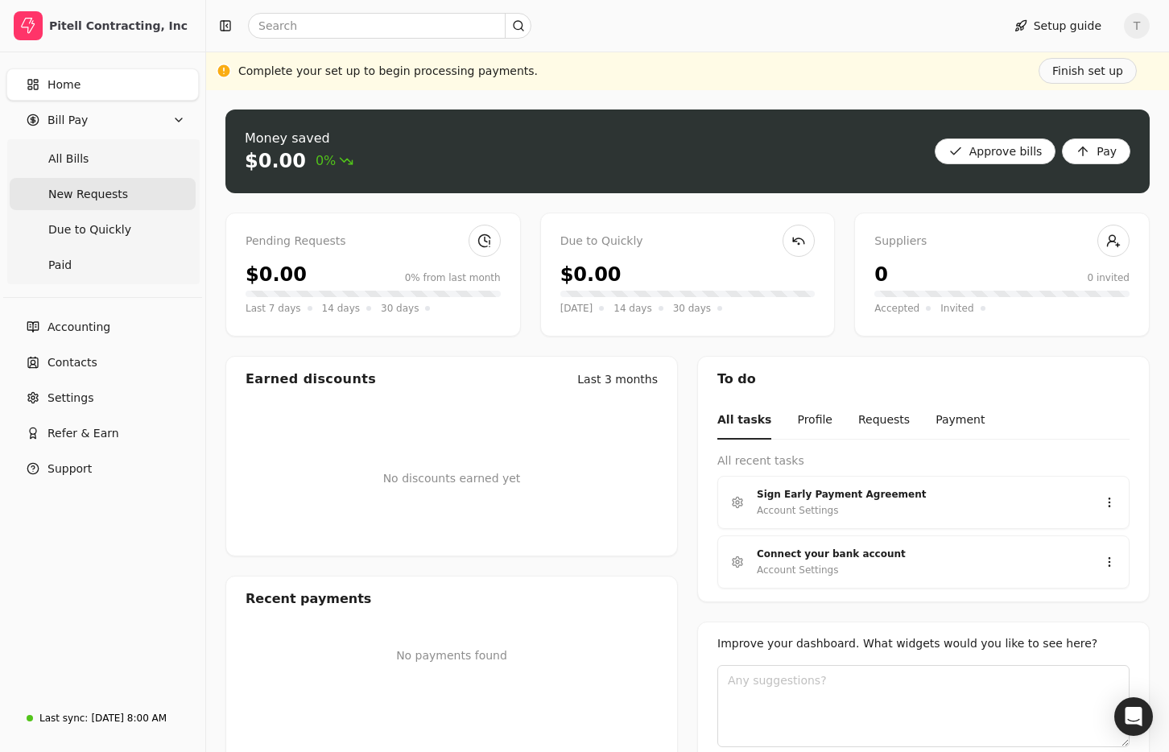
drag, startPoint x: 67, startPoint y: 162, endPoint x: 130, endPoint y: 196, distance: 71.3
click at [67, 162] on span "All Bills" at bounding box center [68, 158] width 40 height 17
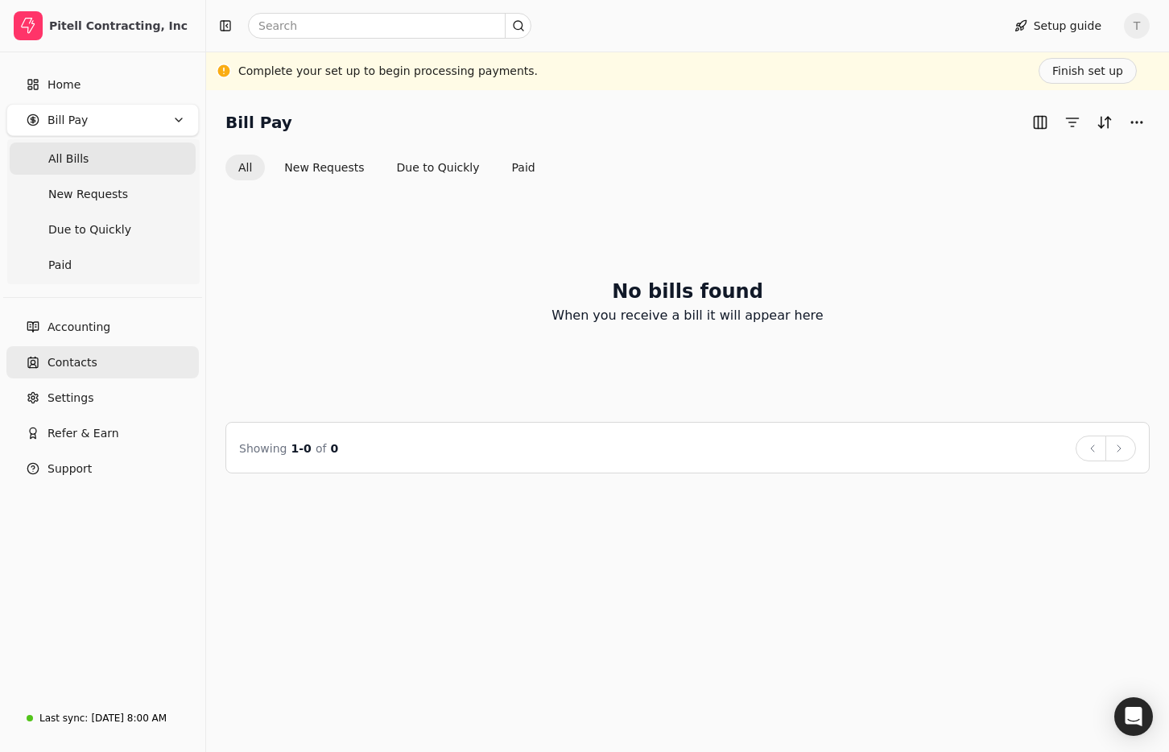
click at [83, 358] on span "Contacts" at bounding box center [72, 362] width 50 height 17
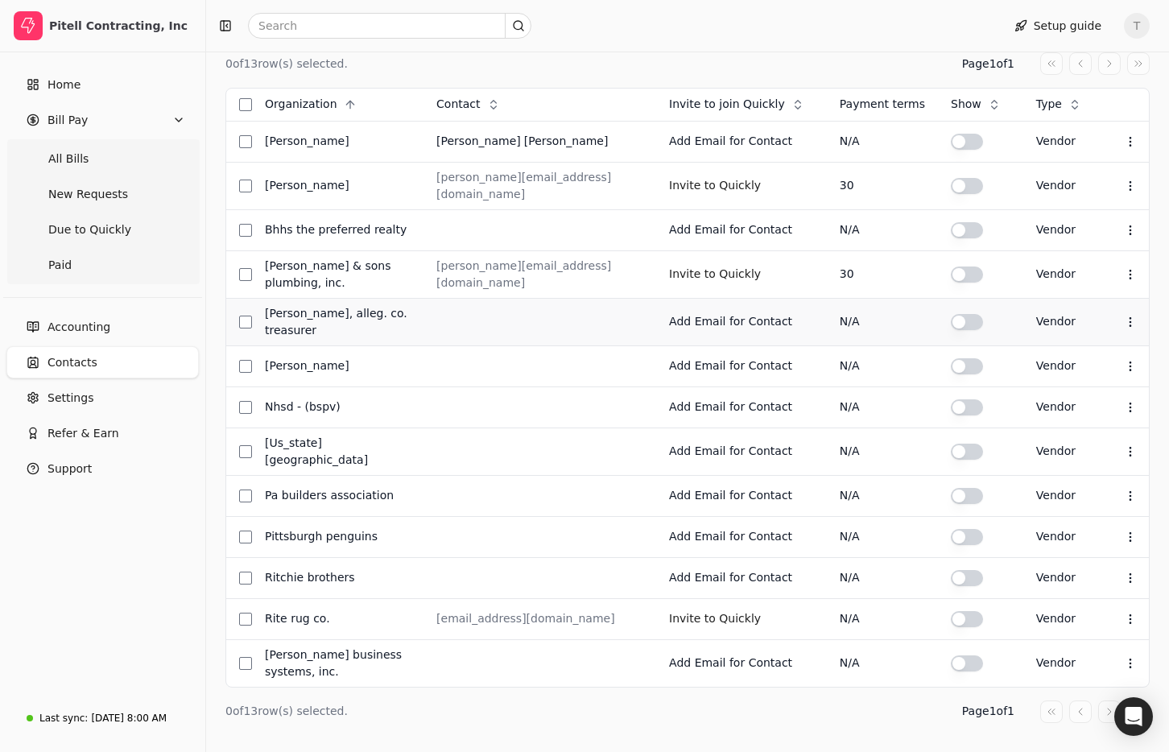
scroll to position [203, 0]
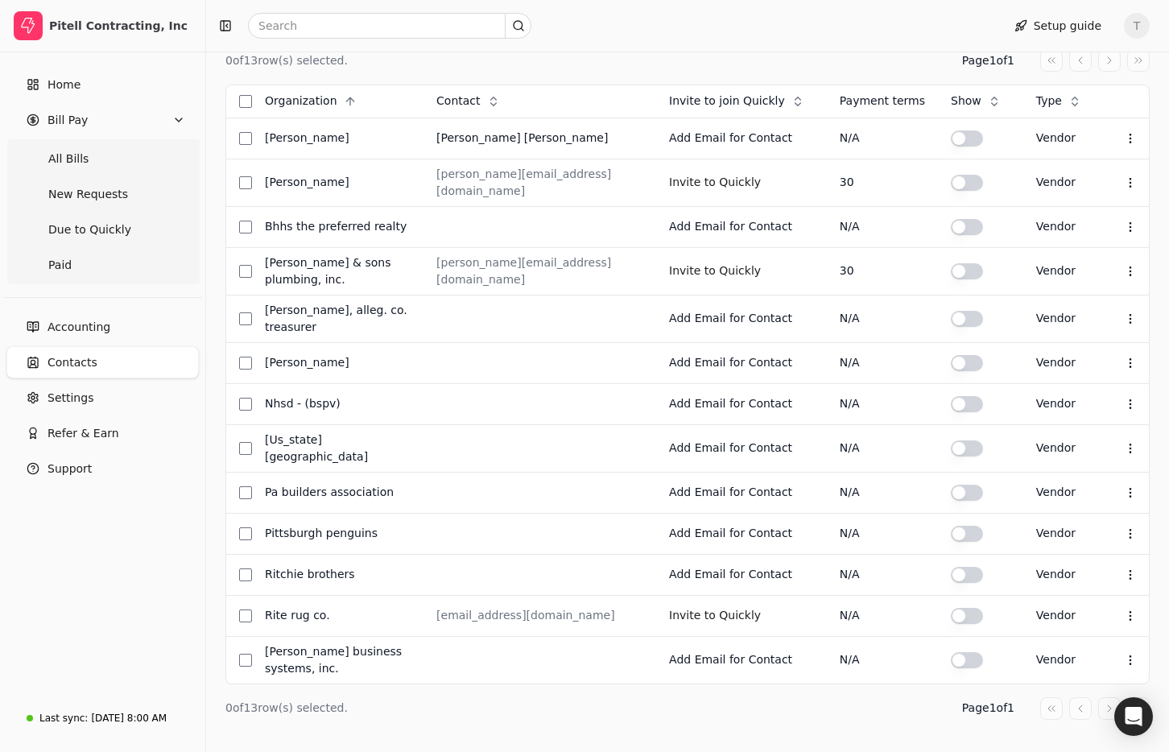
drag, startPoint x: 97, startPoint y: 715, endPoint x: 199, endPoint y: 704, distance: 102.8
click at [97, 715] on div "[DATE] 8:00 AM" at bounding box center [129, 718] width 76 height 14
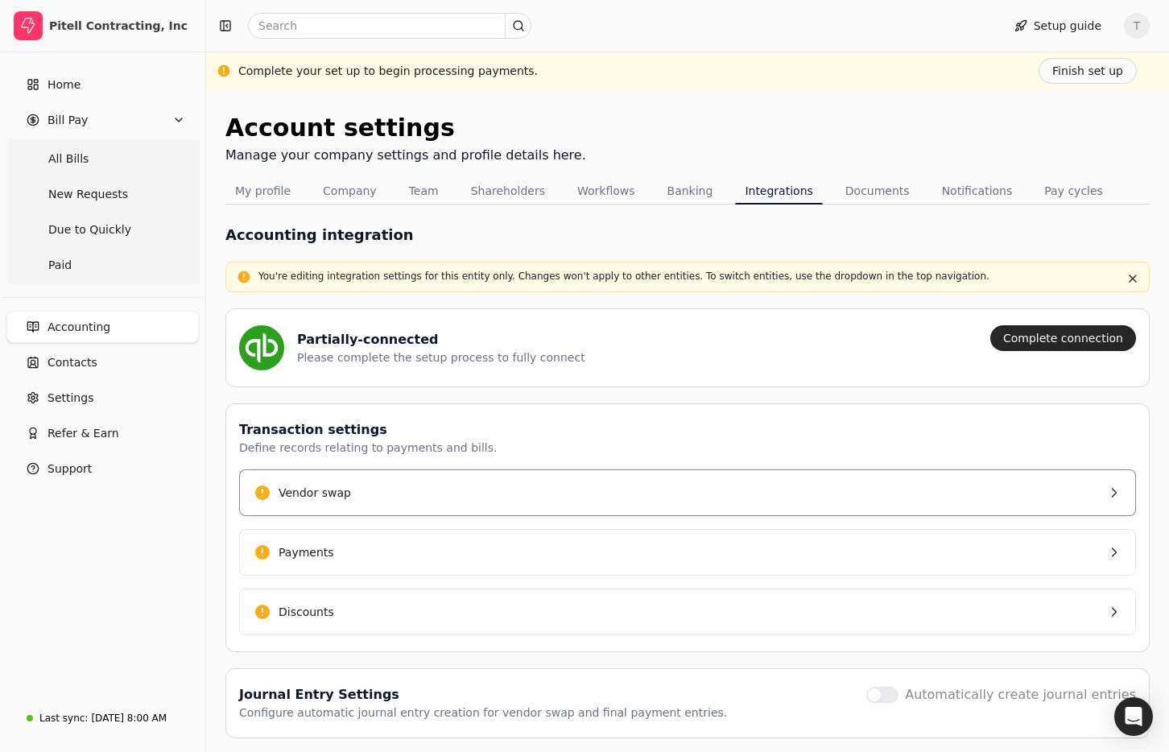
scroll to position [54, 0]
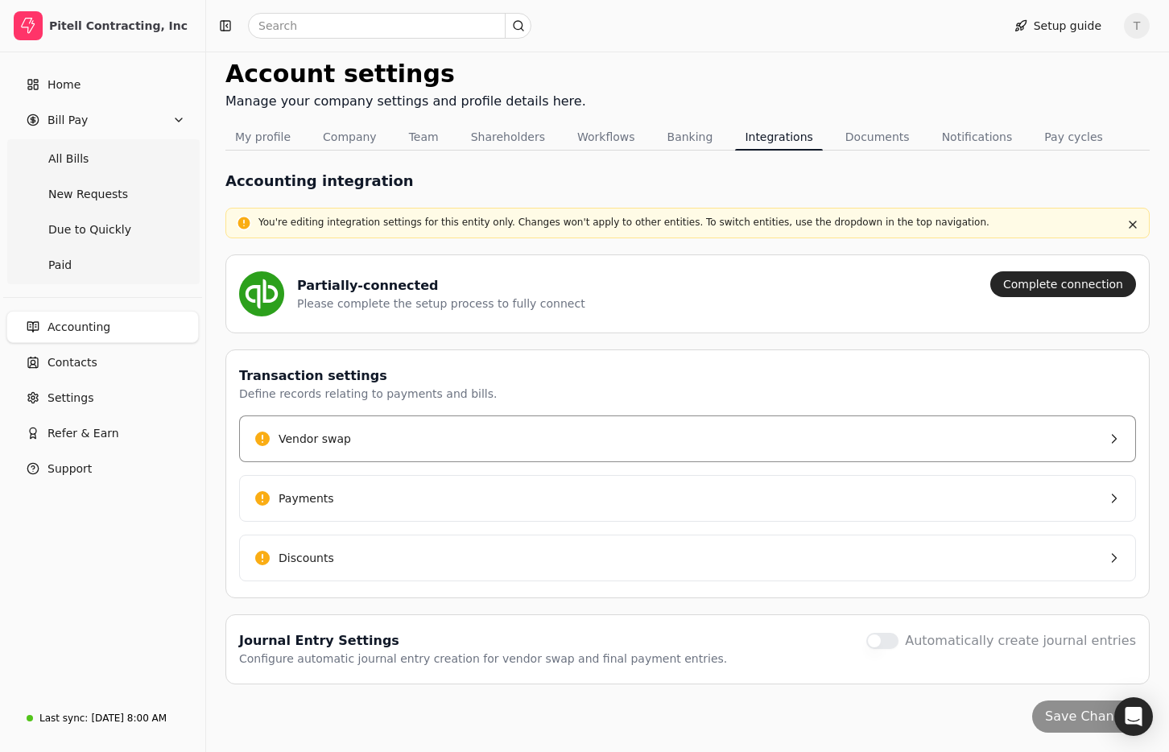
click at [456, 429] on button "Vendor swap" at bounding box center [687, 438] width 897 height 47
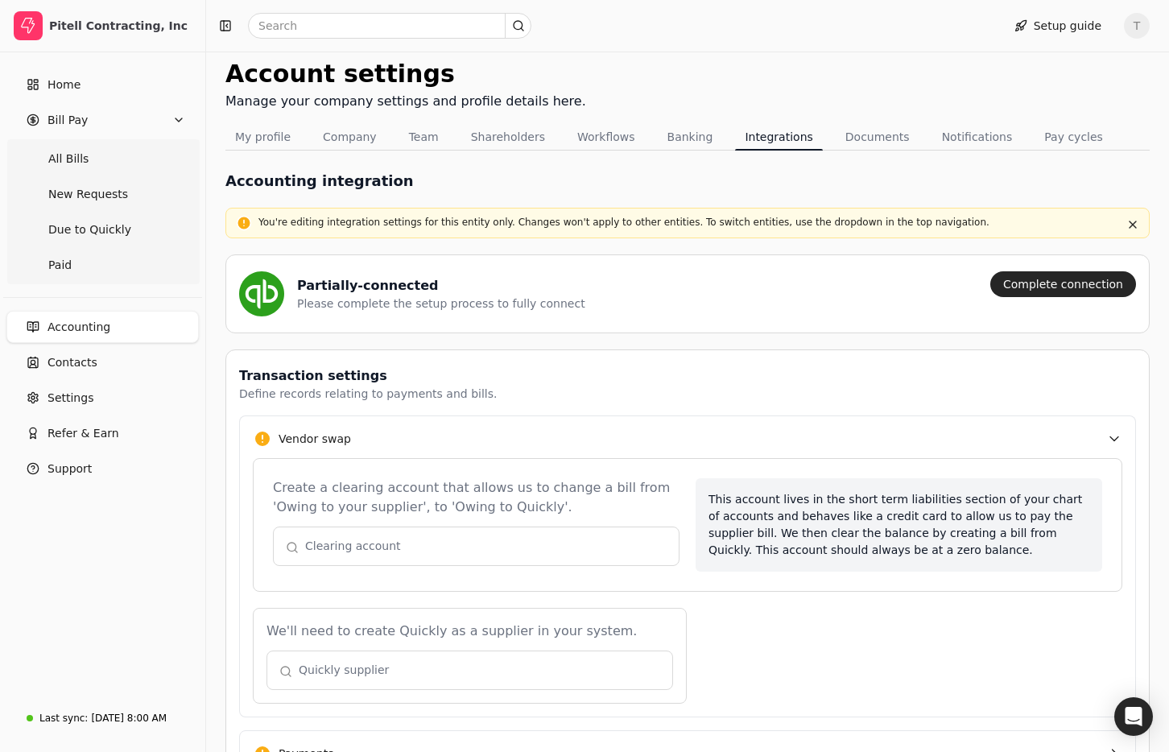
click at [464, 548] on button "button" at bounding box center [476, 545] width 406 height 39
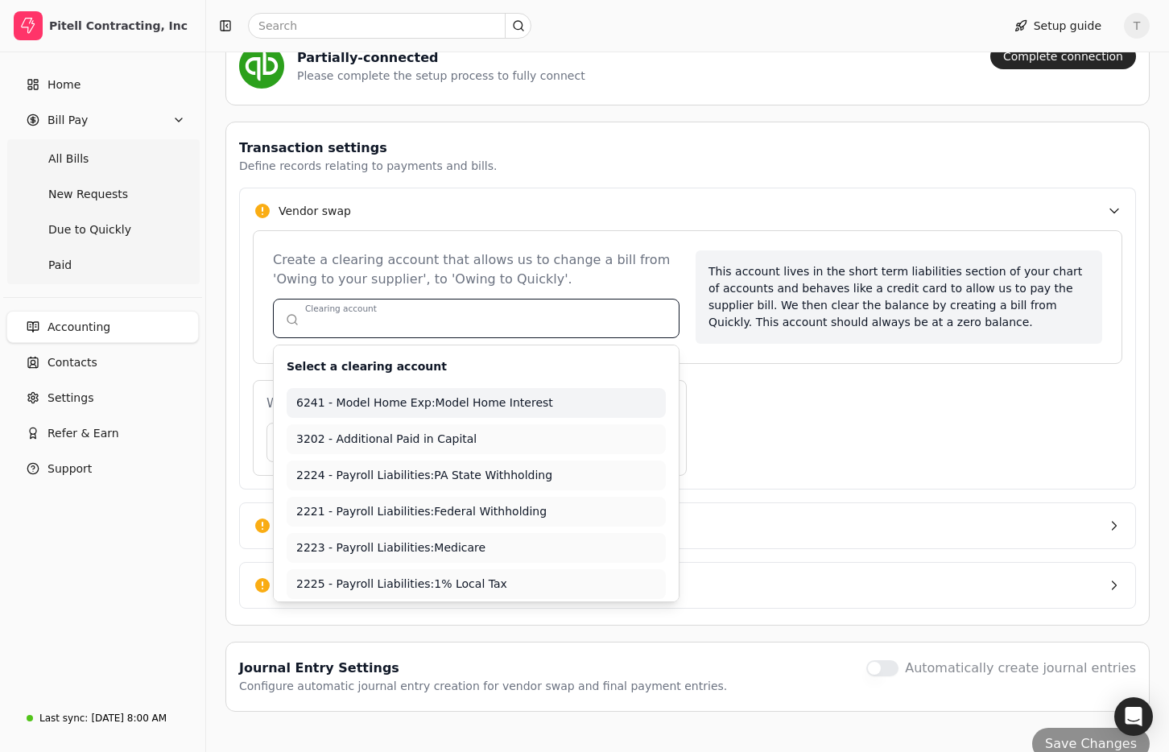
scroll to position [309, 0]
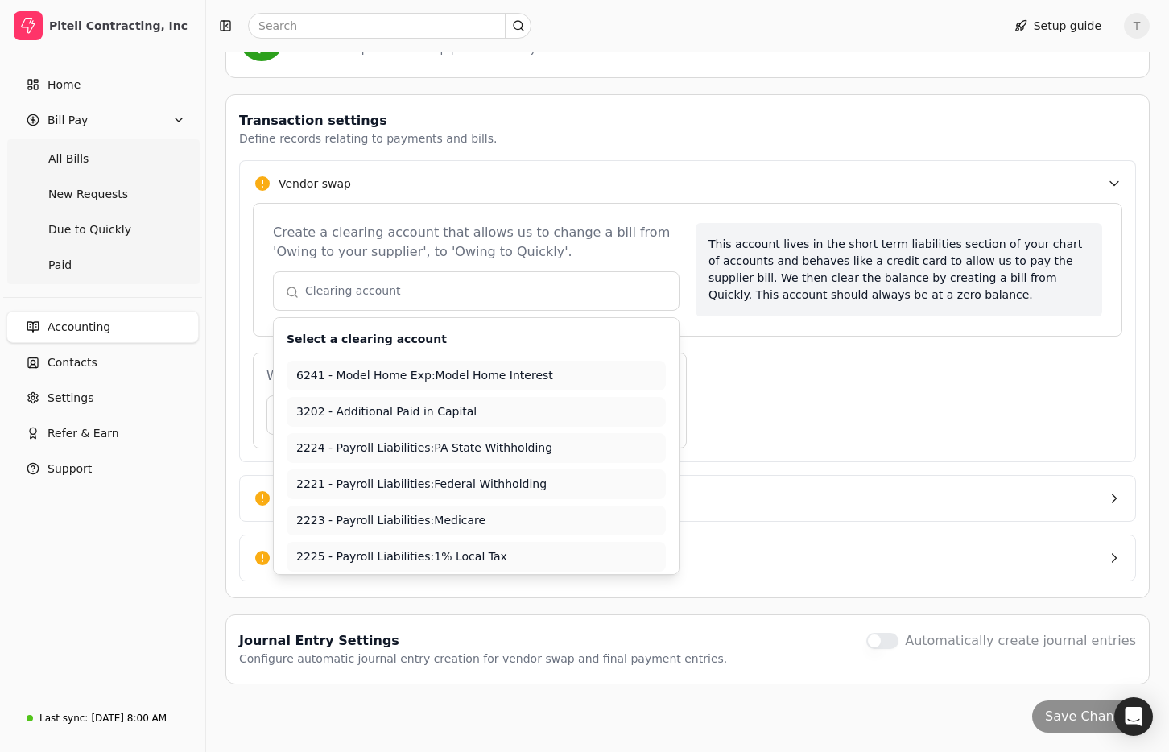
click at [446, 249] on div "Create a clearing account that allows us to change a bill from 'Owing to your s…" at bounding box center [476, 242] width 406 height 39
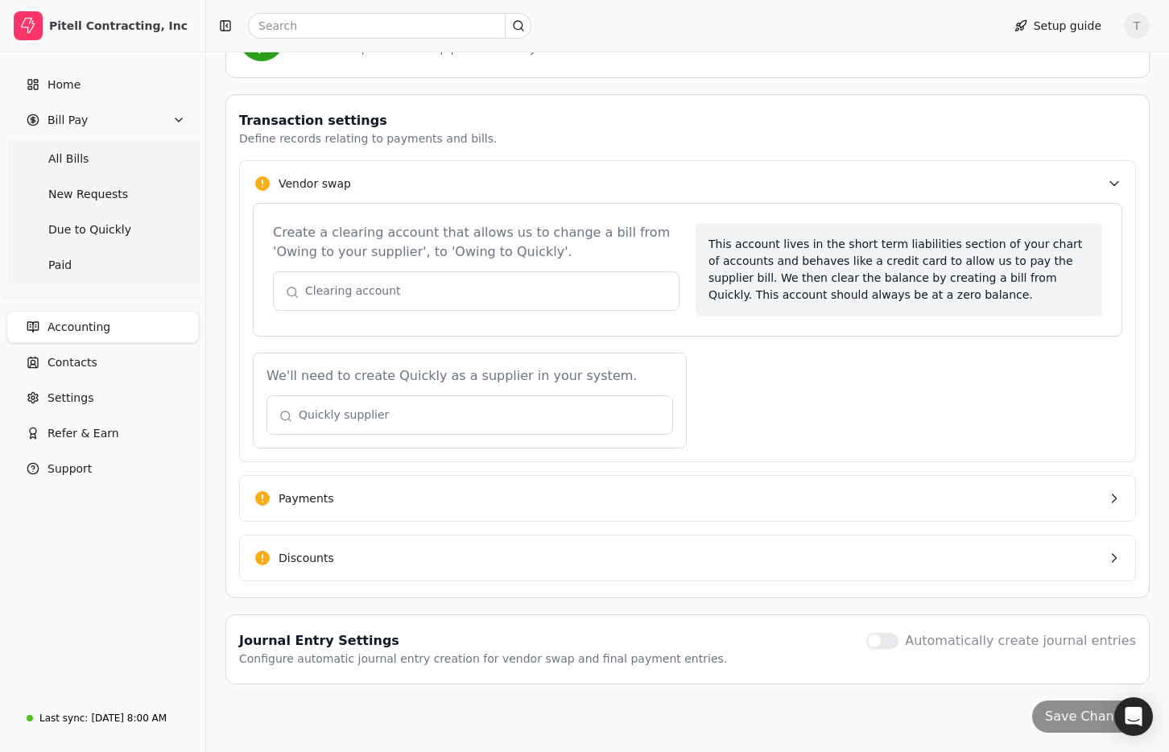
click at [456, 413] on button "button" at bounding box center [469, 414] width 406 height 39
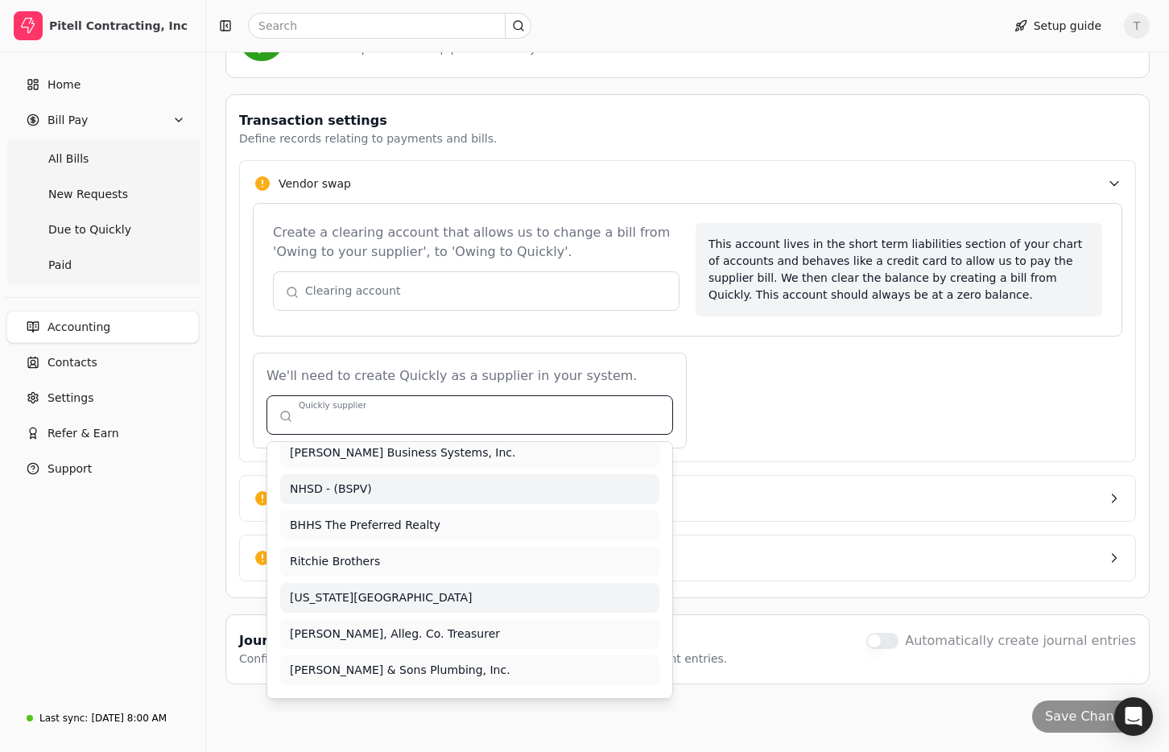
scroll to position [0, 0]
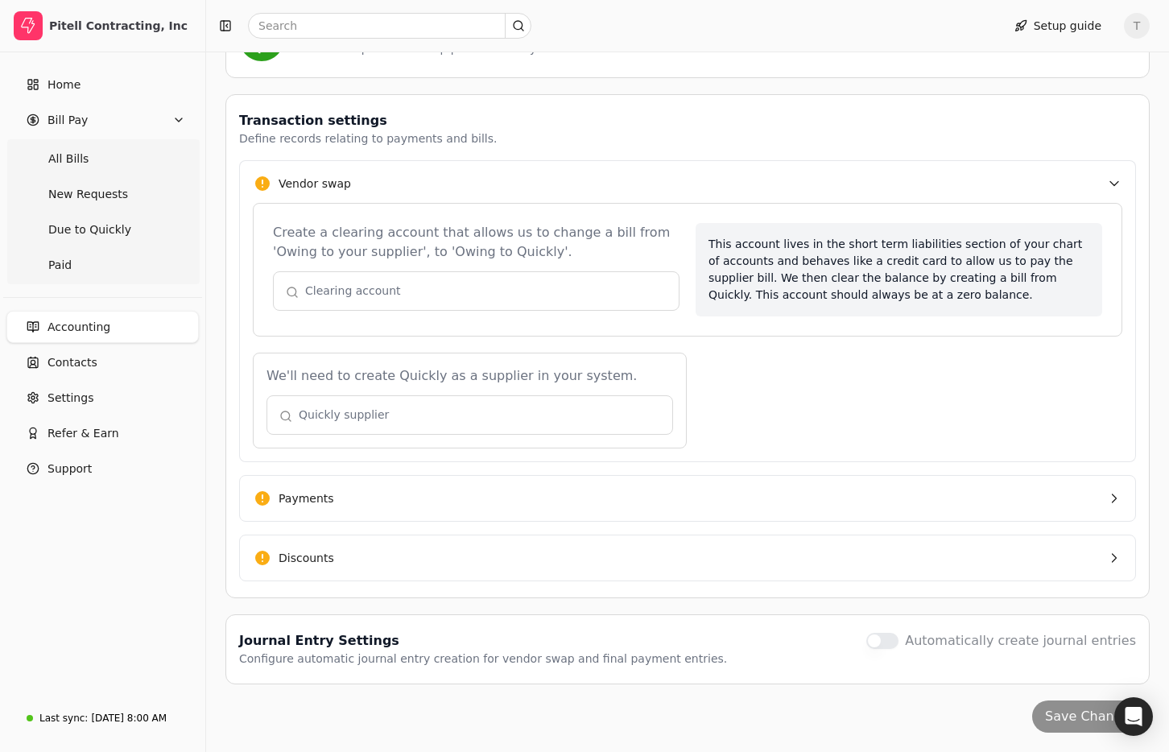
drag, startPoint x: 399, startPoint y: 348, endPoint x: 425, endPoint y: 356, distance: 26.8
click at [399, 348] on div "Create a clearing account that allows us to change a bill from 'Owing to your s…" at bounding box center [687, 331] width 897 height 262
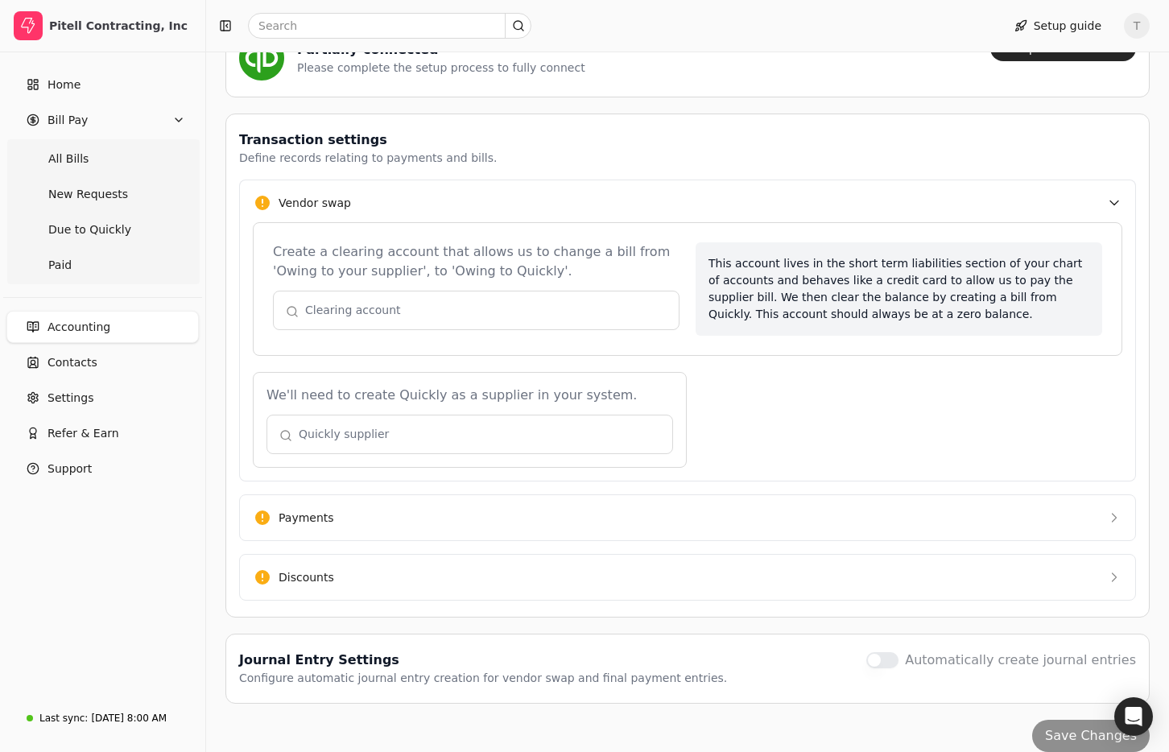
scroll to position [309, 0]
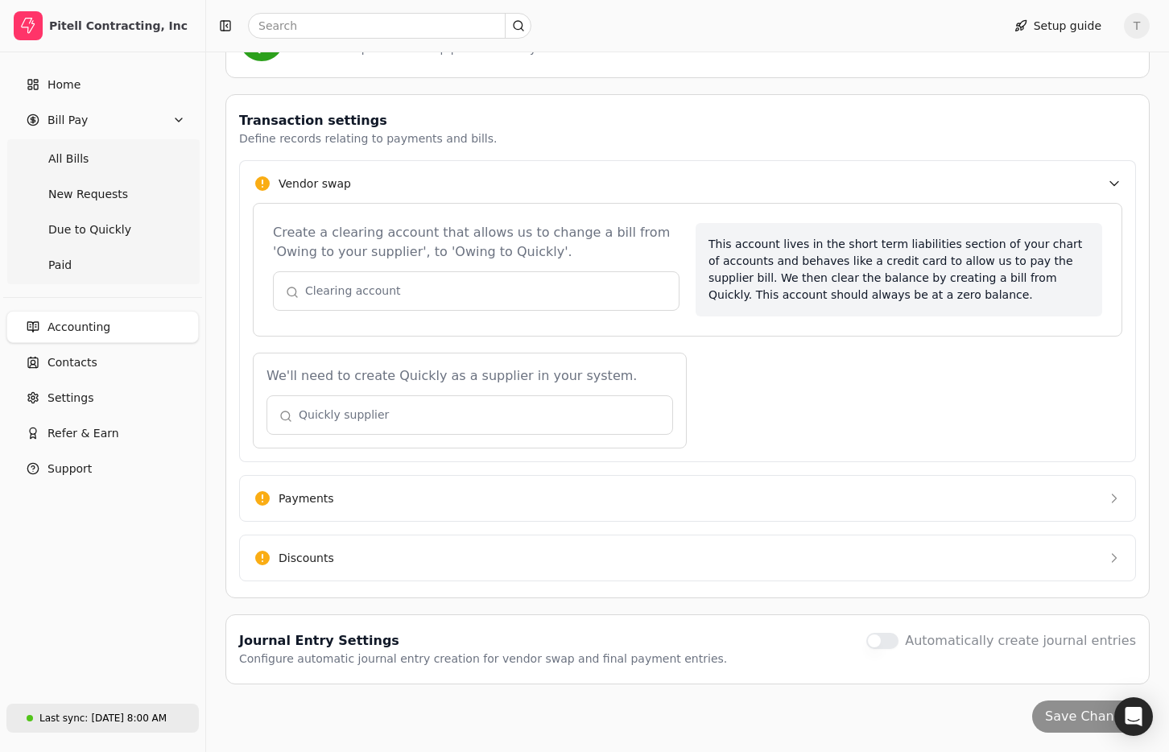
click at [124, 714] on div "[DATE] 8:00 AM" at bounding box center [129, 718] width 76 height 14
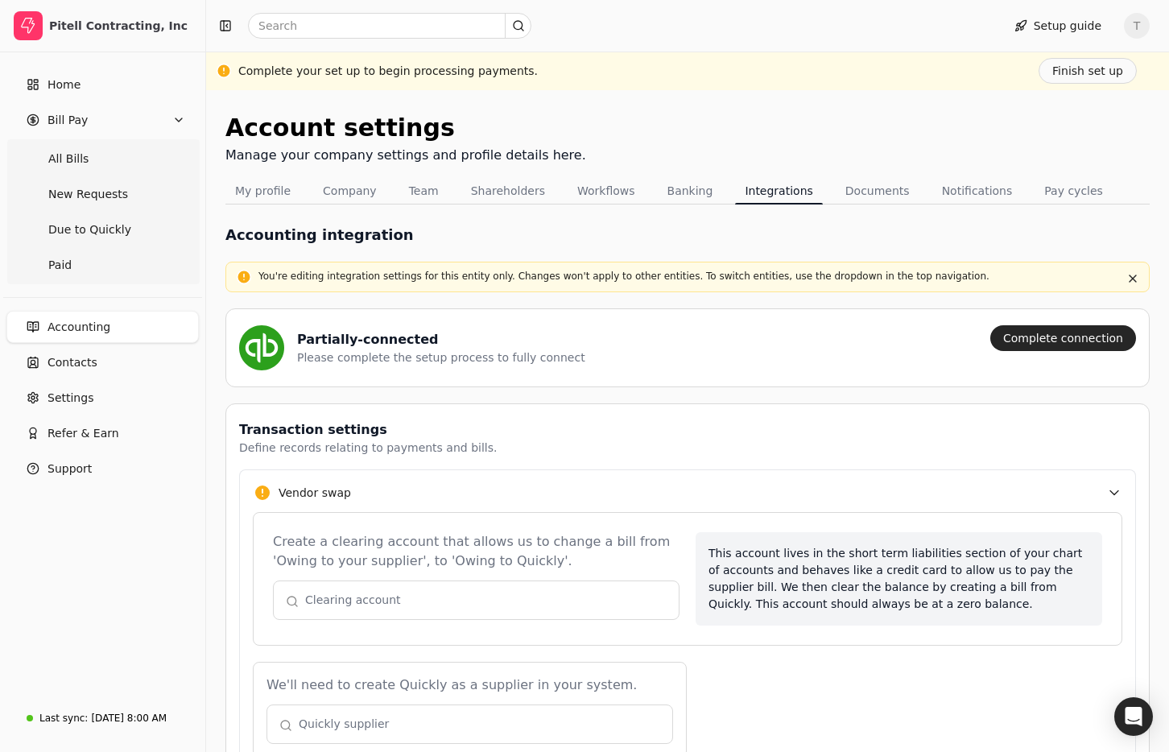
click at [856, 361] on div "Partially-connected Please complete the setup process to fully connect" at bounding box center [608, 347] width 738 height 45
